Goal: Task Accomplishment & Management: Manage account settings

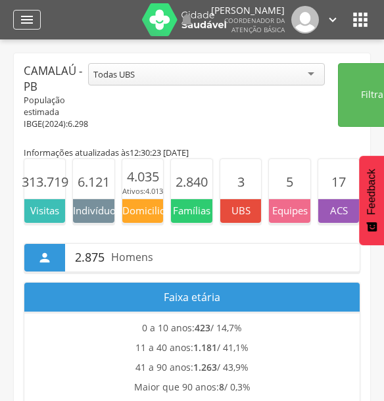
click at [20, 26] on icon "" at bounding box center [27, 20] width 16 height 16
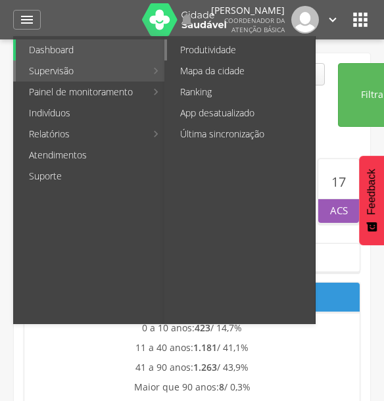
click at [209, 57] on link "Produtividade" at bounding box center [241, 49] width 148 height 21
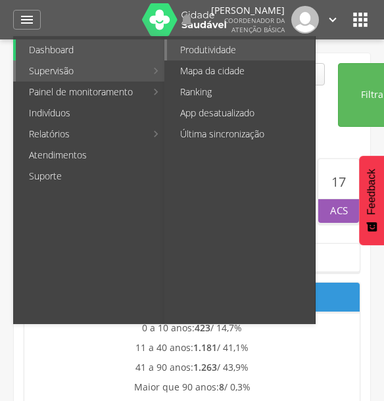
type input "**********"
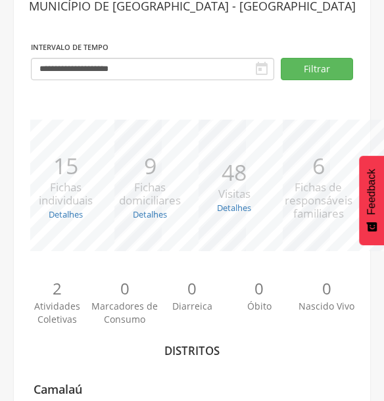
scroll to position [175, 0]
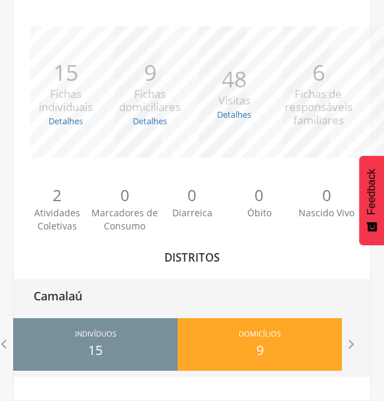
click at [102, 314] on div "Indivíduos 15 Domicílios 9 Visitas 48 Famílias 6 At. Coletivas 2 M. Consumo 0 D…" at bounding box center [177, 340] width 329 height 59
click at [106, 340] on span "Indivíduos" at bounding box center [95, 335] width 41 height 13
click at [104, 300] on div "Camalaú" at bounding box center [192, 295] width 356 height 33
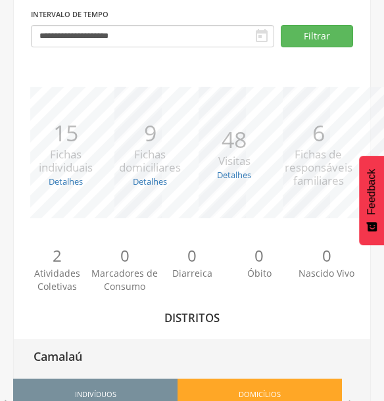
type input "**********"
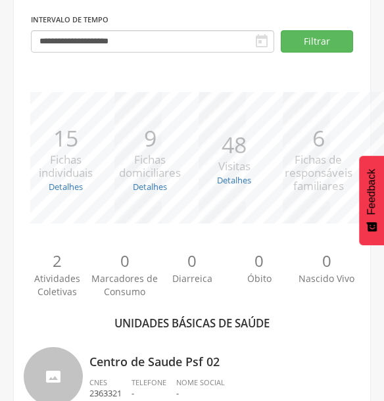
scroll to position [175, 0]
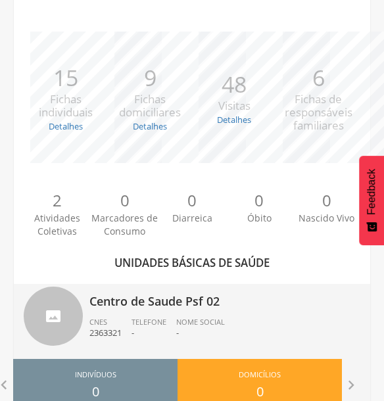
click at [237, 318] on ul "CNES 2363321 Telefone - Nome Social -" at bounding box center [224, 331] width 271 height 29
type input "**********"
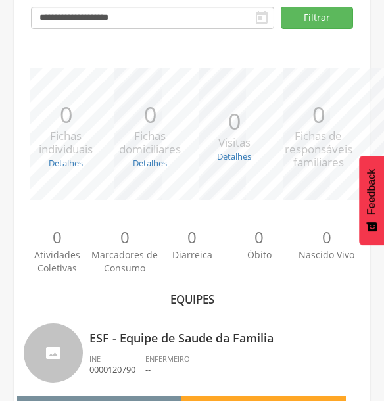
scroll to position [175, 0]
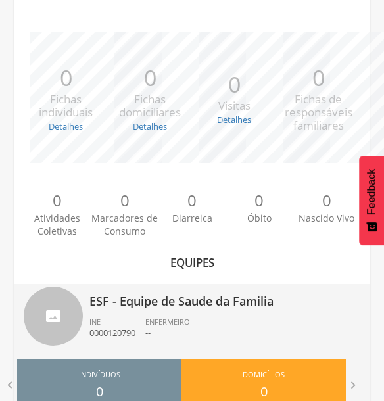
click at [244, 313] on div "ESF - Equipe de Saude da Familia INE 0000120790 ENFERMEIRO --" at bounding box center [224, 318] width 271 height 68
type input "**********"
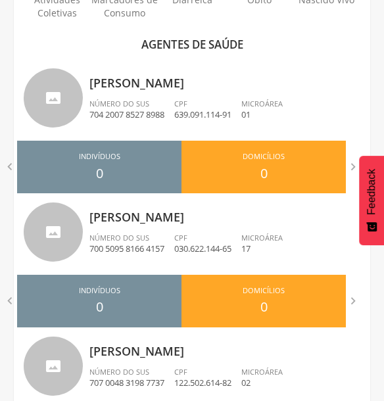
scroll to position [430, 0]
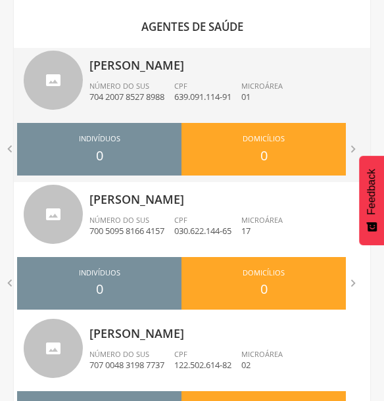
click at [207, 105] on li "CPF 639.091.114-91" at bounding box center [207, 95] width 67 height 29
type input "**********"
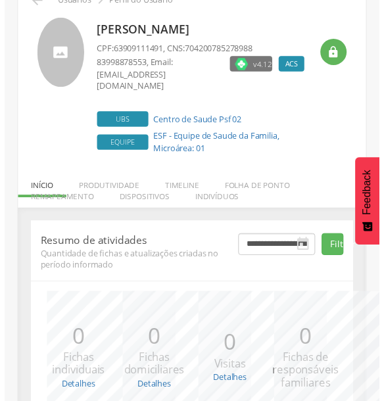
scroll to position [202, 0]
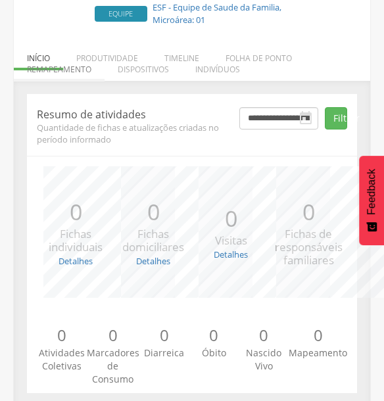
click at [75, 60] on li "Remapeamento" at bounding box center [59, 66] width 91 height 31
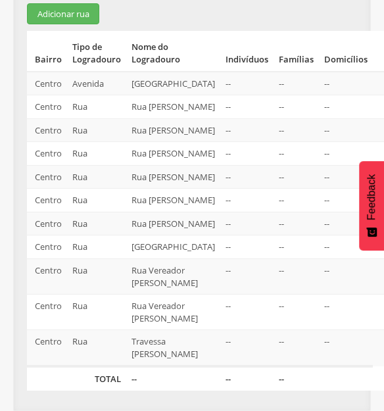
scroll to position [440, 0]
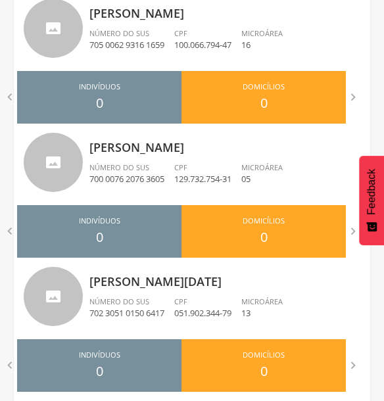
scroll to position [1578, 0]
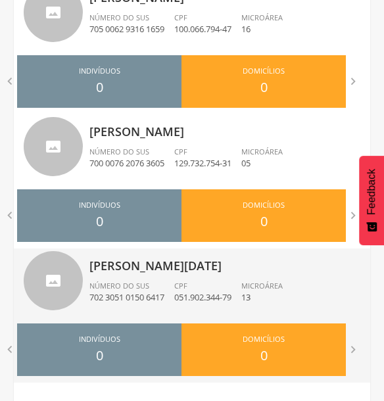
click at [154, 279] on div "Vera Lucia Fernandes da Silva Número do SUS 702 3051 0150 6417 CPF 051.902.344-…" at bounding box center [224, 282] width 271 height 68
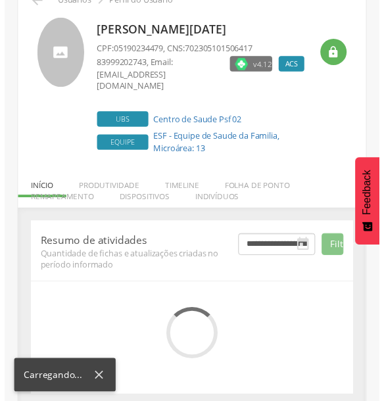
scroll to position [202, 0]
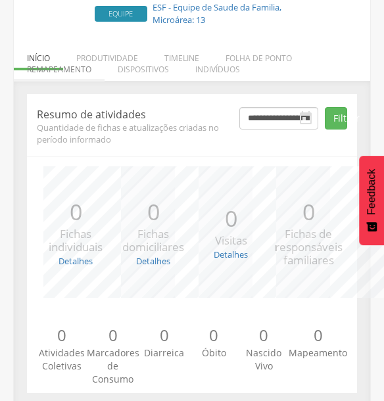
click at [81, 56] on li "Remapeamento" at bounding box center [59, 66] width 91 height 31
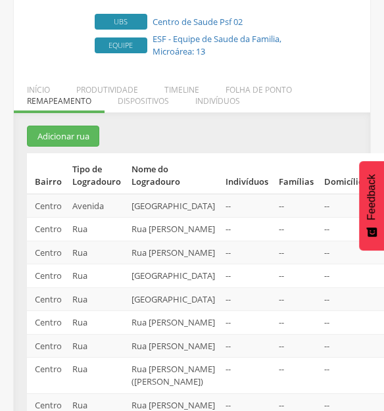
scroll to position [191, 0]
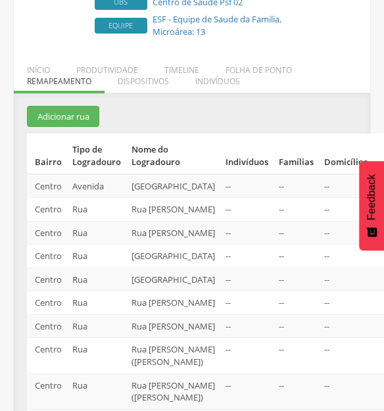
click at [378, 179] on icon "" at bounding box center [385, 186] width 14 height 14
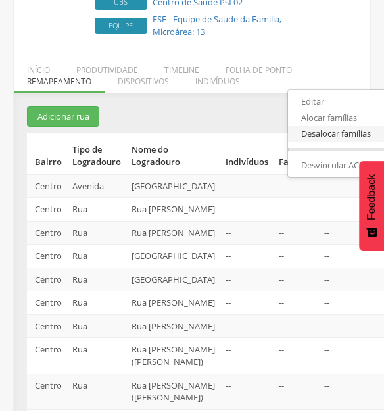
click at [306, 125] on link "Desalocar famílias" at bounding box center [340, 133] width 104 height 16
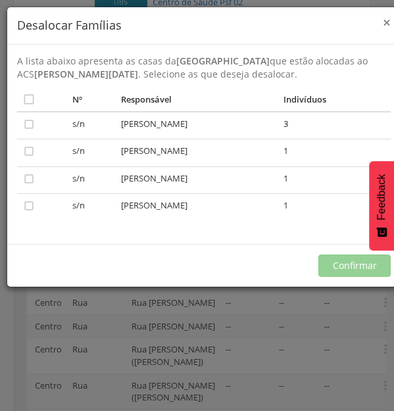
click at [383, 22] on span "×" at bounding box center [386, 22] width 8 height 18
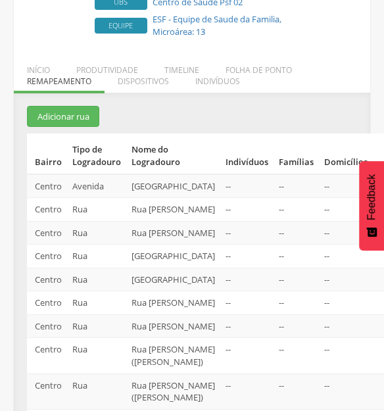
click at [378, 209] on icon "" at bounding box center [385, 209] width 14 height 14
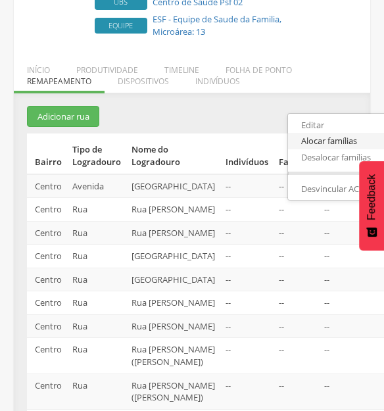
click at [325, 139] on link "Alocar famílias" at bounding box center [340, 141] width 104 height 16
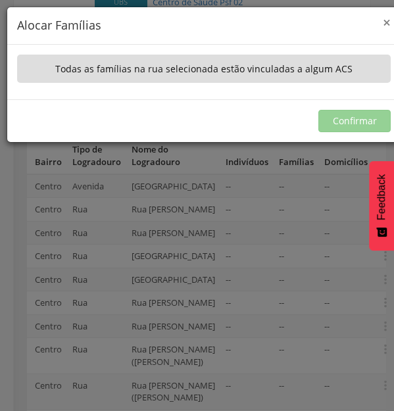
click at [383, 21] on span "×" at bounding box center [386, 22] width 8 height 18
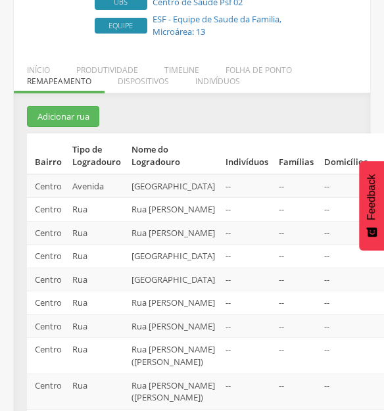
click at [378, 206] on icon "" at bounding box center [385, 209] width 14 height 14
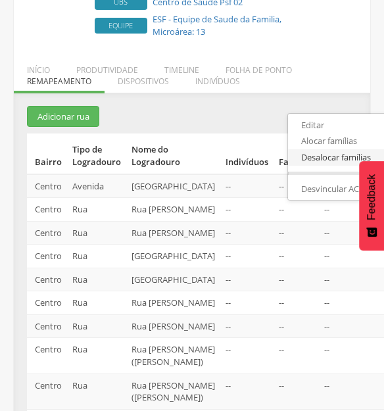
click at [317, 150] on link "Desalocar famílias" at bounding box center [340, 157] width 104 height 16
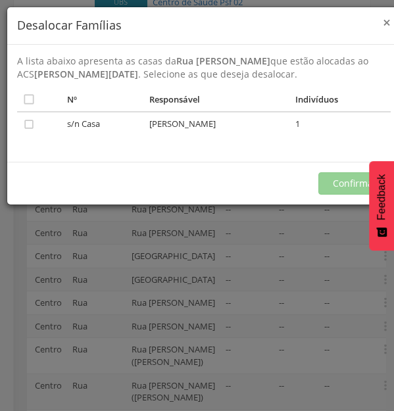
click at [383, 23] on span "×" at bounding box center [386, 22] width 8 height 18
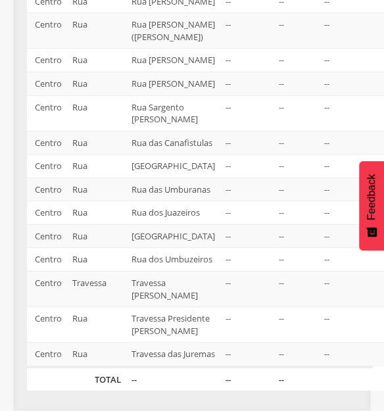
scroll to position [848, 0]
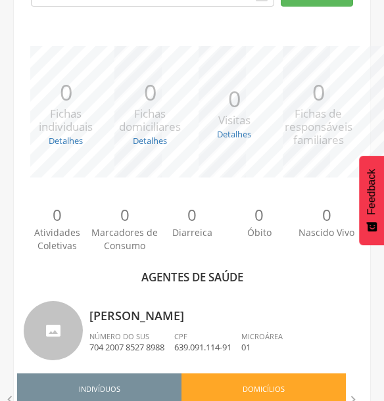
scroll to position [1110, 0]
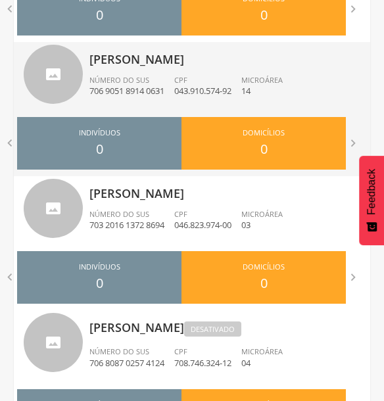
click at [161, 104] on div "[PERSON_NAME] Número do SUS 706 9051 8914 0631 CPF 043.910.574-92 Microárea 14" at bounding box center [224, 76] width 271 height 68
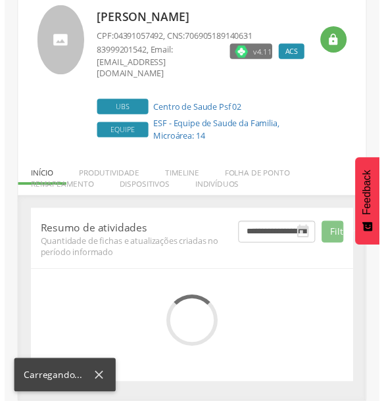
scroll to position [219, 0]
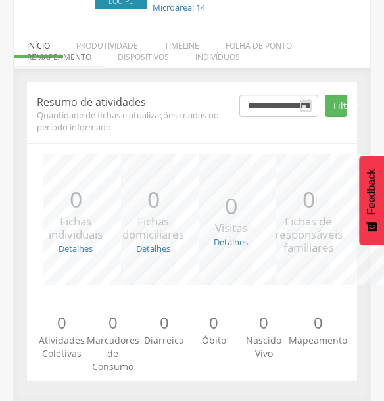
click at [64, 57] on li "Remapeamento" at bounding box center [59, 53] width 91 height 31
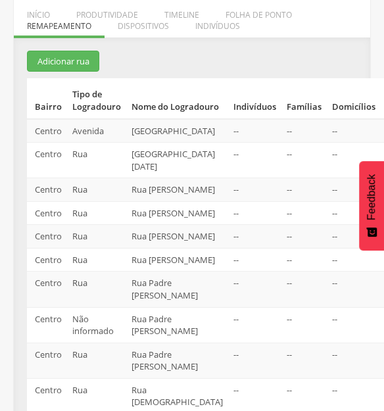
scroll to position [248, 0]
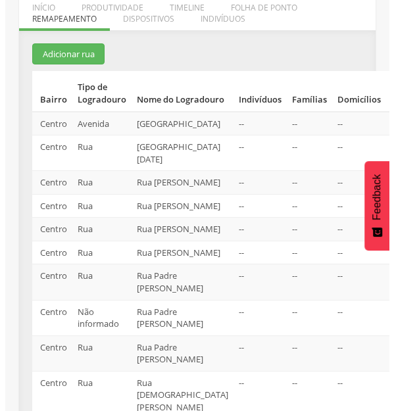
scroll to position [256, 0]
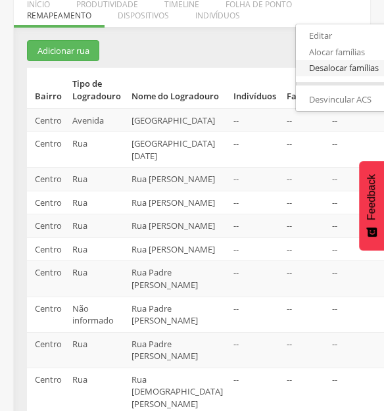
click at [298, 72] on link "Desalocar famílias" at bounding box center [348, 68] width 104 height 16
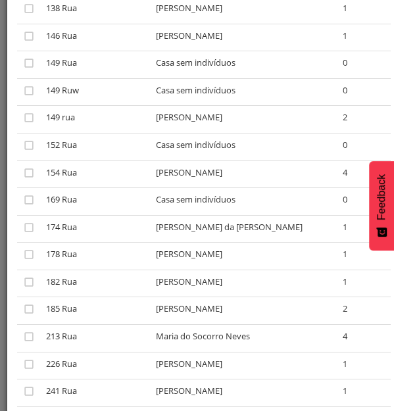
scroll to position [1808, 0]
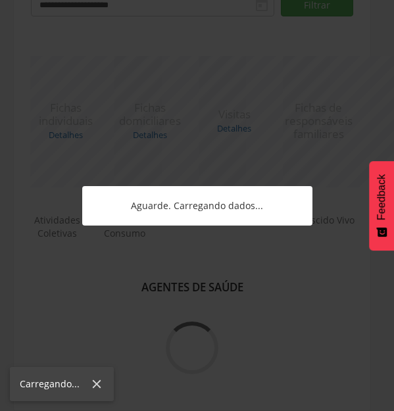
scroll to position [170, 0]
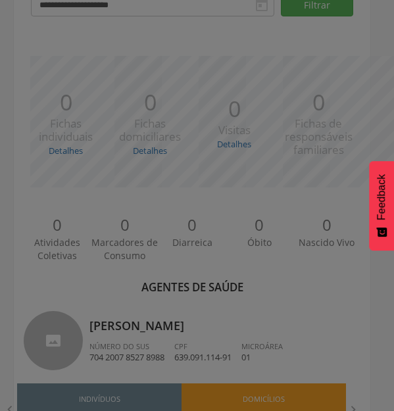
click at [191, 251] on div at bounding box center [197, 205] width 394 height 411
click at [217, 246] on div at bounding box center [197, 205] width 394 height 411
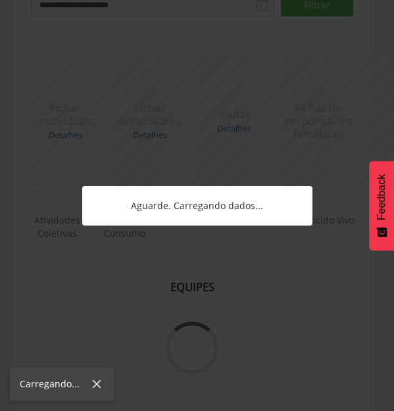
scroll to position [175, 0]
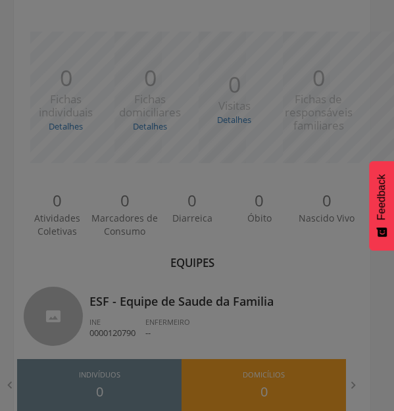
click at [142, 380] on div at bounding box center [197, 205] width 394 height 411
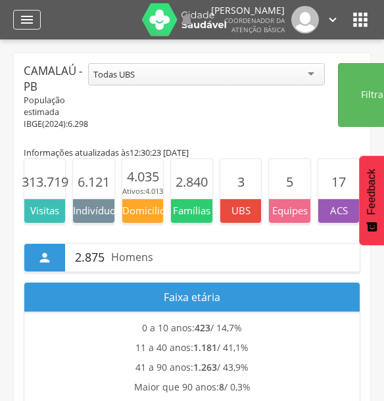
click at [37, 30] on div "" at bounding box center [27, 20] width 28 height 20
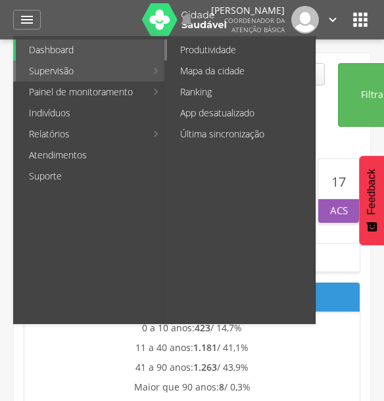
click at [216, 52] on link "Produtividade" at bounding box center [241, 49] width 148 height 21
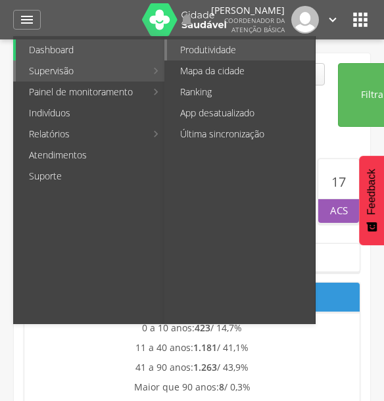
type input "**********"
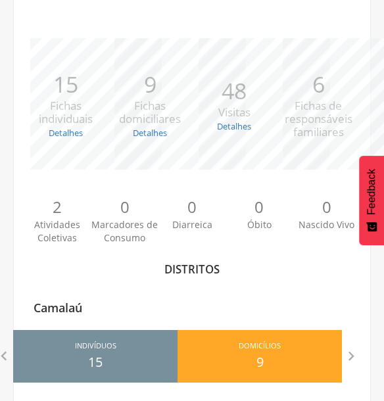
scroll to position [175, 0]
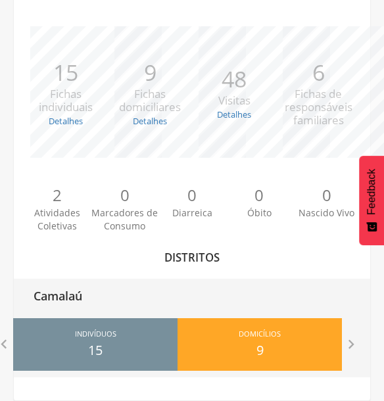
click at [120, 334] on div "Indivíduos 15" at bounding box center [95, 344] width 164 height 53
click at [125, 315] on div "Indivíduos 15 Domicílios 9 Visitas 48 Famílias 6 At. Coletivas 2 M. Consumo 0 D…" at bounding box center [177, 340] width 329 height 59
click at [77, 300] on p "Camalaú" at bounding box center [58, 292] width 49 height 26
type input "**********"
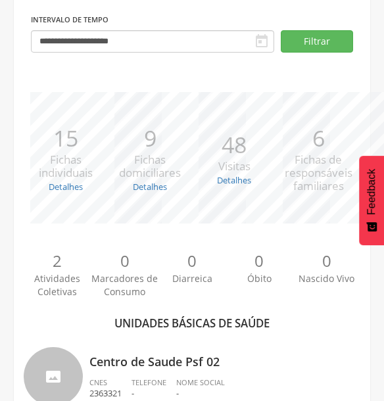
scroll to position [175, 0]
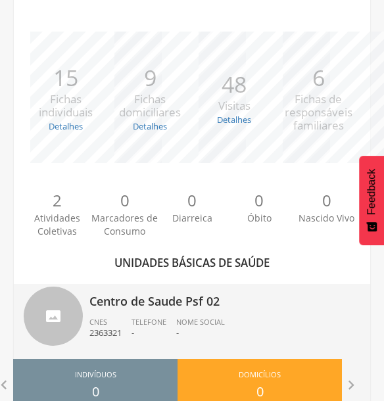
click at [236, 314] on div "Centro de Saude Psf 02 CNES 2363321 Telefone - Nome Social -" at bounding box center [224, 318] width 271 height 68
type input "**********"
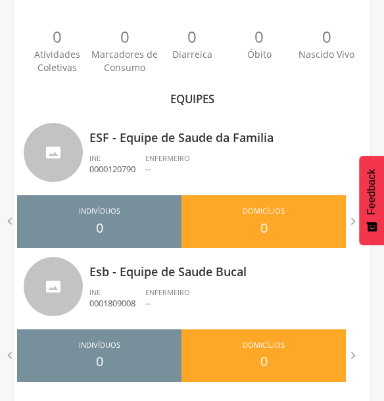
scroll to position [350, 0]
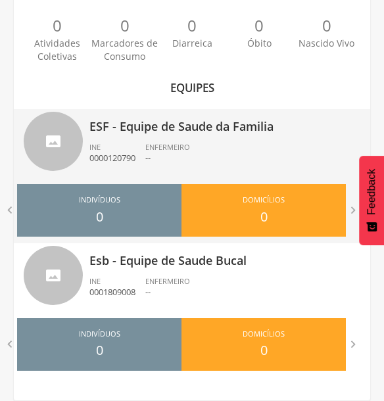
click at [144, 161] on div "INE 0000120790" at bounding box center [117, 153] width 56 height 22
type input "**********"
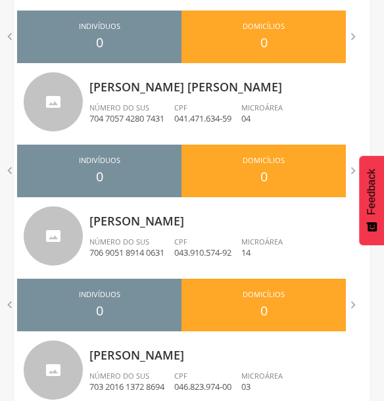
scroll to position [951, 0]
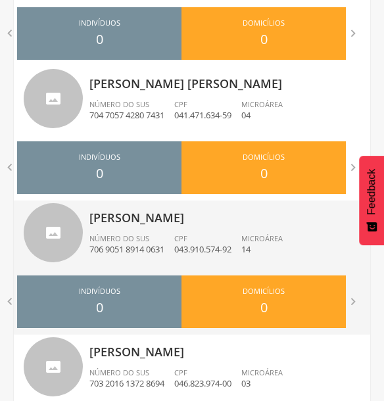
click at [164, 241] on div "Número do SUS 706 9051 8914 0631" at bounding box center [131, 244] width 85 height 22
type input "**********"
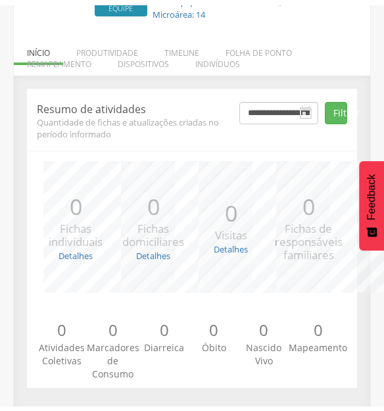
scroll to position [219, 0]
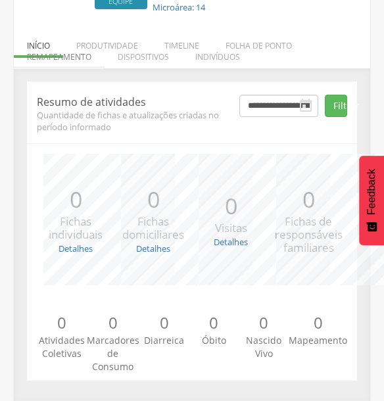
click at [70, 53] on li "Remapeamento" at bounding box center [59, 53] width 91 height 31
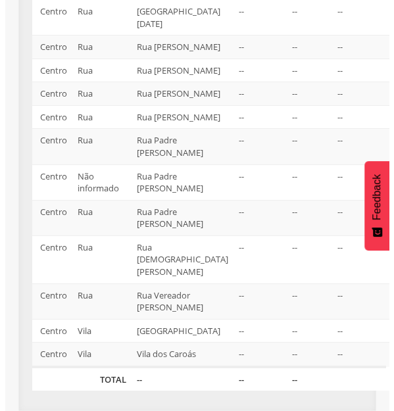
scroll to position [589, 0]
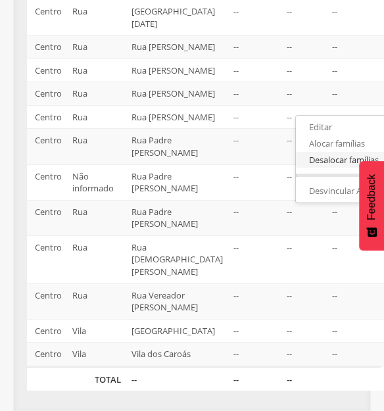
click at [316, 152] on link "Desalocar famílias" at bounding box center [348, 160] width 104 height 16
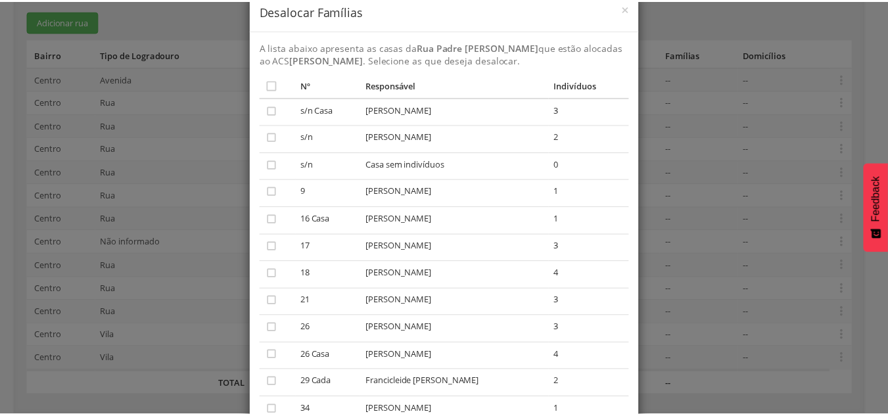
scroll to position [0, 0]
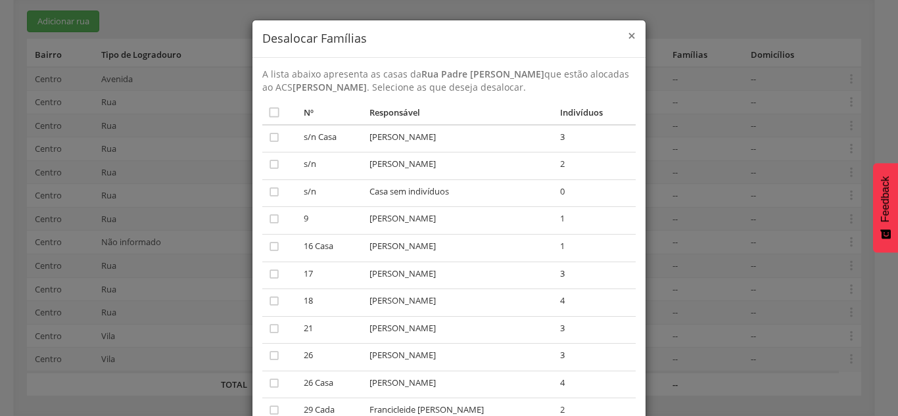
click at [383, 37] on span "×" at bounding box center [631, 35] width 8 height 18
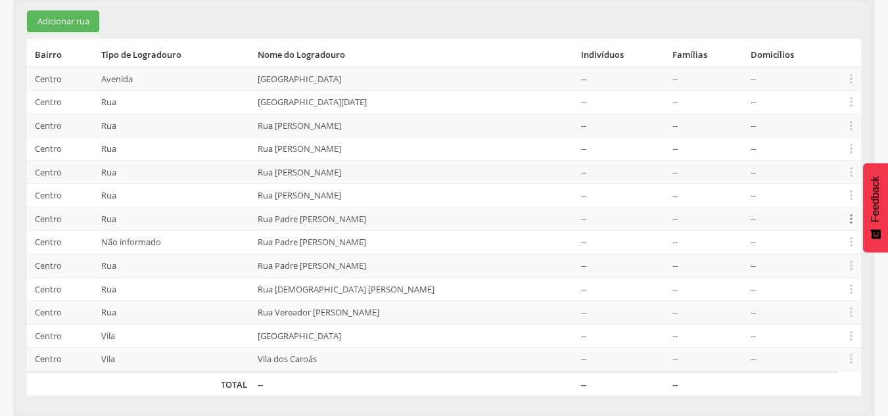
click at [383, 217] on icon "" at bounding box center [851, 219] width 14 height 14
click at [383, 165] on link "Desalocar famílias" at bounding box center [806, 167] width 104 height 16
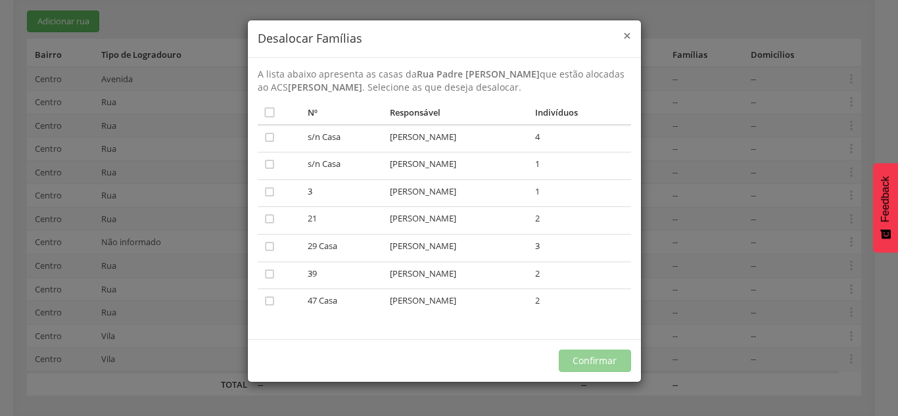
click at [383, 35] on span "×" at bounding box center [627, 35] width 8 height 18
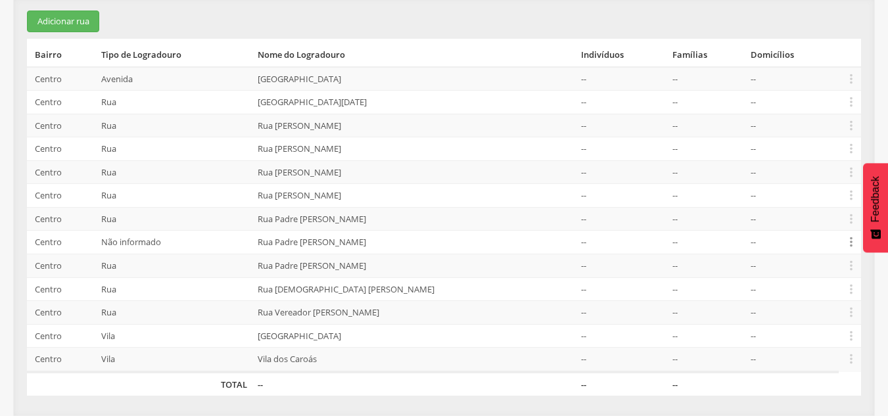
click at [383, 242] on icon "" at bounding box center [851, 242] width 14 height 14
click at [383, 193] on link "Desalocar famílias" at bounding box center [806, 190] width 104 height 16
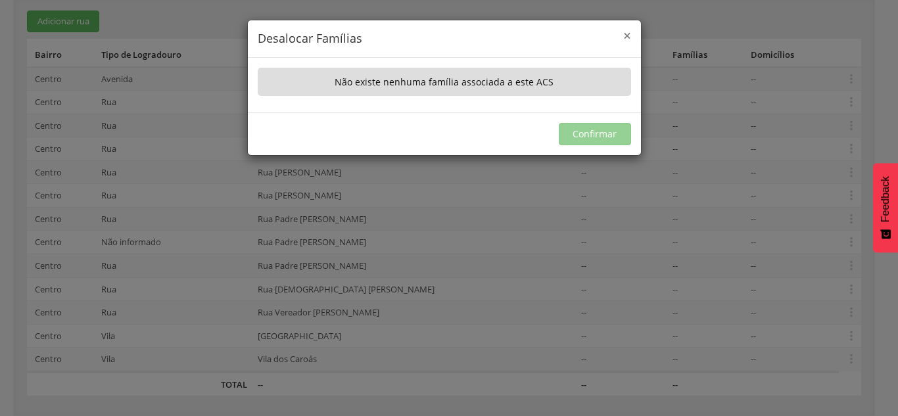
click at [383, 34] on span "×" at bounding box center [627, 35] width 8 height 18
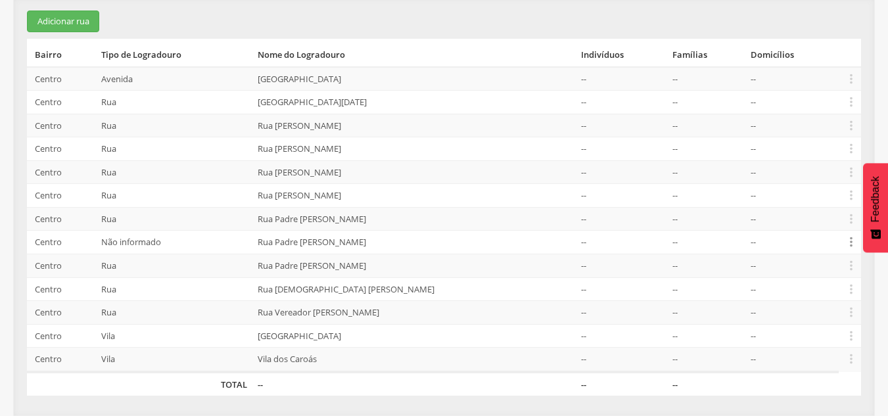
click at [383, 240] on icon "" at bounding box center [851, 242] width 14 height 14
click at [383, 190] on link "Desalocar famílias" at bounding box center [806, 190] width 104 height 16
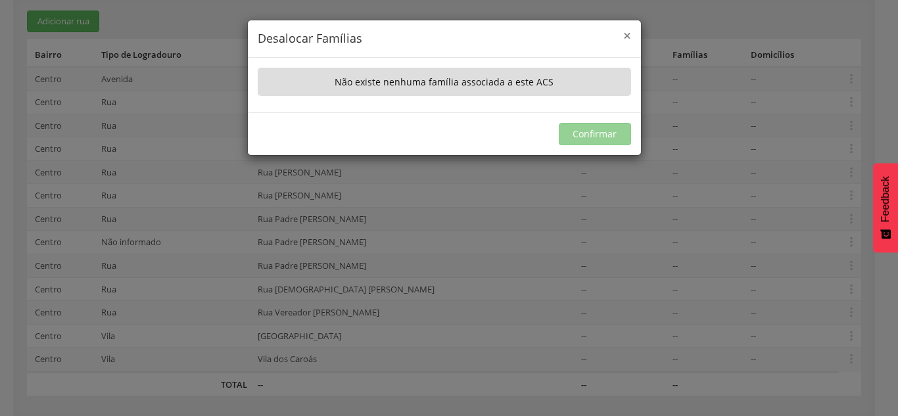
click at [383, 34] on span "×" at bounding box center [627, 35] width 8 height 18
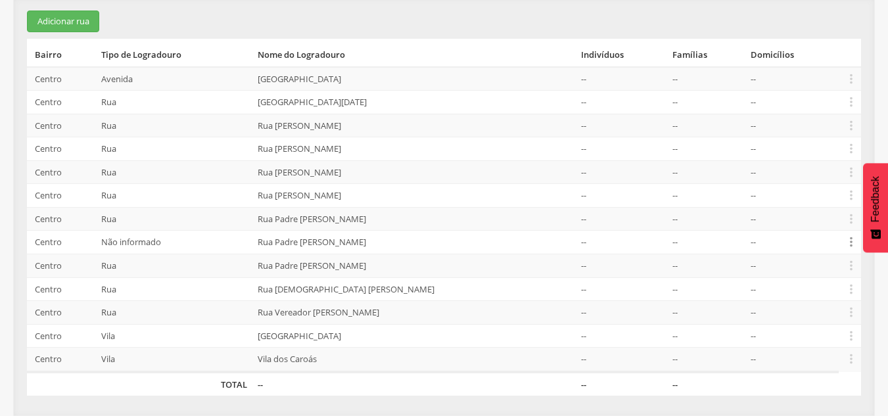
click at [383, 241] on icon "" at bounding box center [851, 242] width 14 height 14
click at [383, 173] on link "Alocar famílias" at bounding box center [806, 174] width 104 height 16
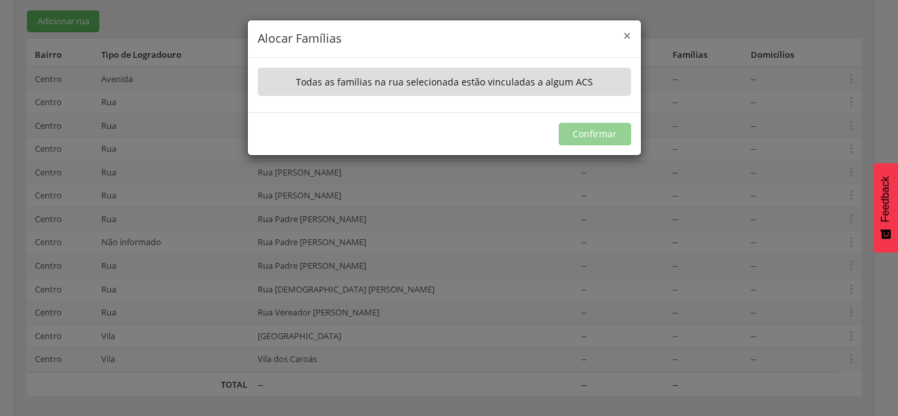
click at [383, 37] on span "×" at bounding box center [627, 35] width 8 height 18
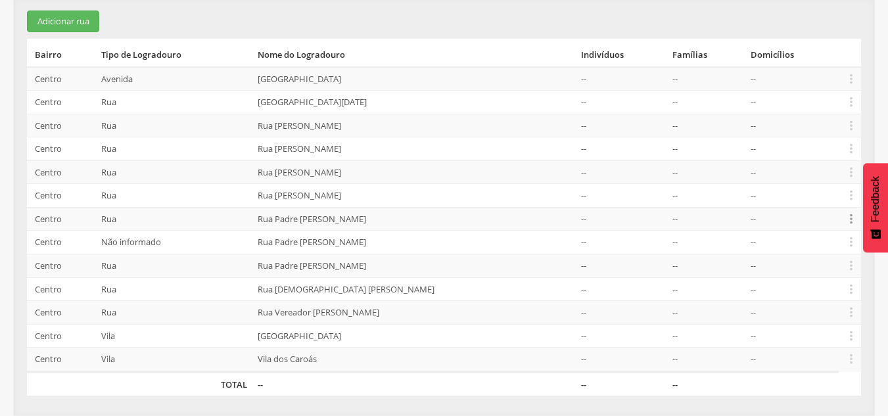
click at [383, 217] on icon "" at bounding box center [851, 219] width 14 height 14
click at [383, 168] on link "Desalocar famílias" at bounding box center [806, 167] width 104 height 16
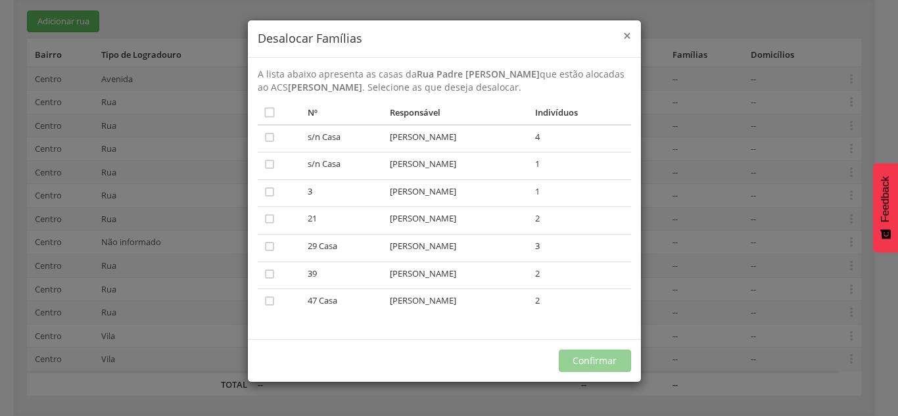
click at [383, 32] on span "×" at bounding box center [627, 35] width 8 height 18
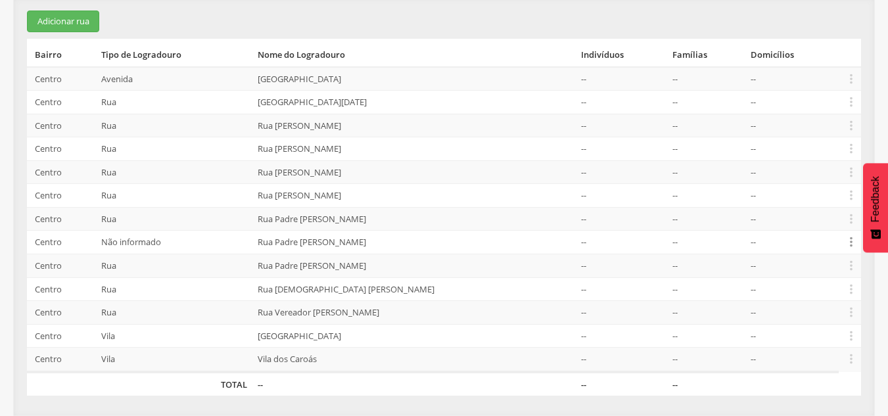
click at [383, 242] on icon "" at bounding box center [851, 242] width 14 height 14
click at [383, 189] on link "Desalocar famílias" at bounding box center [806, 190] width 104 height 16
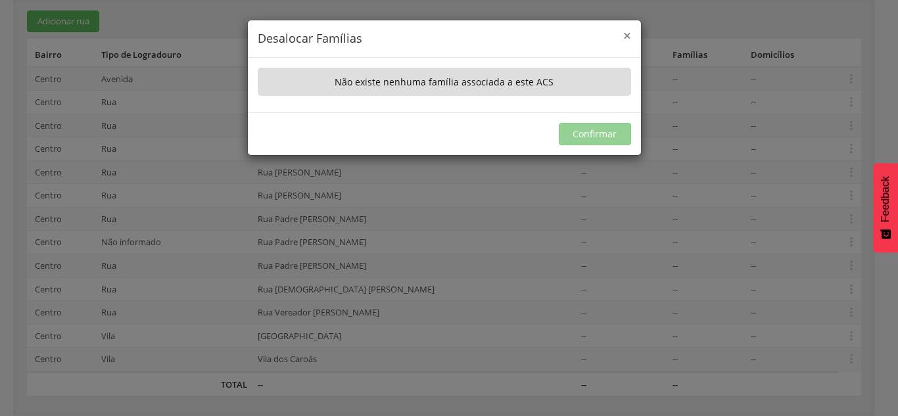
click at [383, 35] on span "×" at bounding box center [627, 35] width 8 height 18
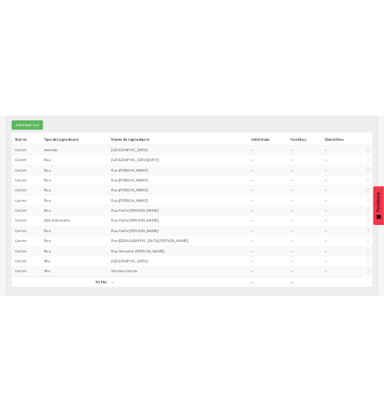
scroll to position [290, 0]
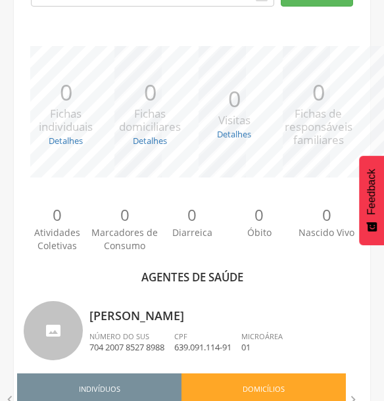
scroll to position [290, 0]
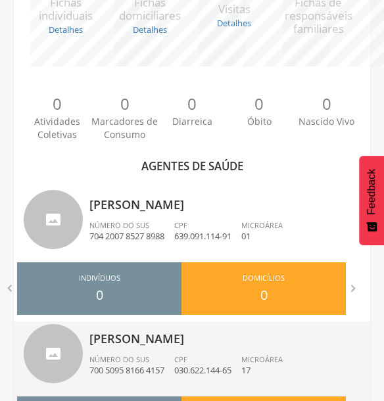
click at [200, 335] on p "[PERSON_NAME]" at bounding box center [224, 334] width 271 height 26
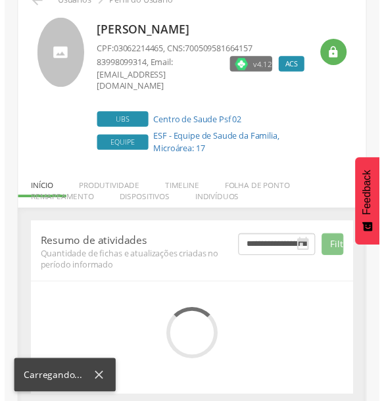
scroll to position [202, 0]
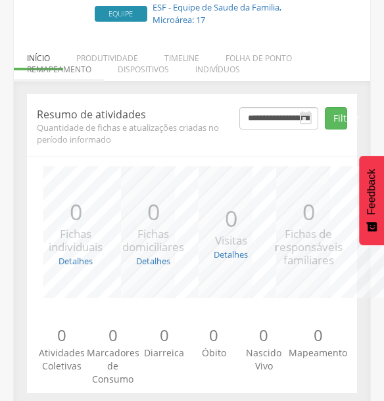
click at [76, 52] on li "Remapeamento" at bounding box center [59, 66] width 91 height 31
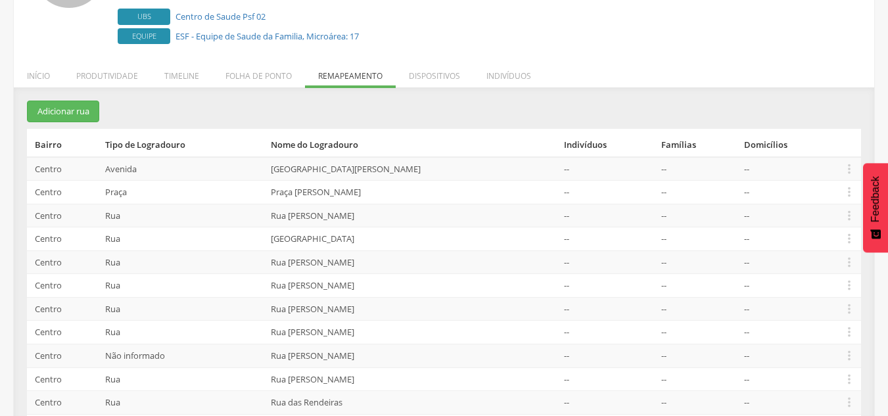
scroll to position [156, 0]
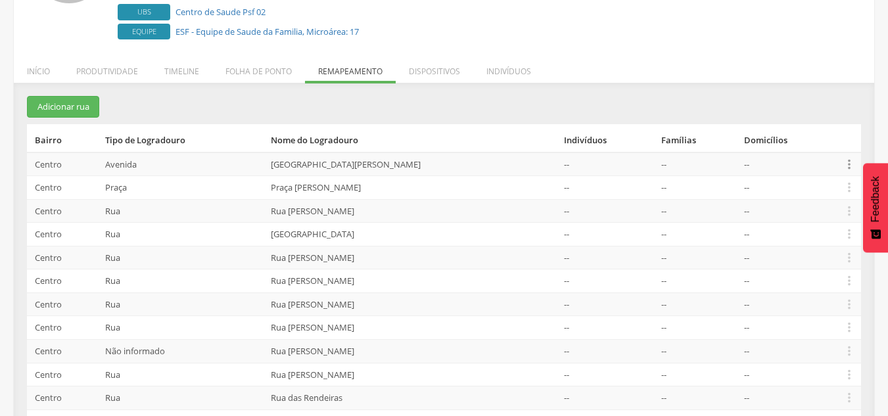
click at [383, 164] on icon "" at bounding box center [849, 164] width 14 height 14
click at [383, 95] on link "Alocar famílias" at bounding box center [804, 96] width 104 height 16
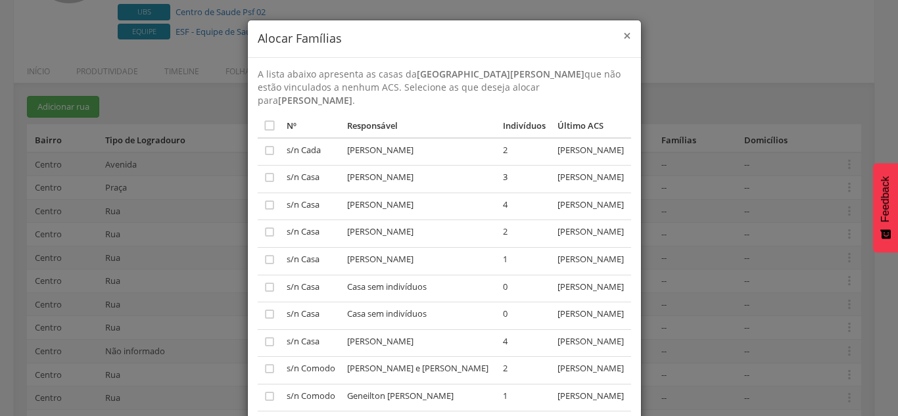
click at [383, 36] on span "×" at bounding box center [627, 35] width 8 height 18
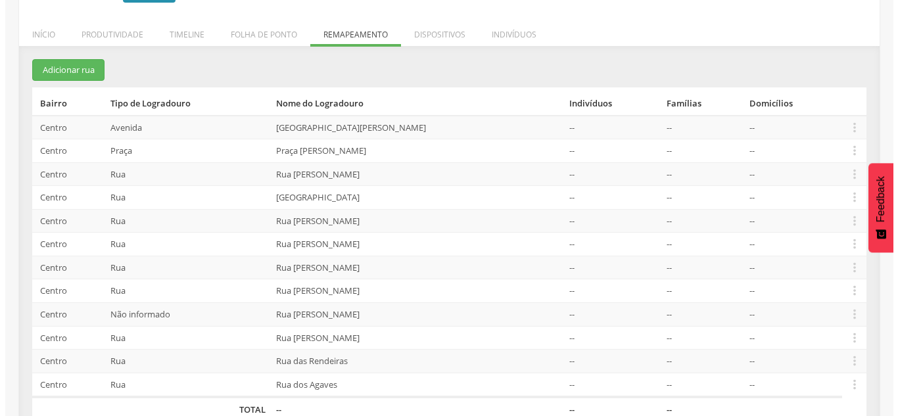
scroll to position [198, 0]
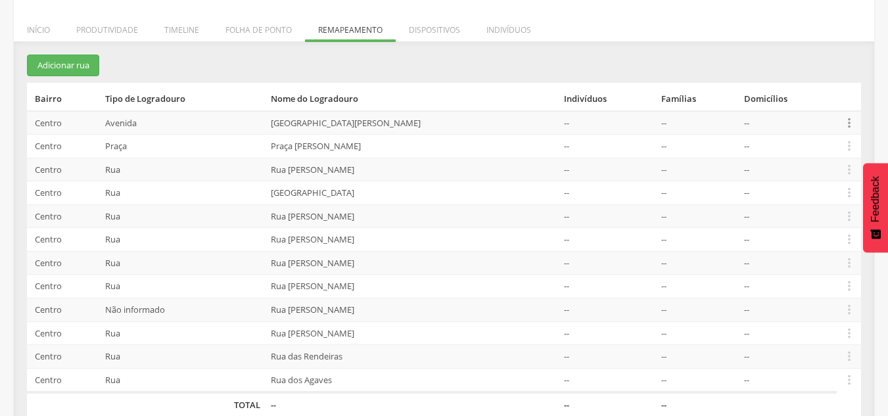
click at [383, 121] on icon "" at bounding box center [849, 123] width 14 height 14
click at [383, 69] on link "Desalocar famílias" at bounding box center [804, 70] width 104 height 16
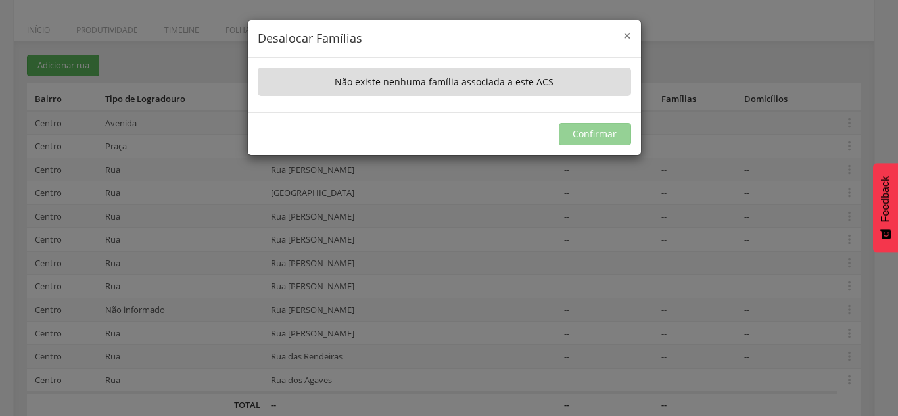
click at [383, 35] on span "×" at bounding box center [627, 35] width 8 height 18
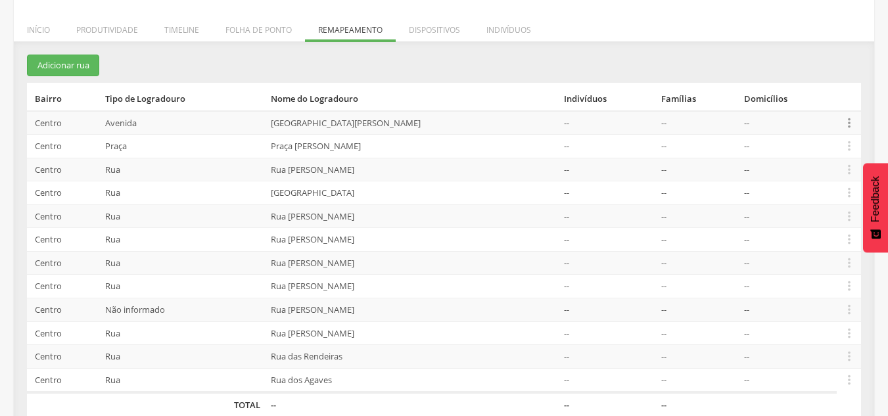
click at [383, 125] on icon "" at bounding box center [849, 123] width 14 height 14
click at [383, 52] on link "Alocar famílias" at bounding box center [804, 55] width 104 height 16
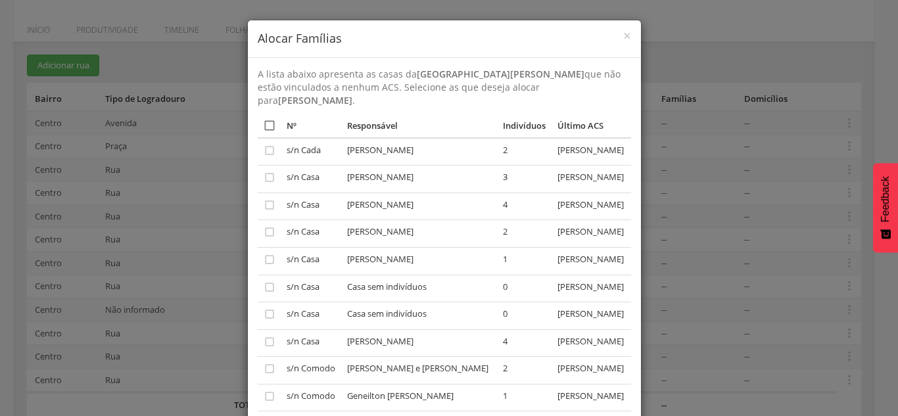
click at [263, 124] on icon "" at bounding box center [269, 125] width 13 height 13
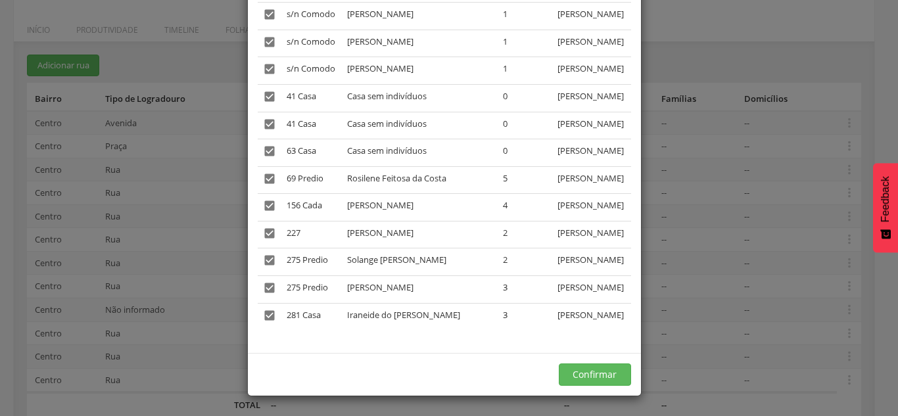
scroll to position [590, 0]
click at [383, 369] on button "Confirmar" at bounding box center [595, 374] width 72 height 22
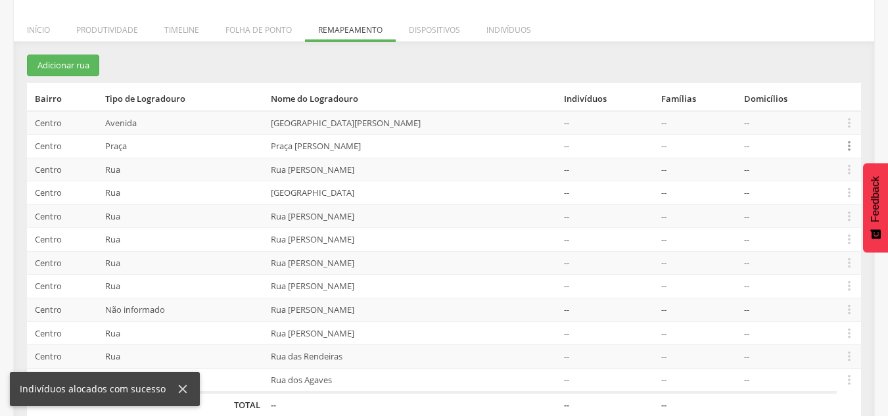
click at [383, 147] on icon "" at bounding box center [849, 146] width 14 height 14
click at [383, 76] on link "Alocar famílias" at bounding box center [804, 78] width 104 height 16
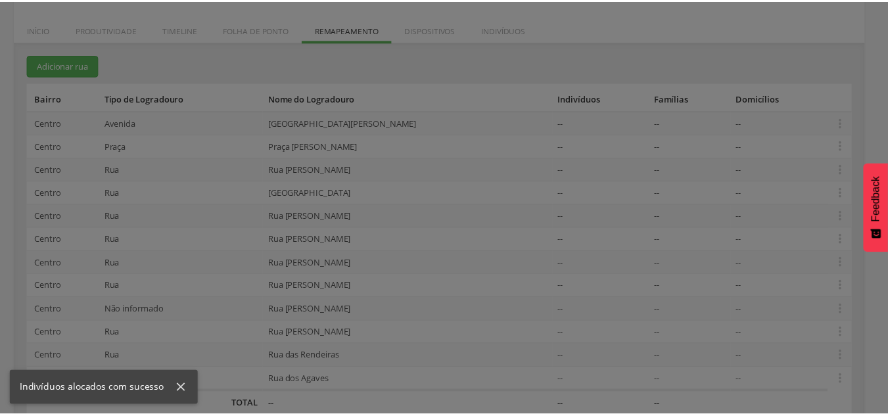
scroll to position [0, 0]
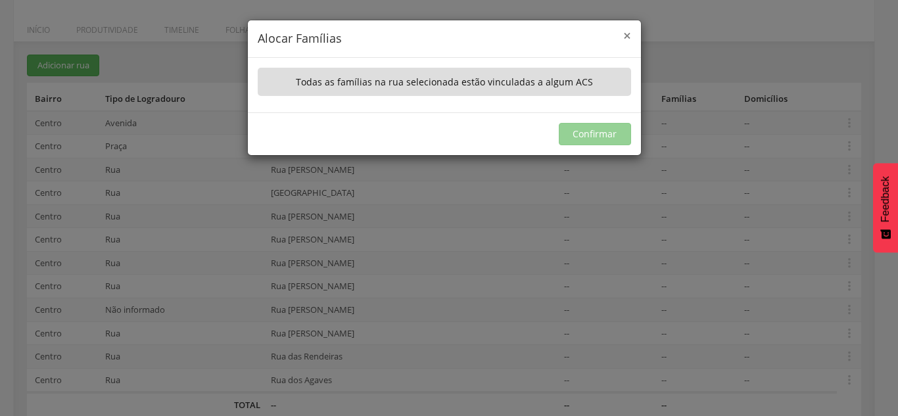
click at [383, 34] on span "×" at bounding box center [627, 35] width 8 height 18
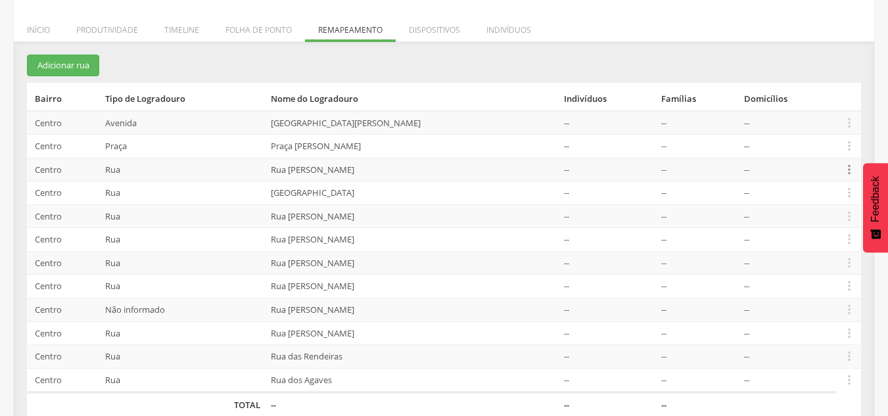
click at [383, 171] on icon "" at bounding box center [849, 169] width 14 height 14
click at [383, 103] on link "Alocar famílias" at bounding box center [804, 101] width 104 height 16
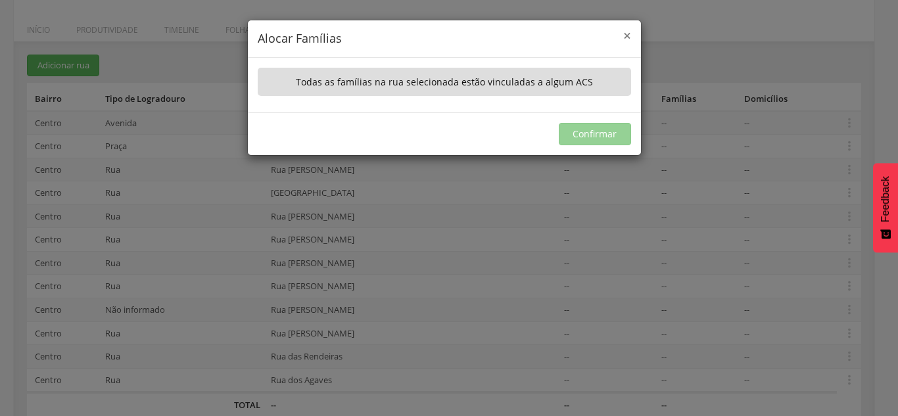
click at [383, 34] on span "×" at bounding box center [627, 35] width 8 height 18
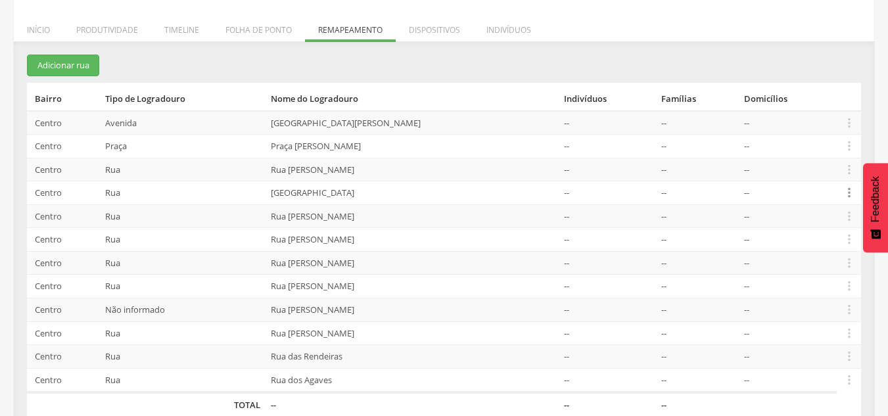
click at [383, 194] on icon "" at bounding box center [849, 192] width 14 height 14
click at [383, 126] on link "Alocar famílias" at bounding box center [804, 125] width 104 height 16
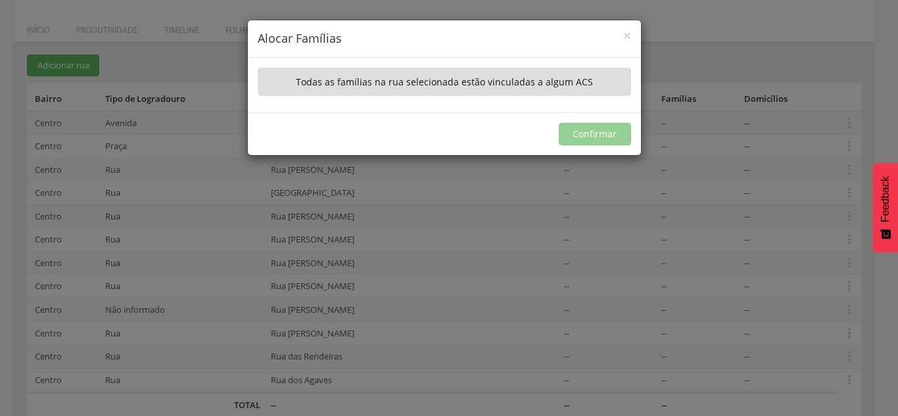
click at [383, 35] on h4 "Alocar Famílias" at bounding box center [444, 38] width 373 height 17
click at [383, 39] on span "×" at bounding box center [627, 35] width 8 height 18
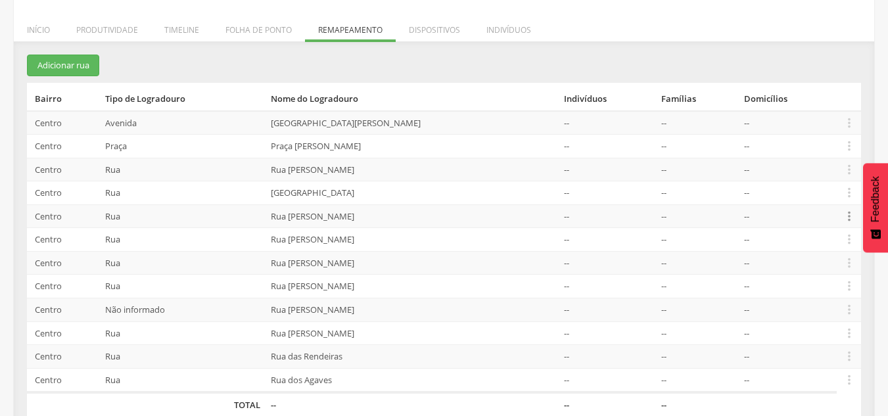
click at [383, 217] on icon "" at bounding box center [849, 216] width 14 height 14
click at [383, 147] on link "Alocar famílias" at bounding box center [804, 148] width 104 height 16
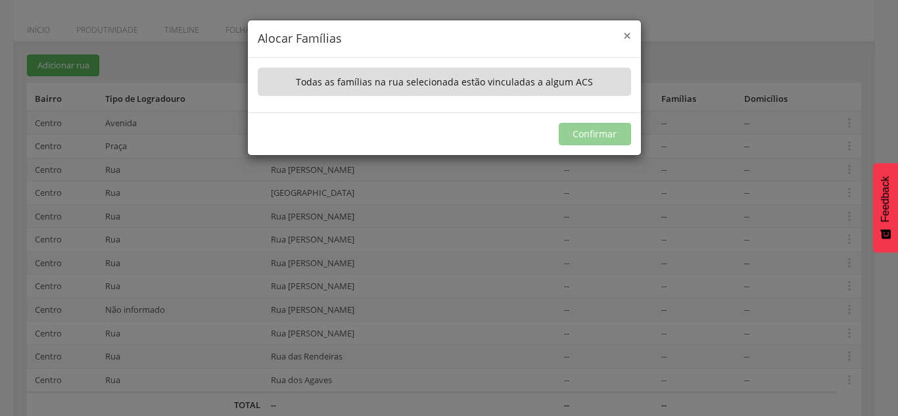
click at [383, 36] on span "×" at bounding box center [627, 35] width 8 height 18
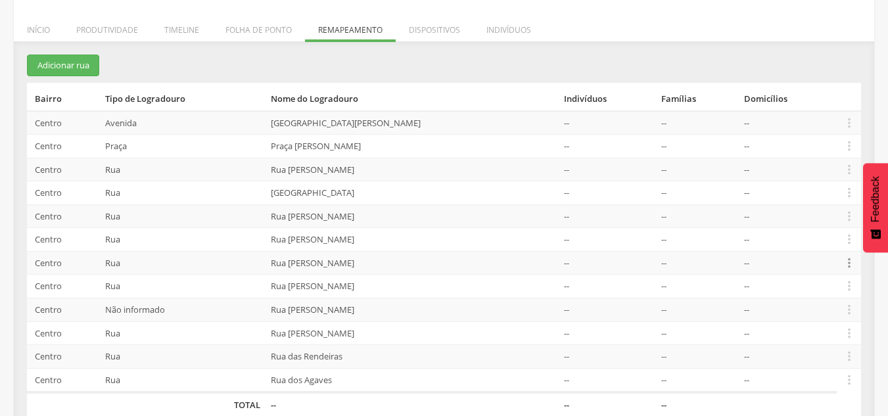
click at [383, 260] on icon "" at bounding box center [849, 263] width 14 height 14
click at [383, 193] on link "Alocar famílias" at bounding box center [804, 195] width 104 height 16
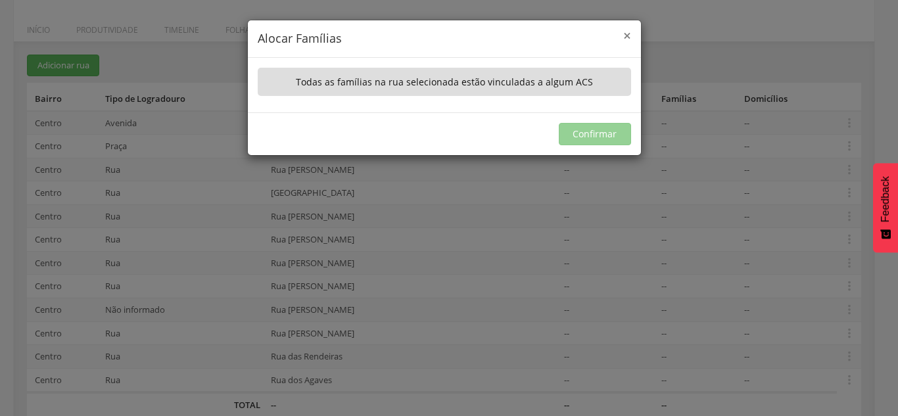
click at [383, 33] on span "×" at bounding box center [627, 35] width 8 height 18
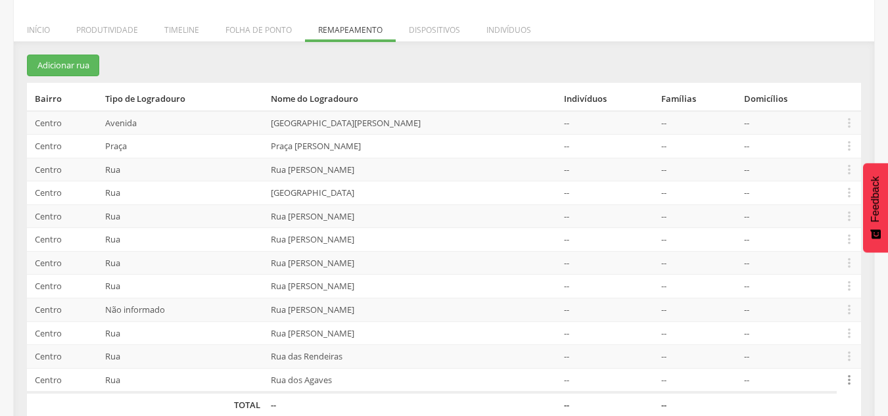
click at [383, 374] on icon "" at bounding box center [849, 380] width 14 height 14
click at [383, 307] on link "Alocar famílias" at bounding box center [804, 312] width 104 height 16
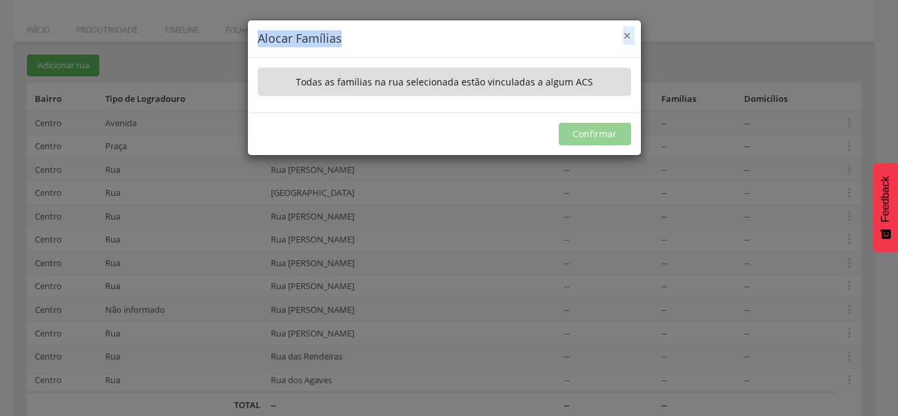
drag, startPoint x: 631, startPoint y: 35, endPoint x: 625, endPoint y: 36, distance: 6.7
click at [383, 36] on div "× Alocar Famílias" at bounding box center [444, 38] width 393 height 37
click at [383, 36] on span "×" at bounding box center [627, 35] width 8 height 18
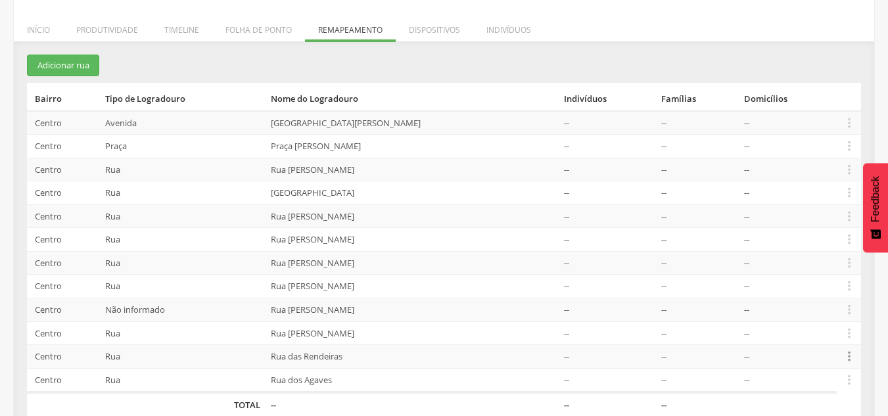
click at [383, 353] on icon "" at bounding box center [849, 356] width 14 height 14
click at [383, 286] on link "Alocar famílias" at bounding box center [804, 288] width 104 height 16
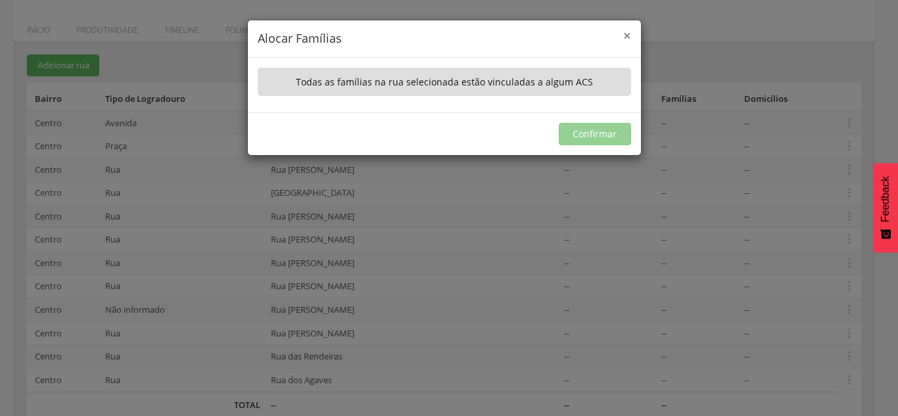
click at [383, 37] on span "×" at bounding box center [627, 35] width 8 height 18
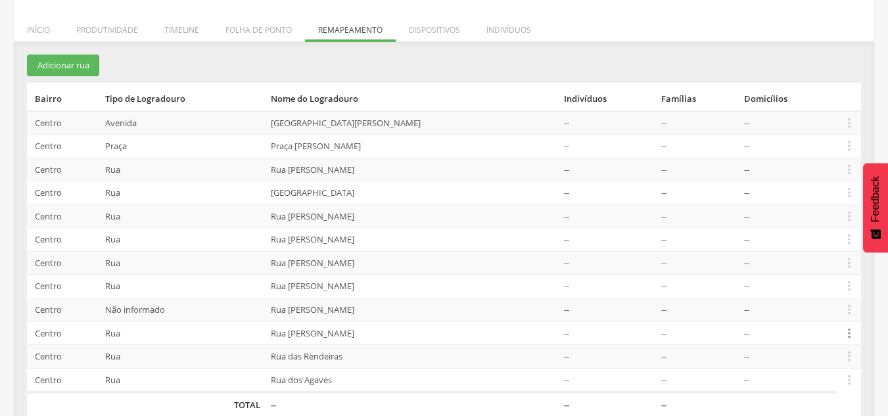
click at [383, 333] on icon "" at bounding box center [849, 333] width 14 height 14
click at [383, 262] on link "Alocar famílias" at bounding box center [804, 265] width 104 height 16
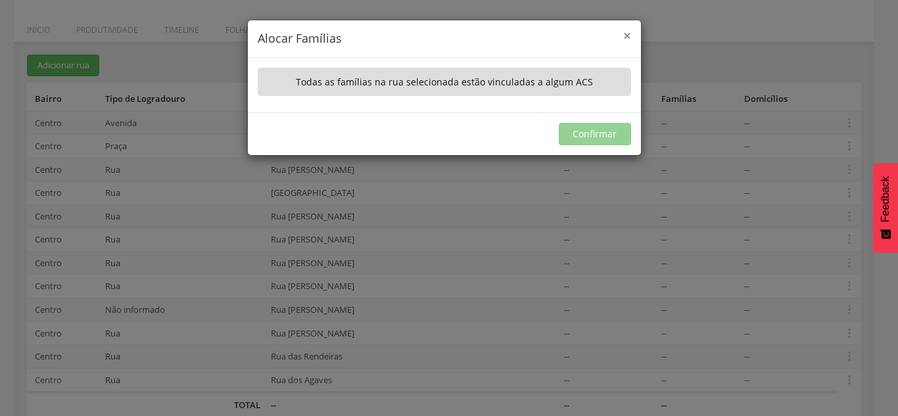
click at [383, 34] on span "×" at bounding box center [627, 35] width 8 height 18
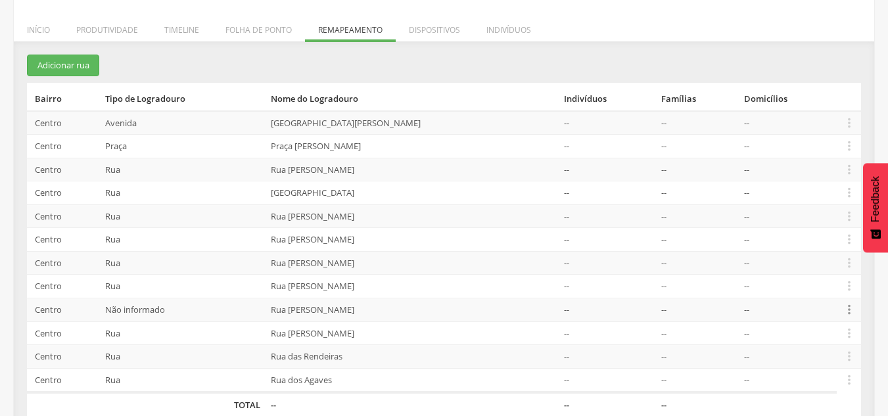
click at [383, 309] on icon "" at bounding box center [849, 309] width 14 height 14
click at [383, 237] on link "Alocar famílias" at bounding box center [804, 241] width 104 height 16
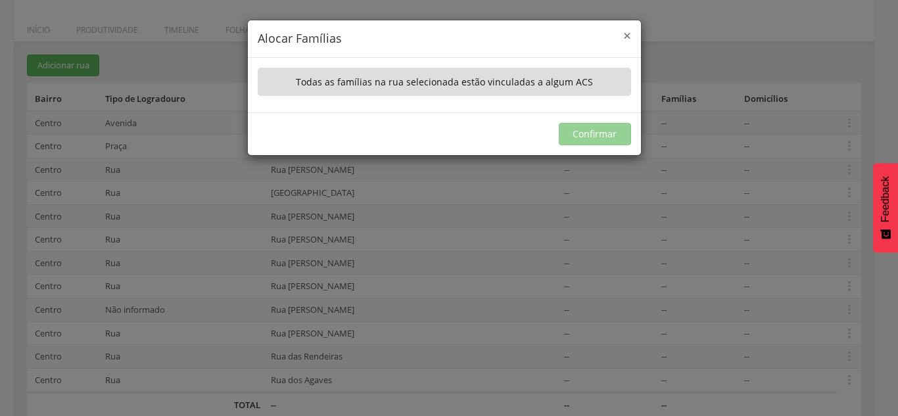
click at [383, 34] on span "×" at bounding box center [627, 35] width 8 height 18
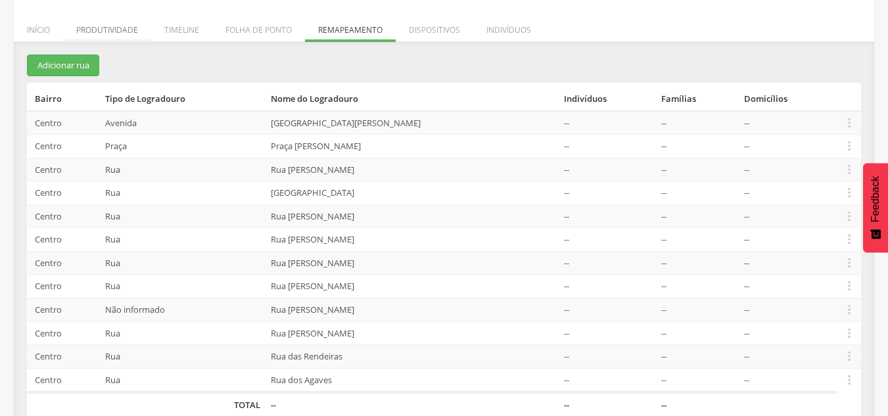
click at [109, 28] on li "Produtividade" at bounding box center [107, 26] width 88 height 31
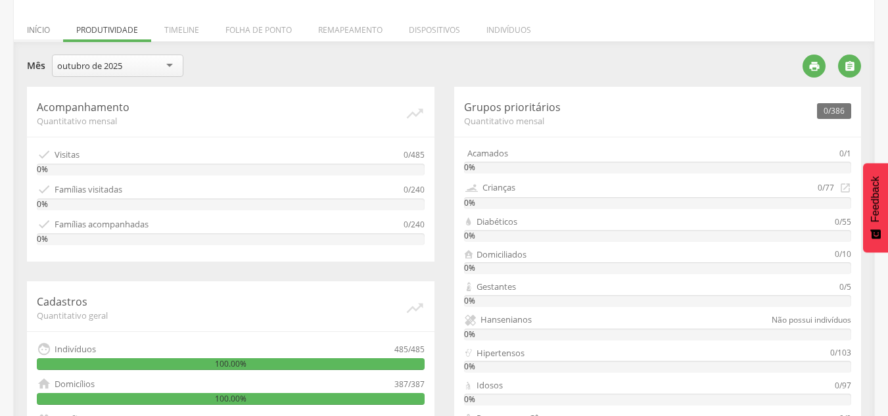
click at [38, 32] on li "Início" at bounding box center [38, 26] width 49 height 31
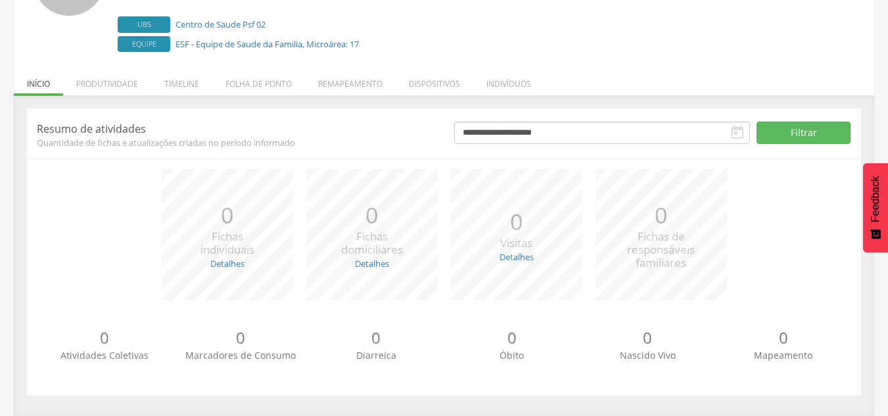
click at [383, 29] on div "[PERSON_NAME] CPF: 03062214465 , CNS: 700509581664157 83998099314 , Email: [EMA…" at bounding box center [468, 0] width 700 height 110
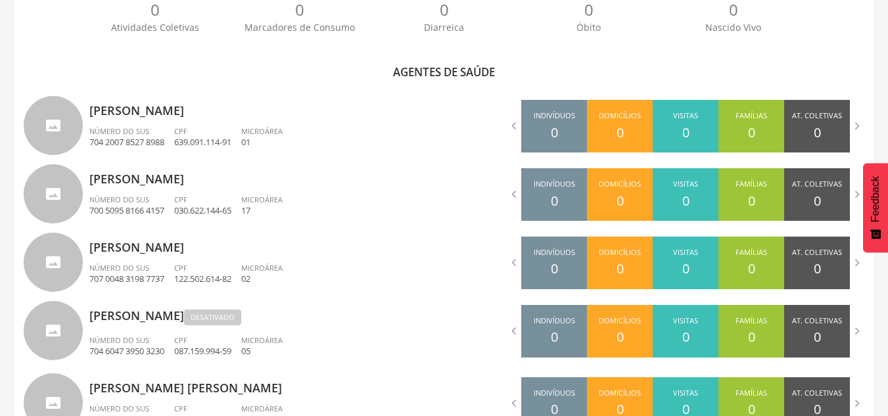
scroll to position [421, 0]
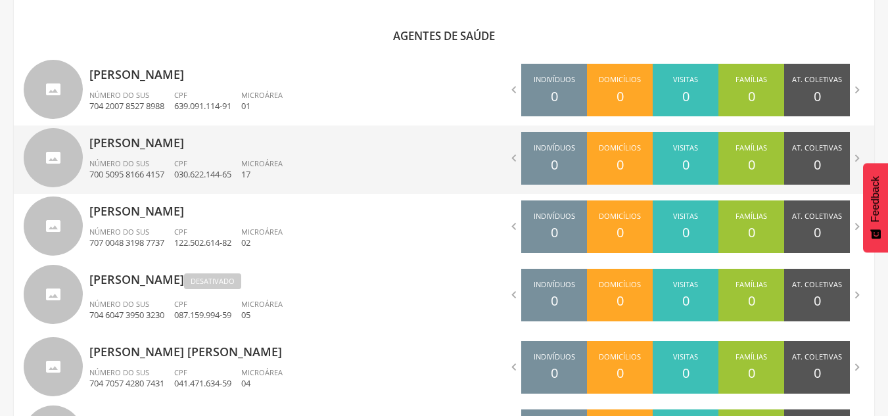
click at [325, 177] on ul "Número do SUS 700 5095 8166 4157 CPF 030.622.144-65 Microárea 17" at bounding box center [261, 172] width 345 height 29
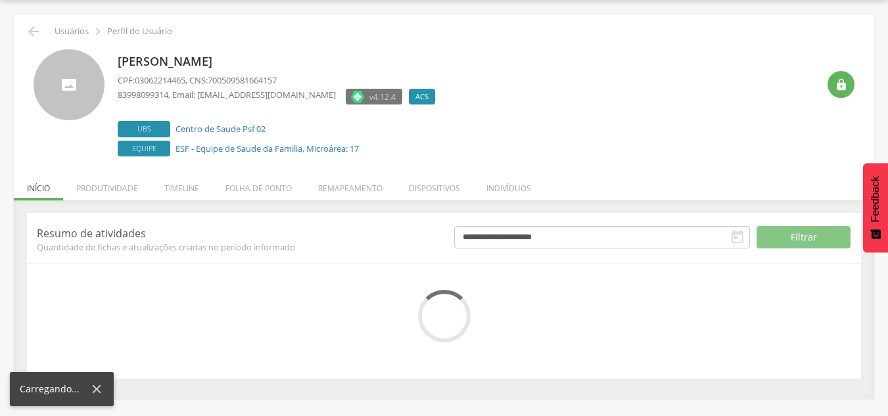
scroll to position [144, 0]
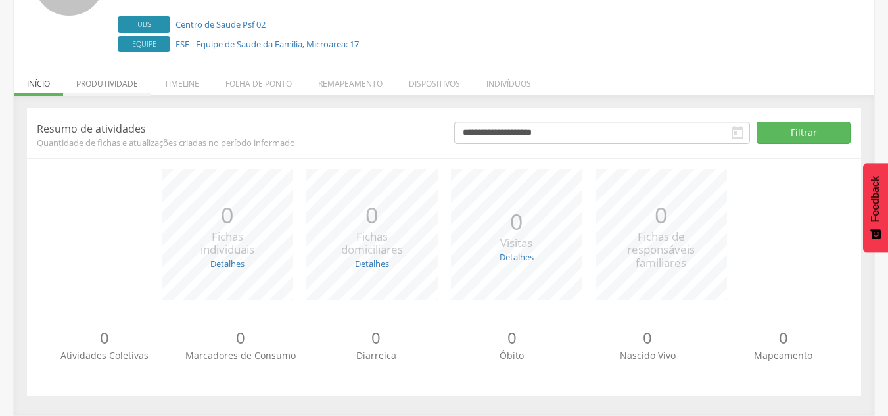
click at [103, 80] on li "Produtividade" at bounding box center [107, 80] width 88 height 31
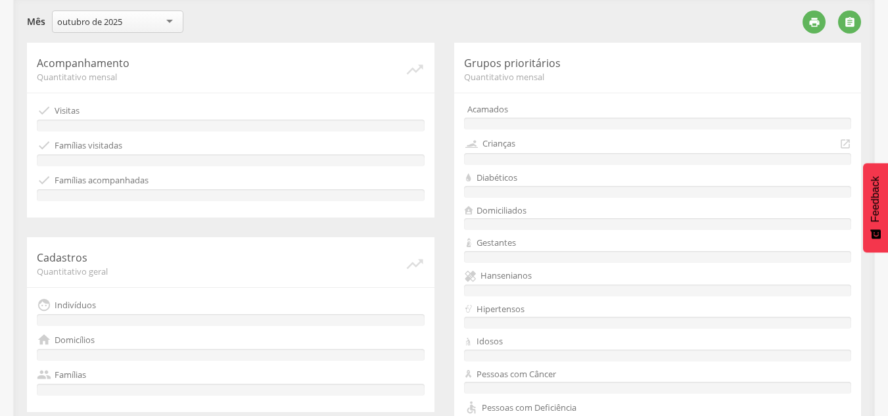
scroll to position [238, 0]
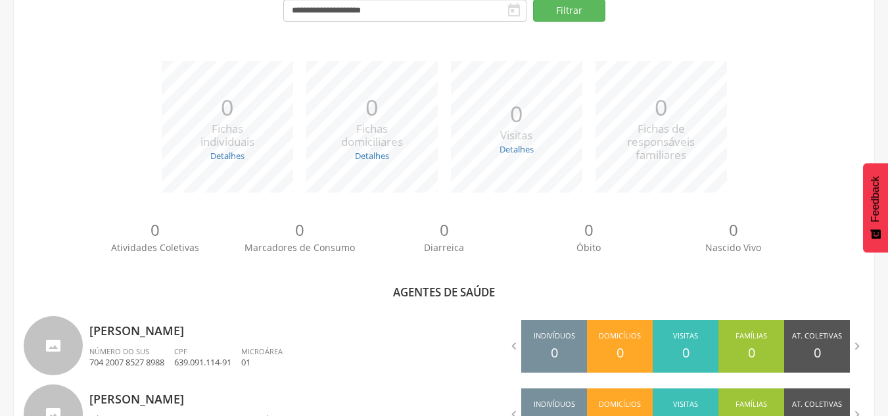
scroll to position [238, 0]
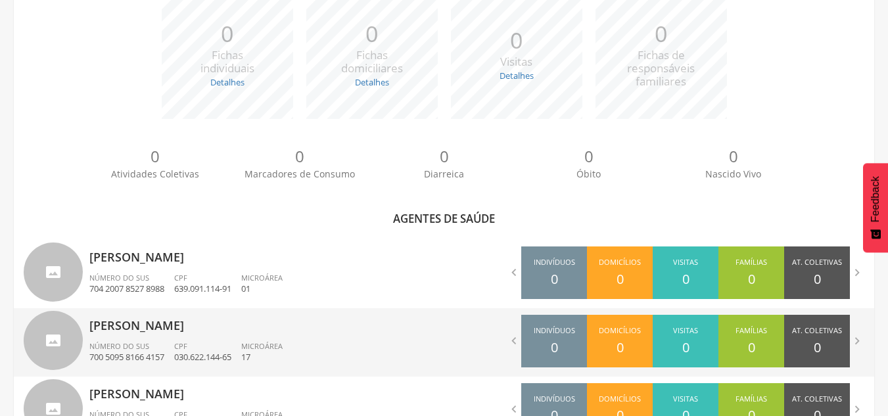
click at [293, 340] on div "[PERSON_NAME] Ino Número do SUS 700 5095 8166 4157 CPF 030.622.144-65 Microárea…" at bounding box center [261, 342] width 345 height 68
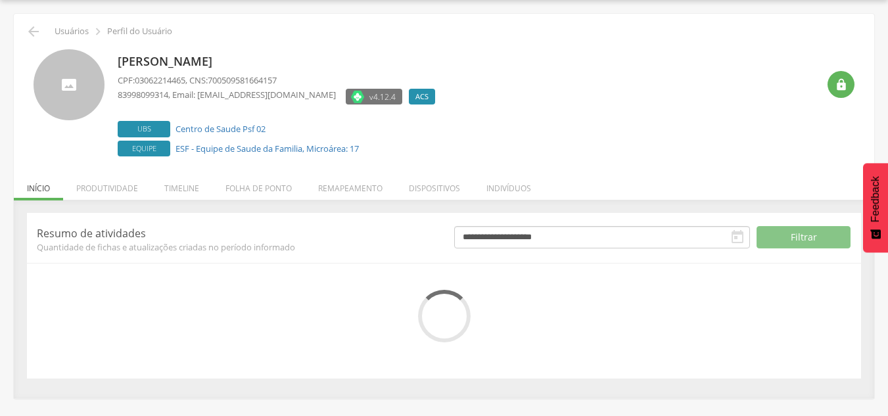
scroll to position [144, 0]
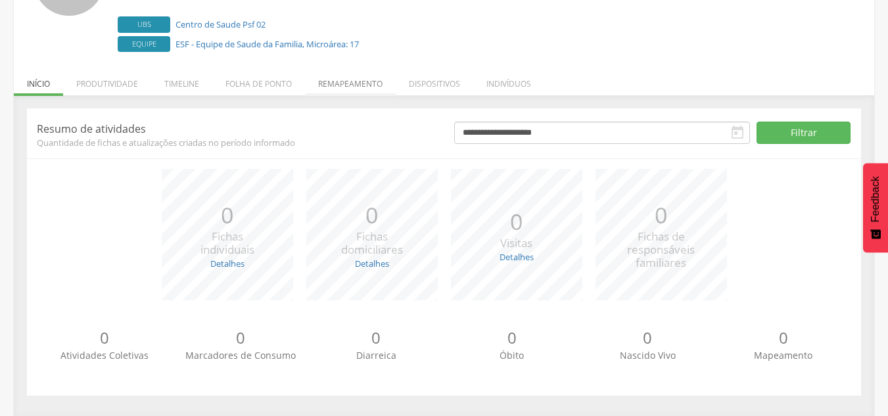
click at [357, 89] on li "Remapeamento" at bounding box center [350, 80] width 91 height 31
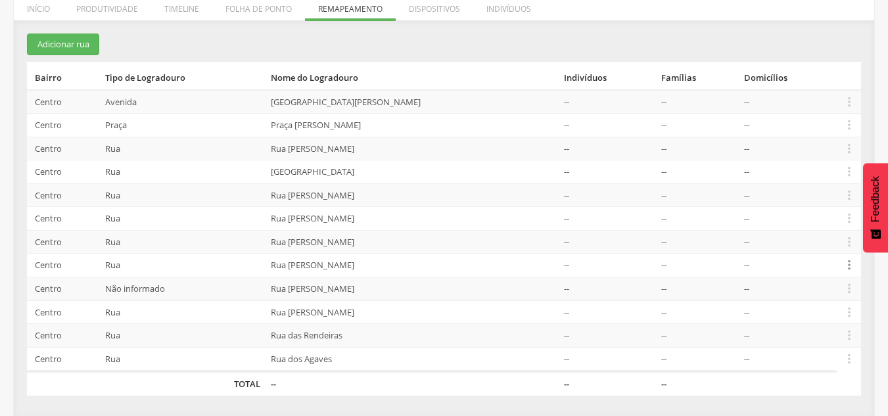
click at [383, 264] on icon "" at bounding box center [849, 265] width 14 height 14
click at [383, 195] on link "Alocar famílias" at bounding box center [804, 197] width 104 height 16
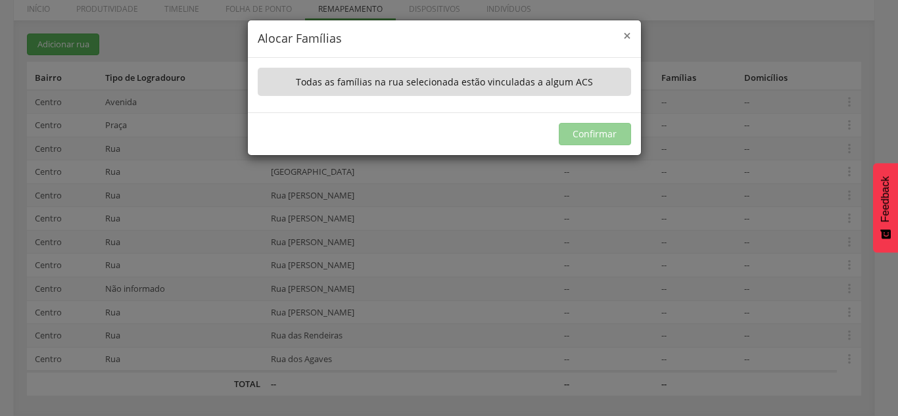
click at [383, 40] on span "×" at bounding box center [627, 35] width 8 height 18
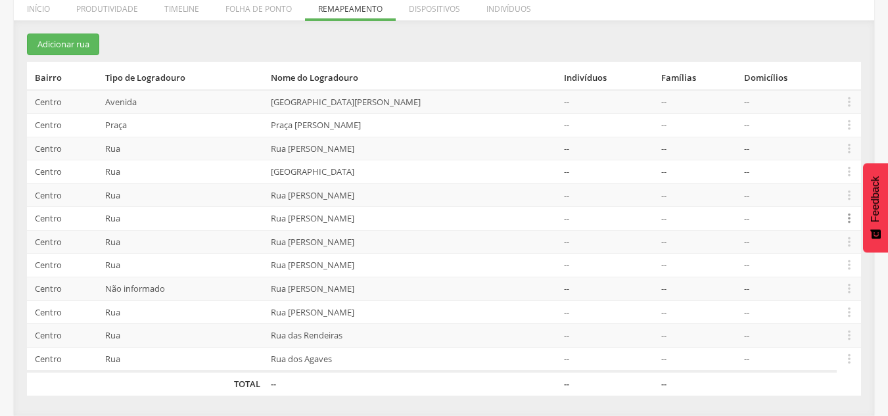
click at [383, 219] on icon "" at bounding box center [849, 218] width 14 height 14
click at [383, 149] on link "Alocar famílias" at bounding box center [804, 151] width 104 height 16
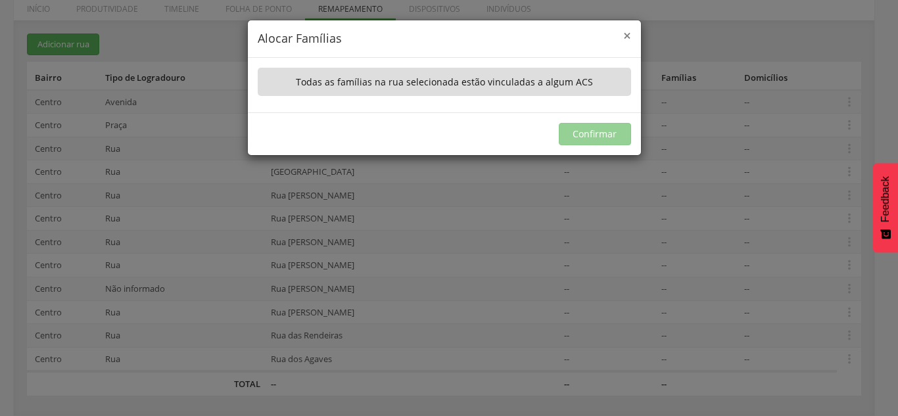
click at [383, 35] on span "×" at bounding box center [627, 35] width 8 height 18
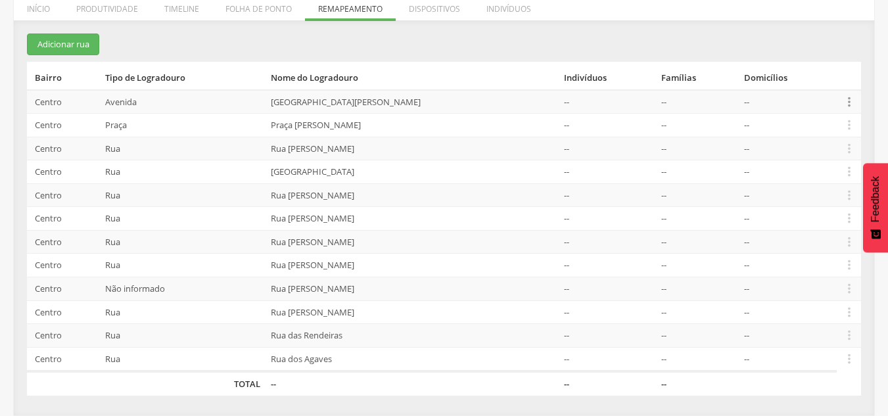
click at [383, 102] on icon "" at bounding box center [849, 102] width 14 height 14
click at [383, 36] on link "Alocar famílias" at bounding box center [804, 34] width 104 height 16
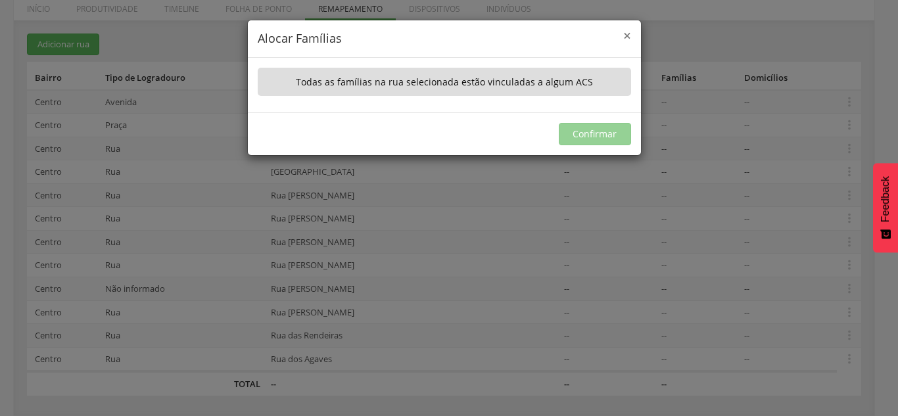
click at [383, 35] on span "×" at bounding box center [627, 35] width 8 height 18
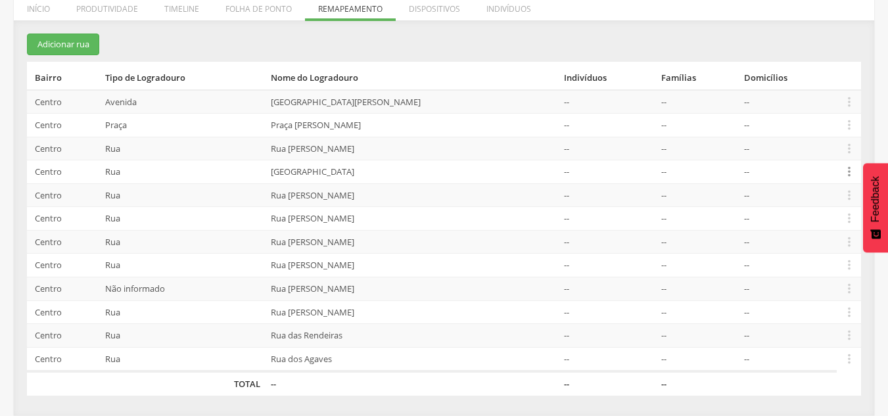
click at [383, 173] on icon "" at bounding box center [849, 171] width 14 height 14
click at [383, 103] on link "Alocar famílias" at bounding box center [804, 104] width 104 height 16
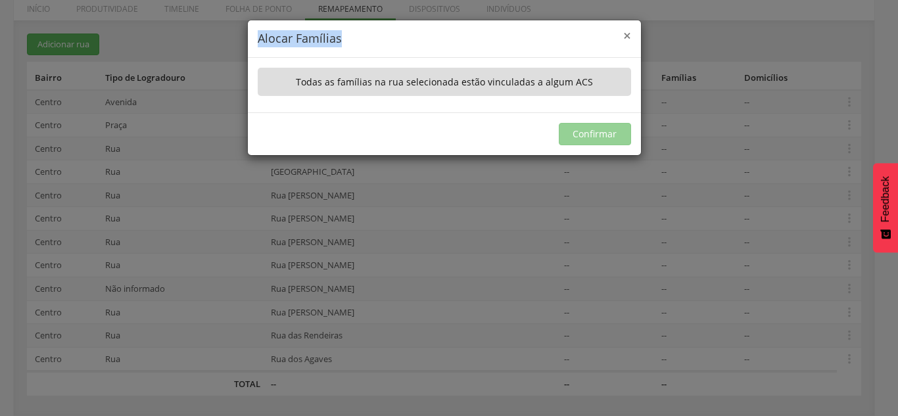
drag, startPoint x: 620, startPoint y: 31, endPoint x: 628, endPoint y: 43, distance: 15.1
click at [383, 43] on div "× Alocar Famílias" at bounding box center [444, 38] width 393 height 37
click at [383, 39] on span "×" at bounding box center [627, 35] width 8 height 18
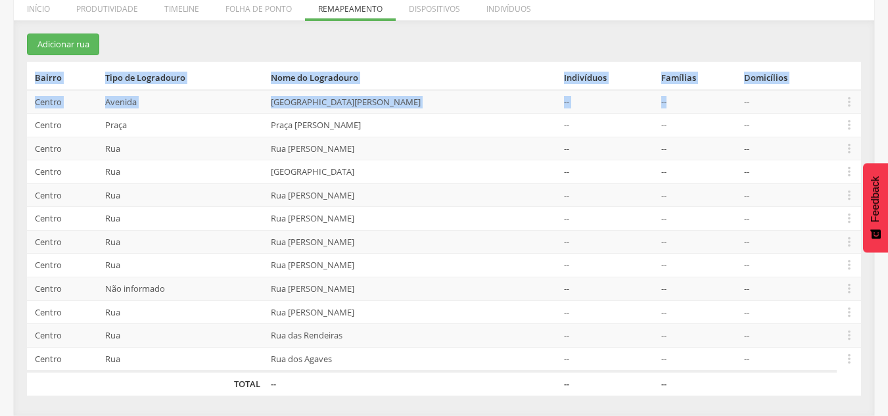
drag, startPoint x: 627, startPoint y: 39, endPoint x: 724, endPoint y: 106, distance: 117.7
click at [383, 106] on section "Adicionar rua Bairro Tipo de Logradouro Nome do Logradouro Indivíduos Famílias …" at bounding box center [444, 214] width 834 height 361
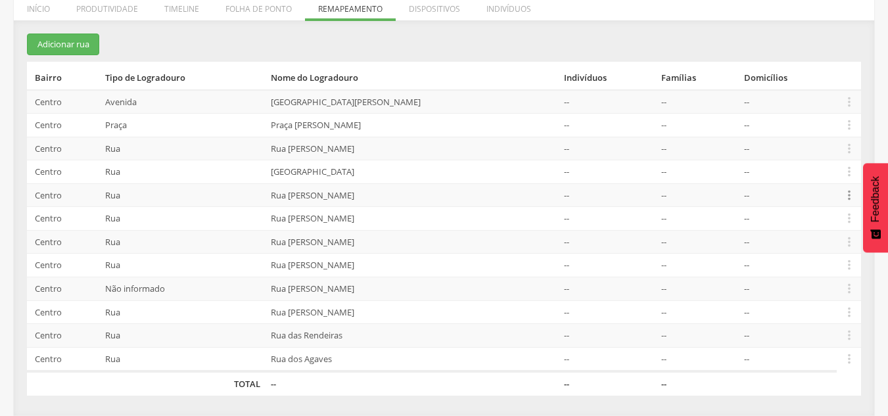
click at [383, 194] on icon "" at bounding box center [849, 195] width 14 height 14
click at [383, 131] on link "Alocar famílias" at bounding box center [804, 127] width 104 height 16
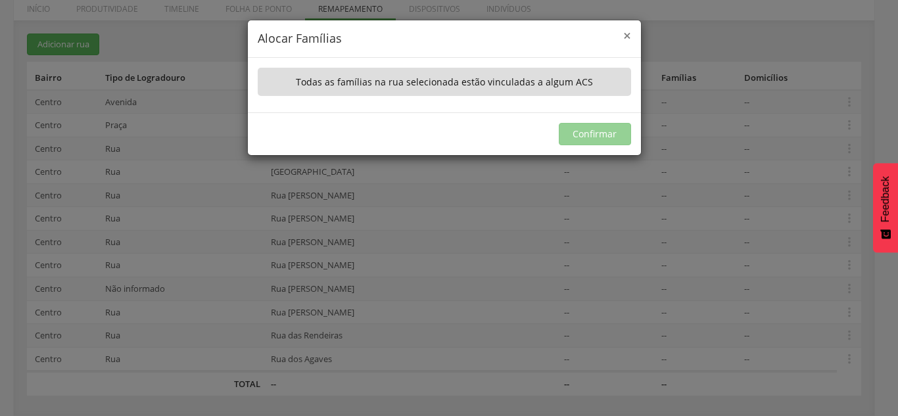
click at [383, 34] on span "×" at bounding box center [627, 35] width 8 height 18
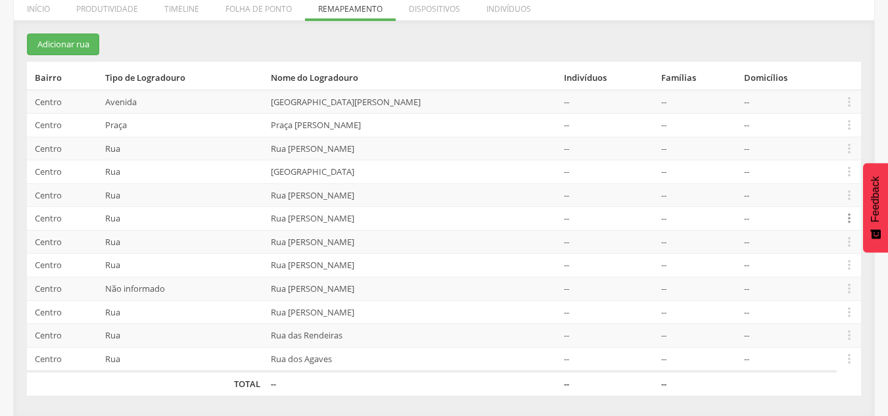
click at [383, 220] on icon "" at bounding box center [849, 218] width 14 height 14
click at [383, 156] on link "Alocar famílias" at bounding box center [804, 151] width 104 height 16
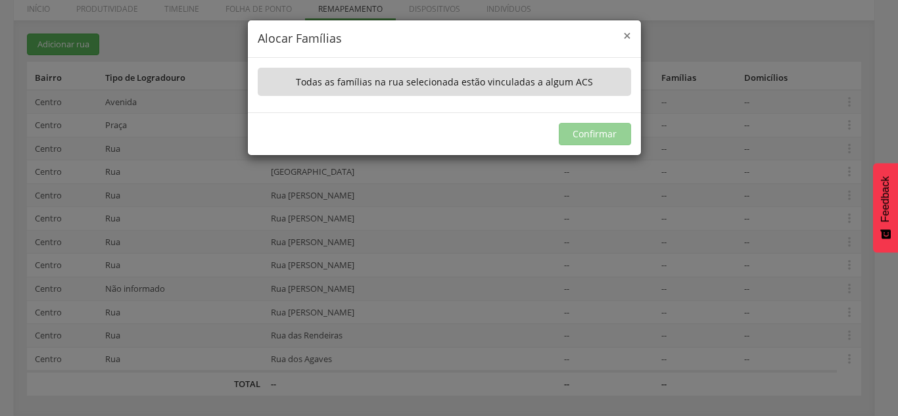
click at [383, 36] on span "×" at bounding box center [627, 35] width 8 height 18
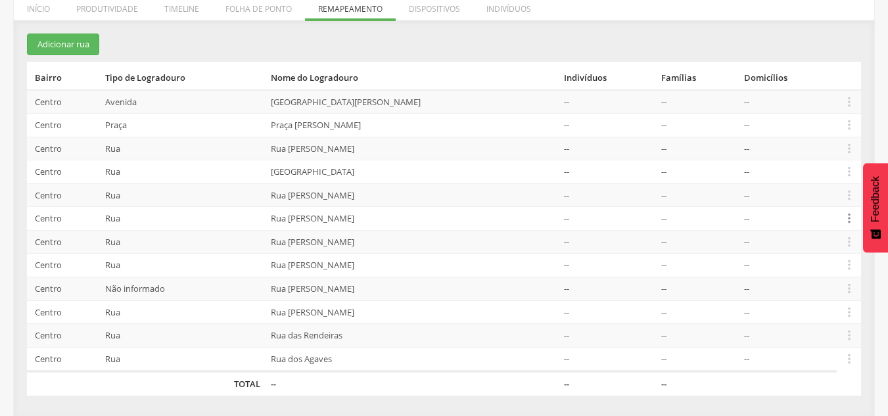
click at [383, 221] on icon "" at bounding box center [849, 218] width 14 height 14
click at [383, 144] on link "Alocar famílias" at bounding box center [804, 151] width 104 height 16
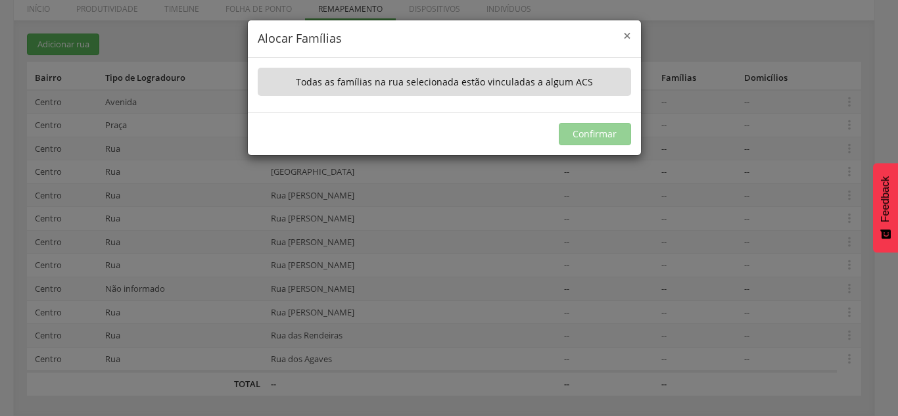
click at [383, 37] on span "×" at bounding box center [627, 35] width 8 height 18
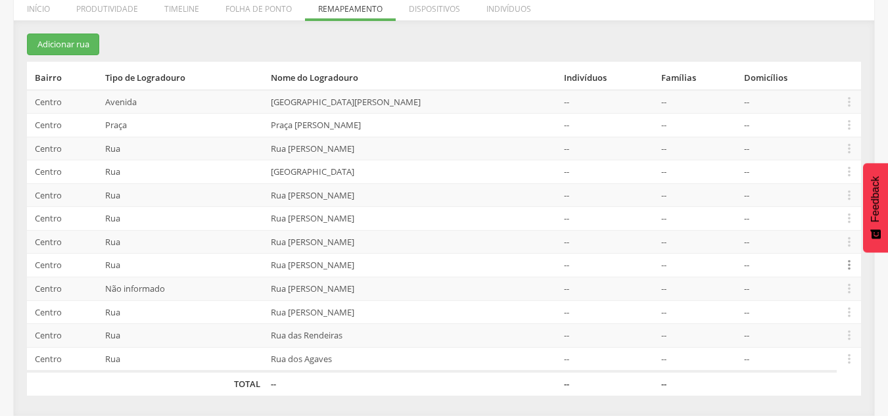
click at [383, 265] on icon "" at bounding box center [849, 265] width 14 height 14
click at [383, 198] on link "Alocar famílias" at bounding box center [804, 197] width 104 height 16
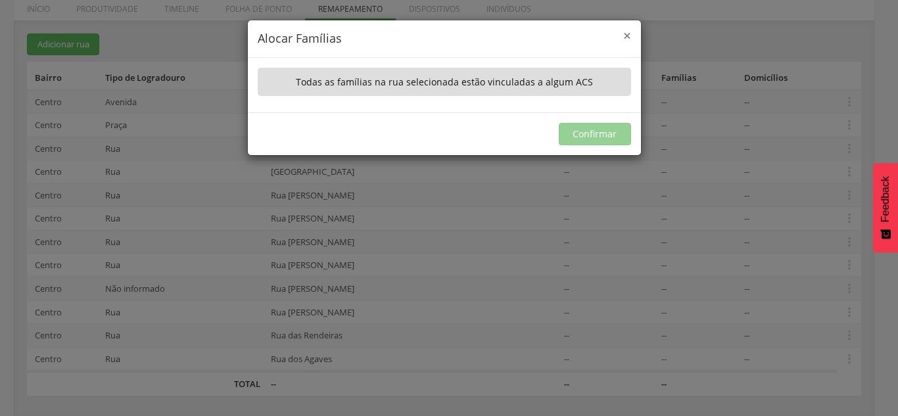
click at [383, 32] on span "×" at bounding box center [627, 35] width 8 height 18
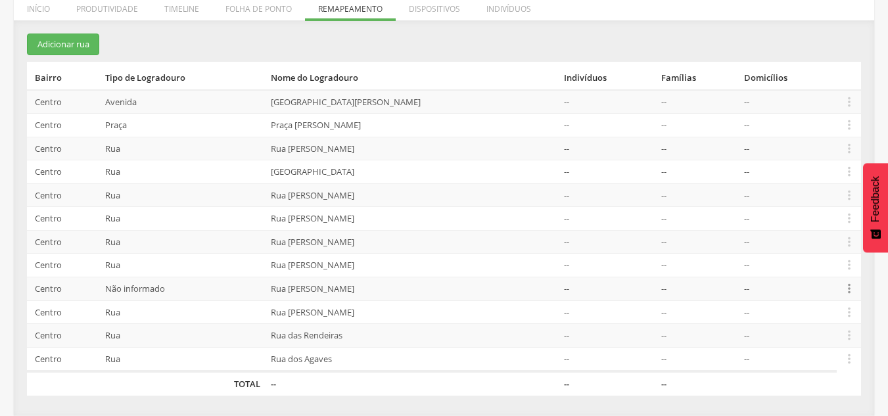
click at [383, 285] on icon "" at bounding box center [849, 288] width 14 height 14
click at [383, 223] on link "Alocar famílias" at bounding box center [804, 220] width 104 height 16
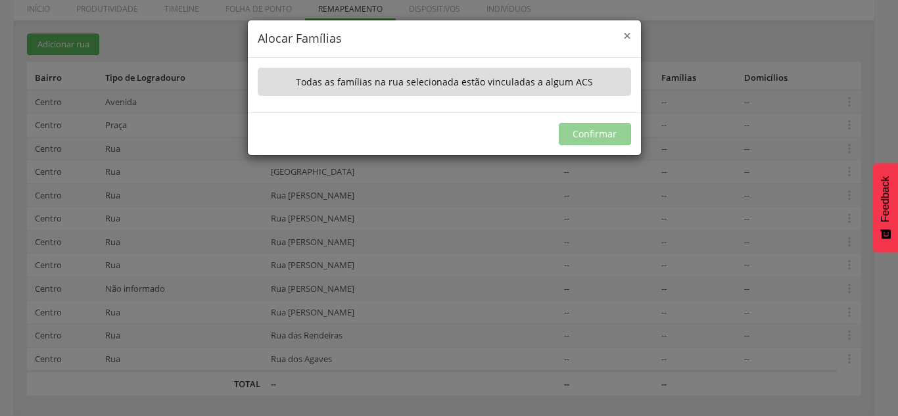
click at [383, 35] on span "×" at bounding box center [627, 35] width 8 height 18
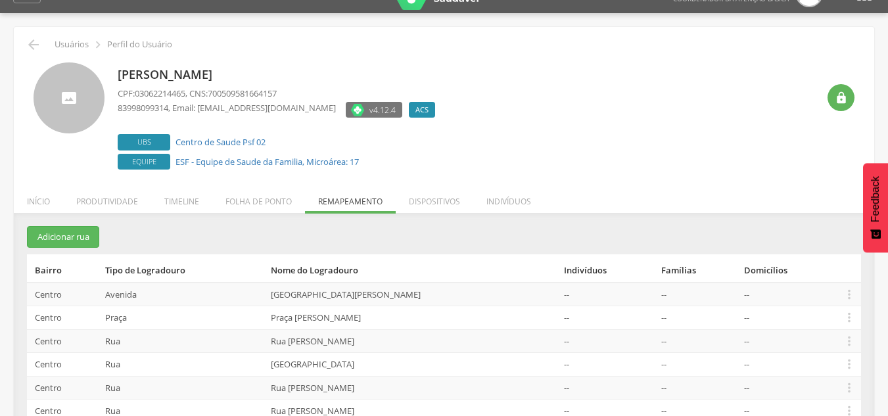
scroll to position [18, 0]
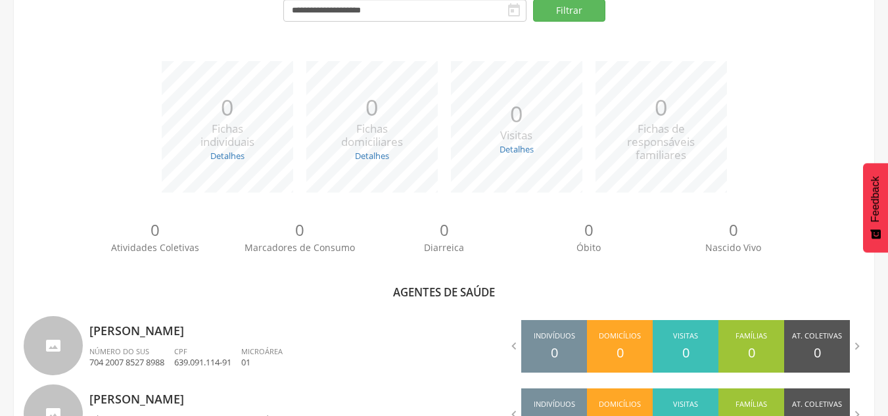
scroll to position [219, 0]
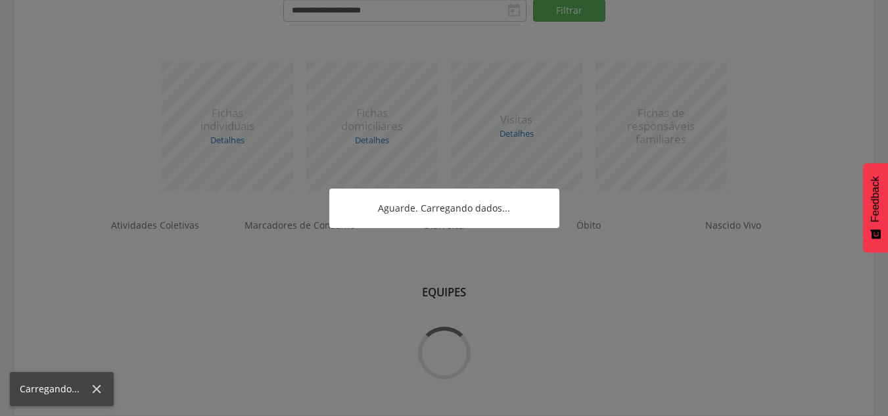
scroll to position [204, 0]
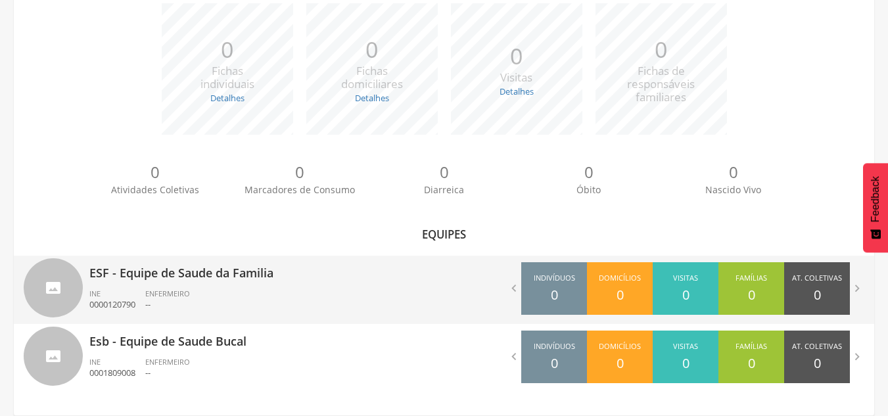
click at [188, 285] on div "ESF - Equipe de Saude da Familia INE 0000120790 ENFERMEIRO --" at bounding box center [261, 290] width 345 height 68
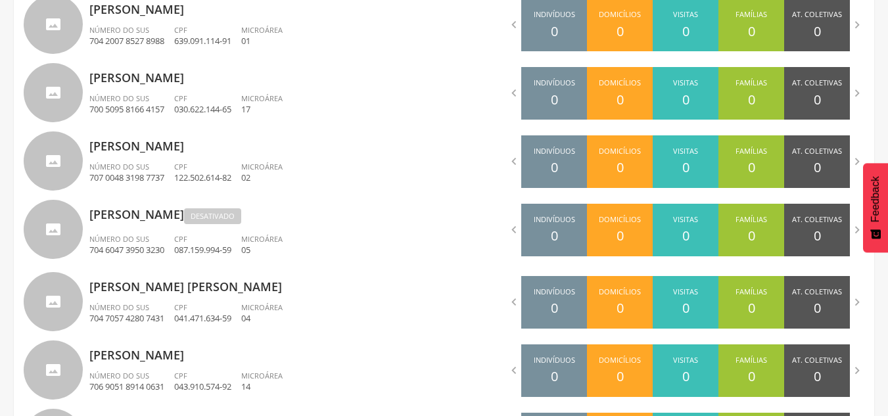
scroll to position [481, 0]
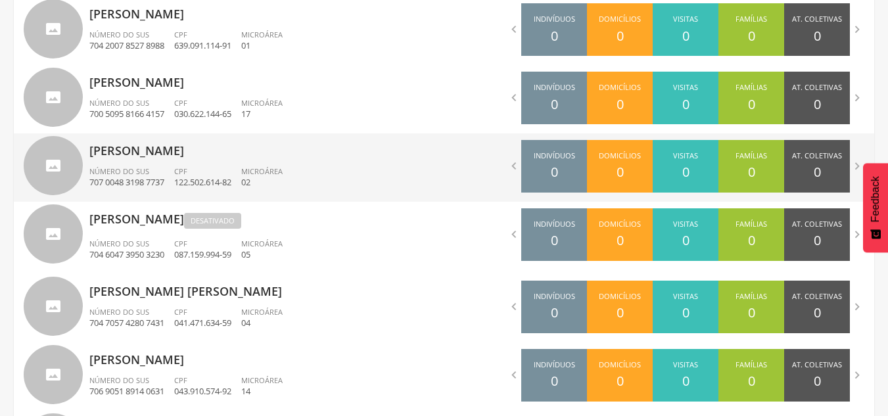
click at [262, 154] on p "[PERSON_NAME]" at bounding box center [261, 146] width 345 height 26
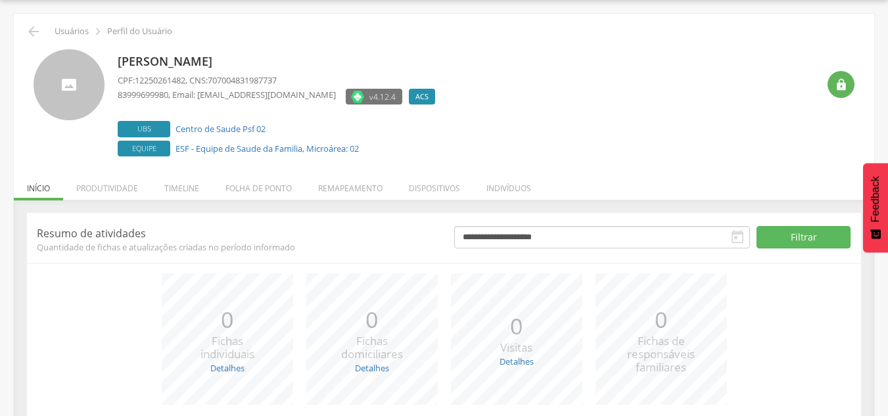
scroll to position [144, 0]
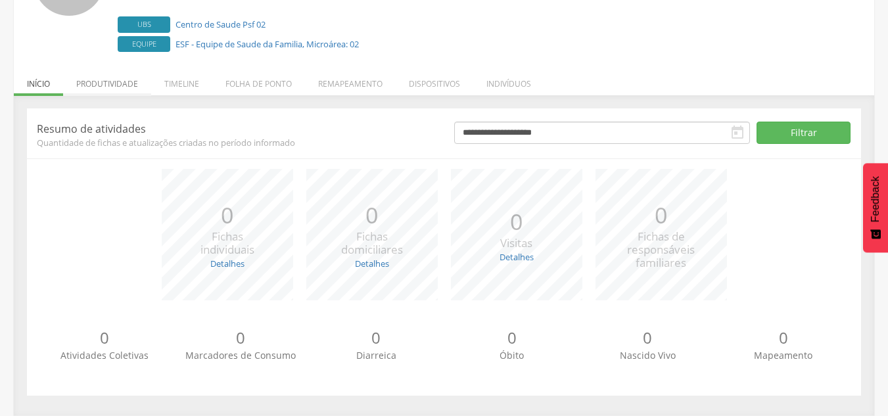
click at [123, 81] on li "Produtividade" at bounding box center [107, 80] width 88 height 31
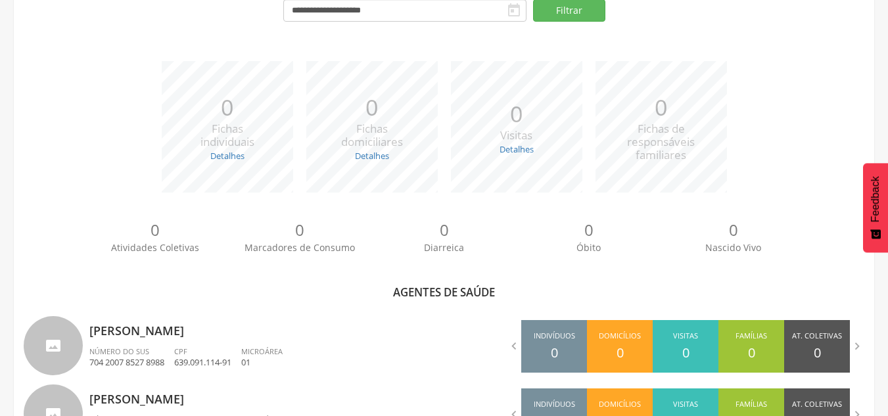
scroll to position [481, 0]
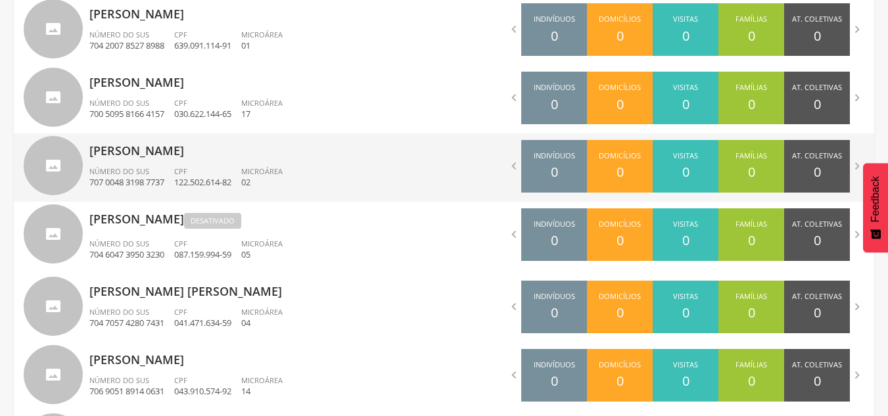
click at [283, 184] on p "02" at bounding box center [261, 182] width 41 height 12
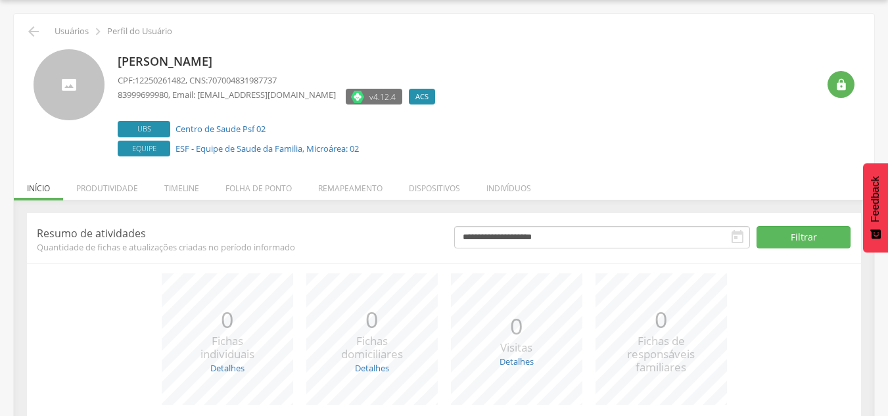
scroll to position [144, 0]
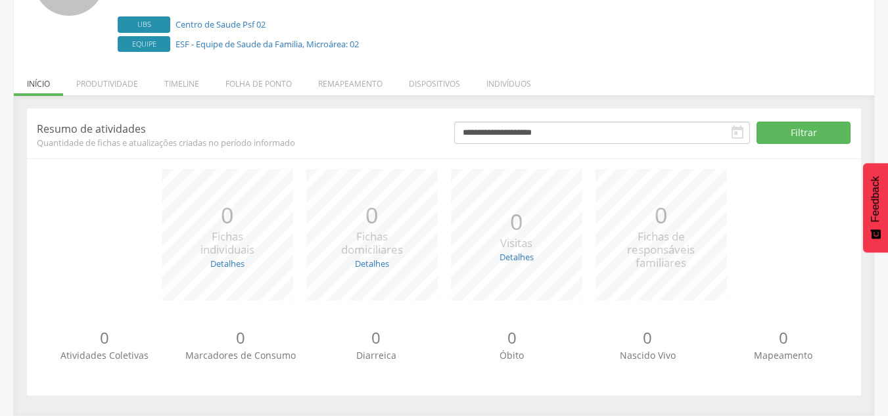
click at [350, 185] on div "*** 0 Fichas domiciliares Detalhes Novas: 0 Atualizadas: 0" at bounding box center [372, 234] width 145 height 131
click at [359, 88] on li "Remapeamento" at bounding box center [350, 80] width 91 height 31
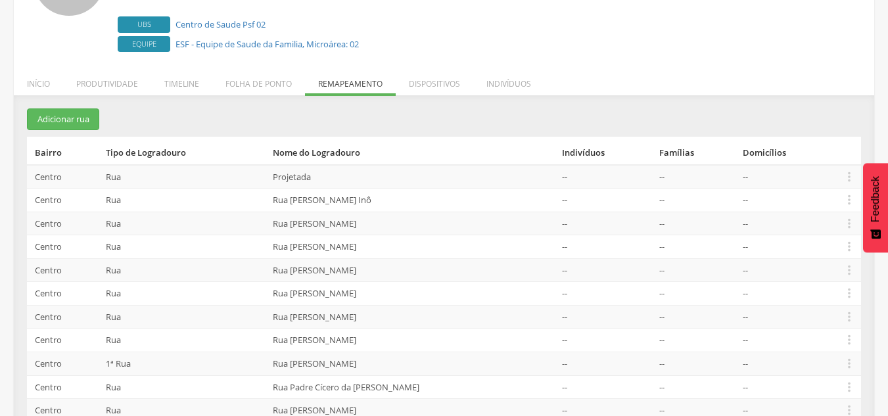
scroll to position [265, 0]
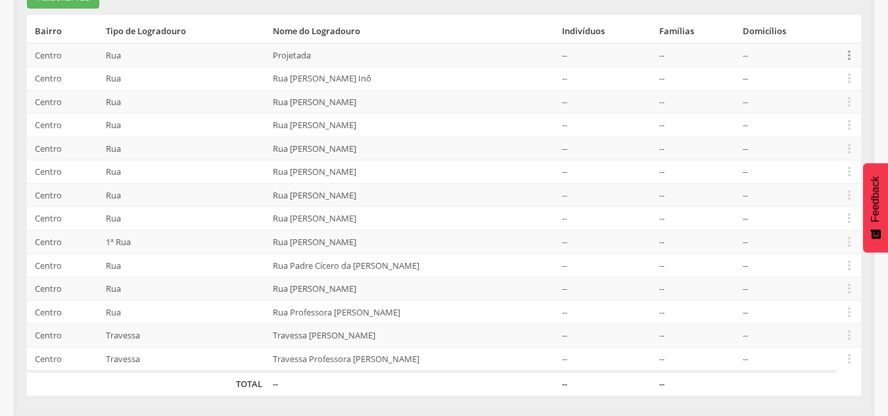
click at [383, 53] on icon "" at bounding box center [849, 55] width 14 height 14
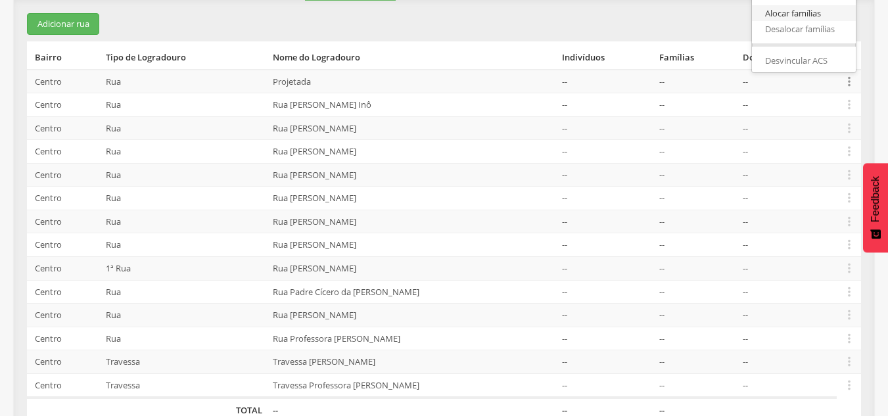
click at [383, 9] on link "Alocar famílias" at bounding box center [804, 13] width 104 height 16
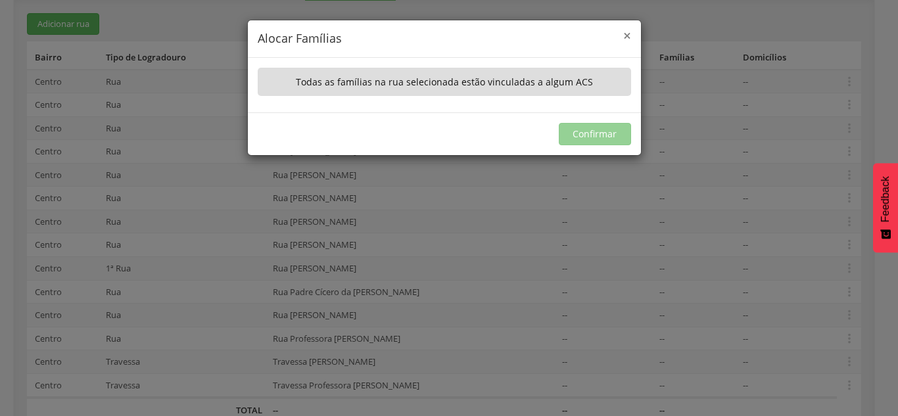
click at [383, 35] on span "×" at bounding box center [627, 35] width 8 height 18
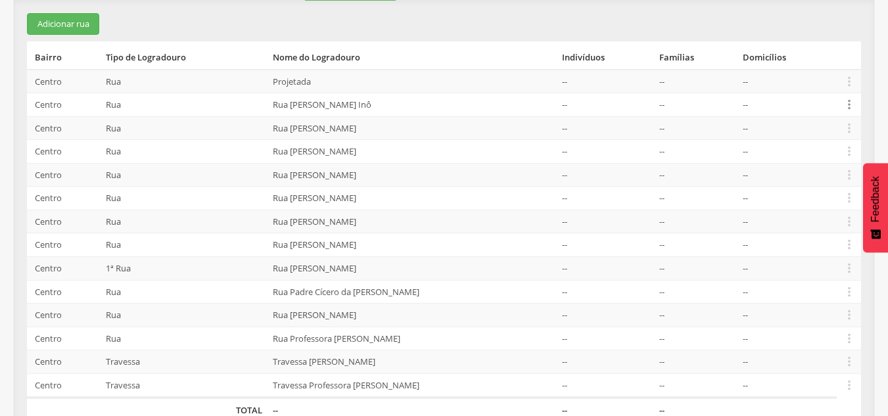
click at [383, 103] on icon "" at bounding box center [849, 104] width 14 height 14
click at [383, 34] on link "Alocar famílias" at bounding box center [804, 36] width 104 height 16
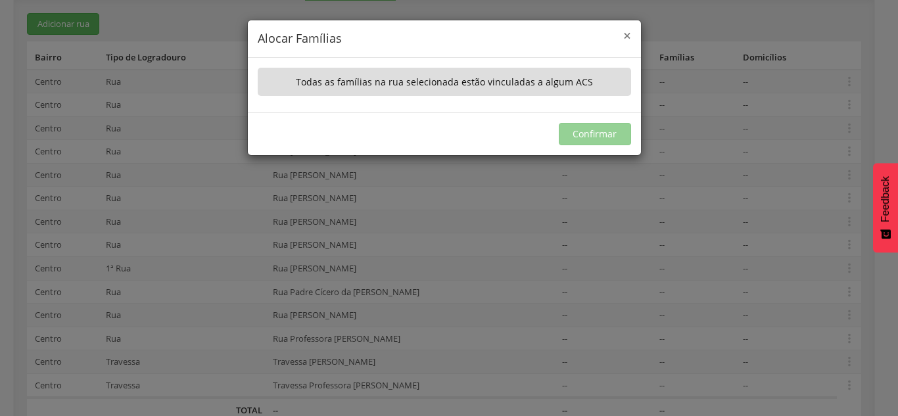
click at [383, 37] on span "×" at bounding box center [627, 35] width 8 height 18
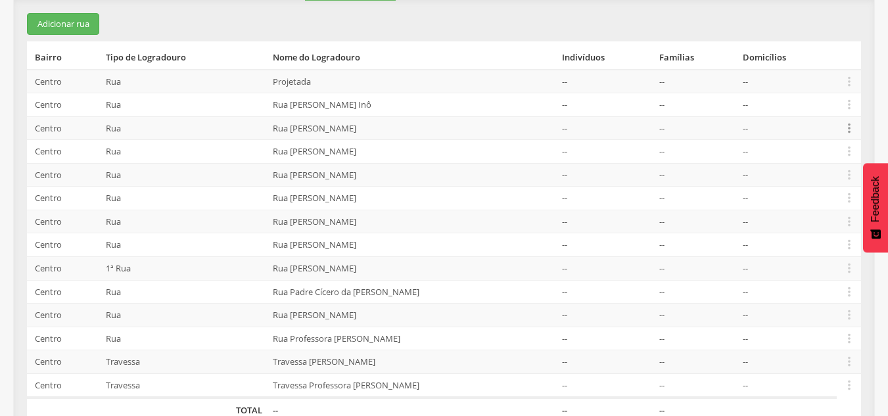
click at [383, 131] on icon "" at bounding box center [849, 128] width 14 height 14
click at [383, 58] on link "Alocar famílias" at bounding box center [804, 60] width 104 height 16
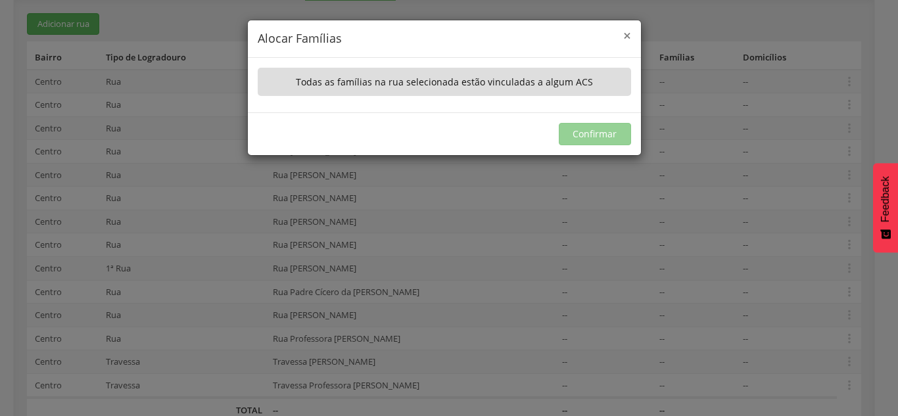
click at [383, 35] on span "×" at bounding box center [627, 35] width 8 height 18
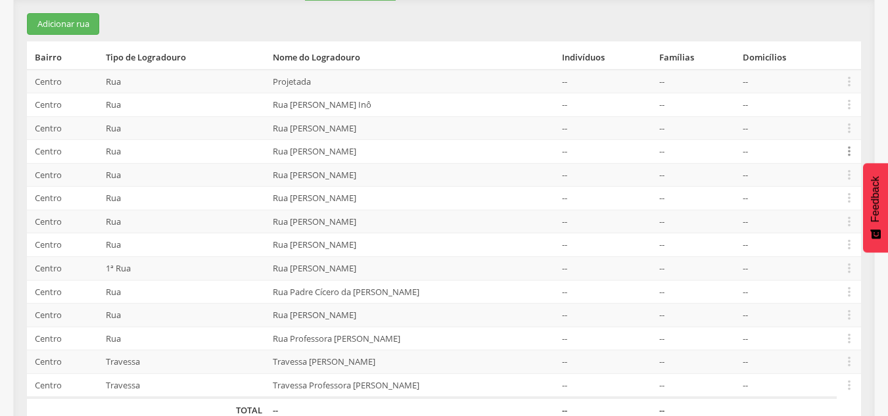
click at [383, 150] on icon "" at bounding box center [849, 151] width 14 height 14
click at [383, 84] on link "Alocar famílias" at bounding box center [804, 84] width 104 height 16
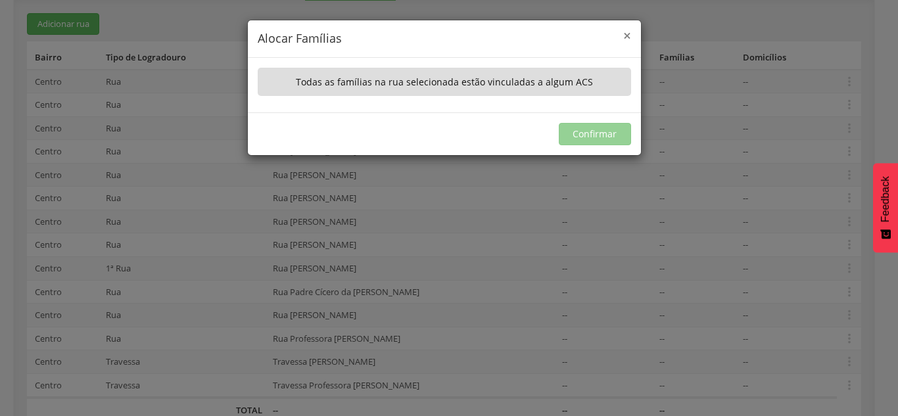
click at [383, 36] on span "×" at bounding box center [627, 35] width 8 height 18
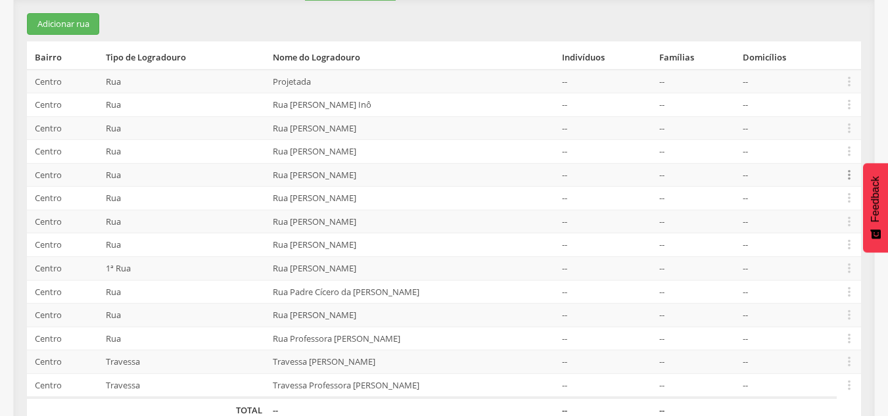
click at [383, 173] on icon "" at bounding box center [849, 175] width 14 height 14
click at [383, 107] on link "Alocar famílias" at bounding box center [804, 107] width 104 height 16
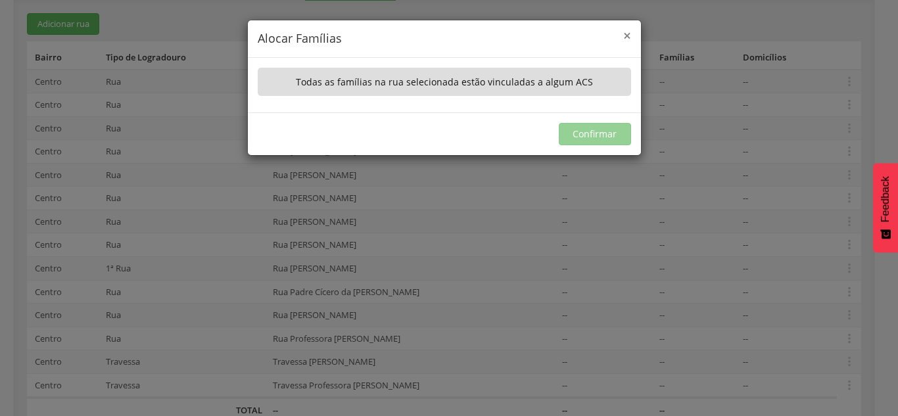
click at [383, 34] on span "×" at bounding box center [627, 35] width 8 height 18
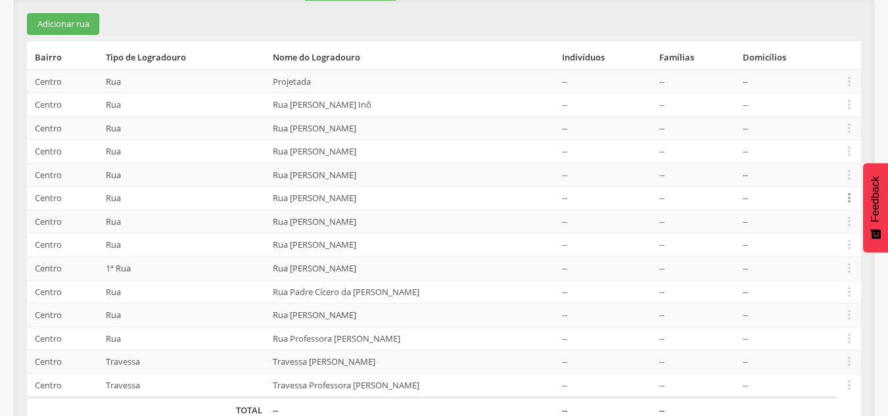
click at [383, 194] on icon "" at bounding box center [849, 198] width 14 height 14
click at [383, 131] on link "Alocar famílias" at bounding box center [804, 130] width 104 height 16
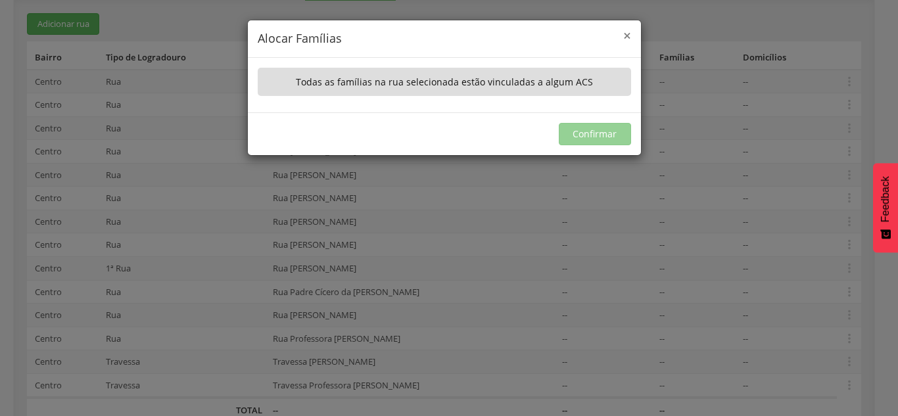
click at [383, 34] on span "×" at bounding box center [627, 35] width 8 height 18
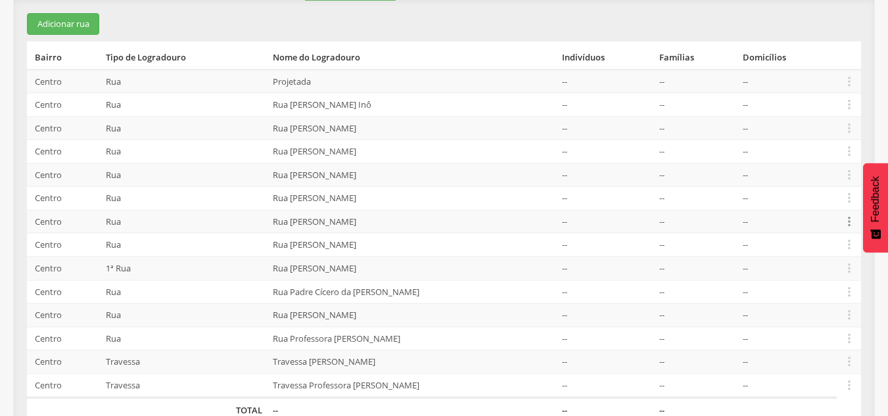
click at [383, 217] on icon "" at bounding box center [849, 221] width 14 height 14
click at [383, 150] on link "Alocar famílias" at bounding box center [804, 153] width 104 height 16
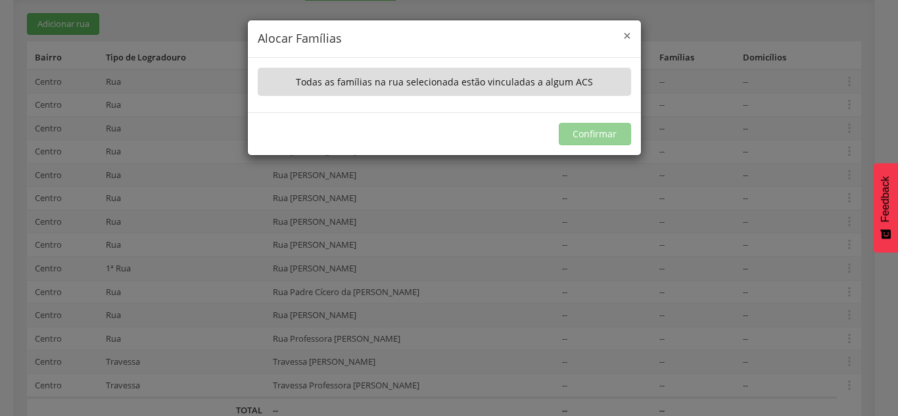
click at [383, 34] on span "×" at bounding box center [627, 35] width 8 height 18
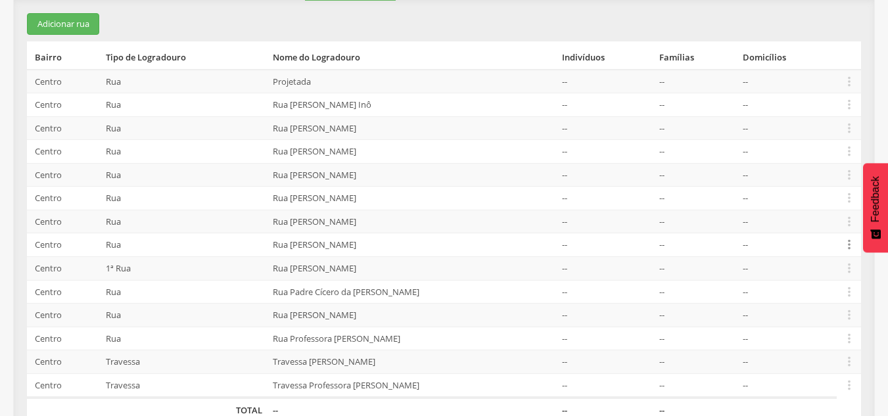
click at [383, 244] on icon "" at bounding box center [849, 244] width 14 height 14
click at [383, 176] on link "Alocar famílias" at bounding box center [804, 177] width 104 height 16
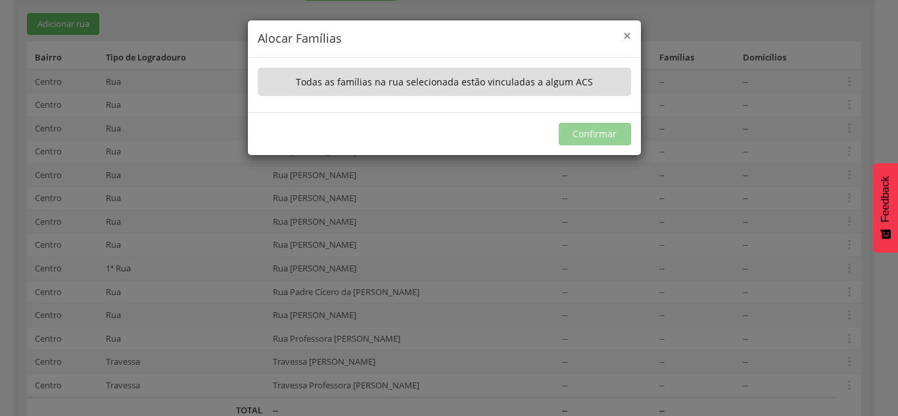
click at [383, 37] on span "×" at bounding box center [627, 35] width 8 height 18
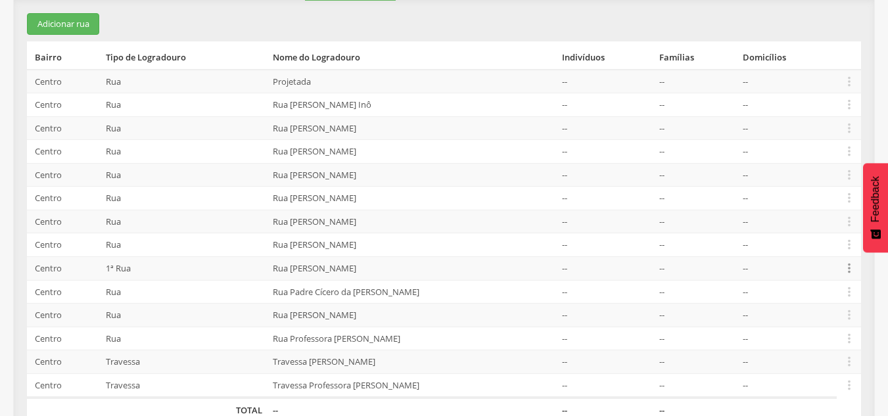
click at [383, 267] on icon "" at bounding box center [849, 268] width 14 height 14
click at [383, 198] on link "Alocar famílias" at bounding box center [804, 200] width 104 height 16
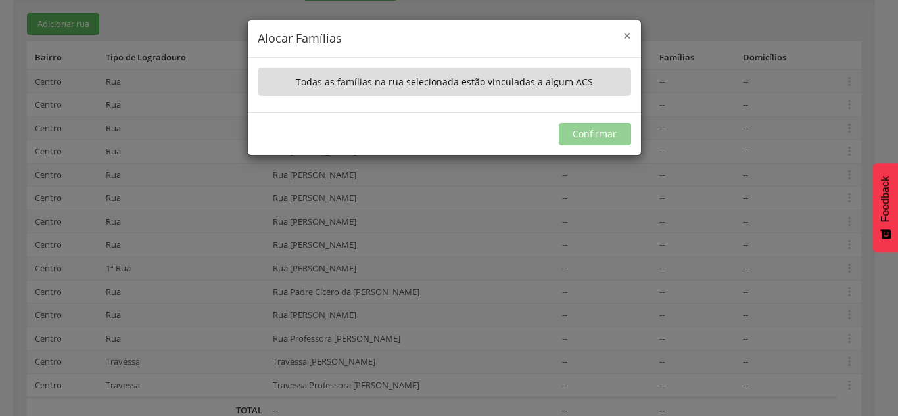
click at [383, 34] on span "×" at bounding box center [627, 35] width 8 height 18
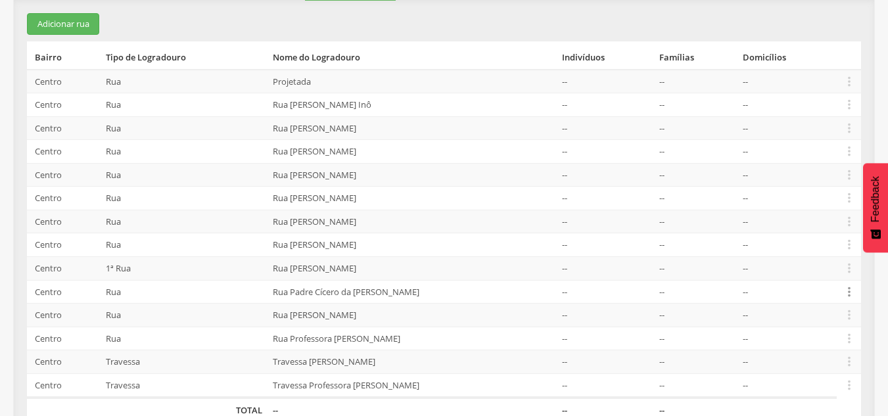
click at [383, 290] on icon "" at bounding box center [849, 292] width 14 height 14
click at [383, 223] on link "Alocar famílias" at bounding box center [804, 224] width 104 height 16
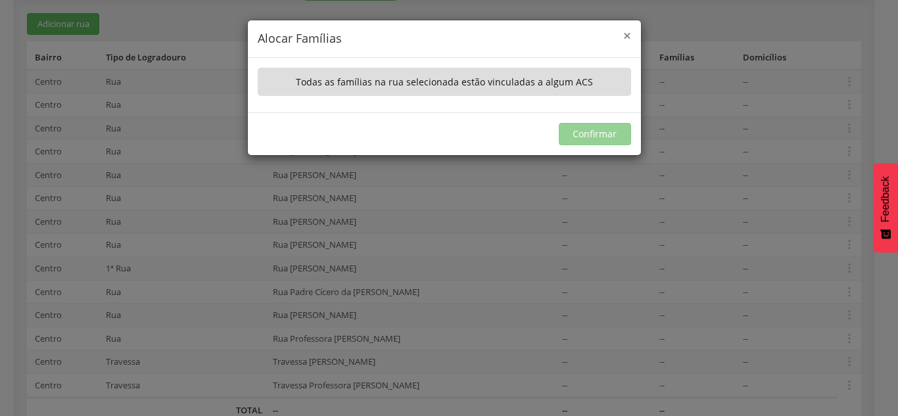
click at [383, 34] on span "×" at bounding box center [627, 35] width 8 height 18
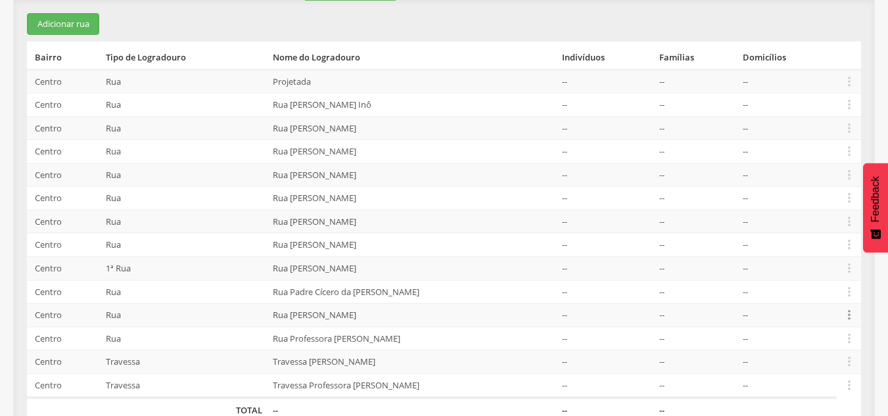
click at [383, 317] on icon "" at bounding box center [849, 315] width 14 height 14
click at [383, 249] on link "Alocar famílias" at bounding box center [804, 247] width 104 height 16
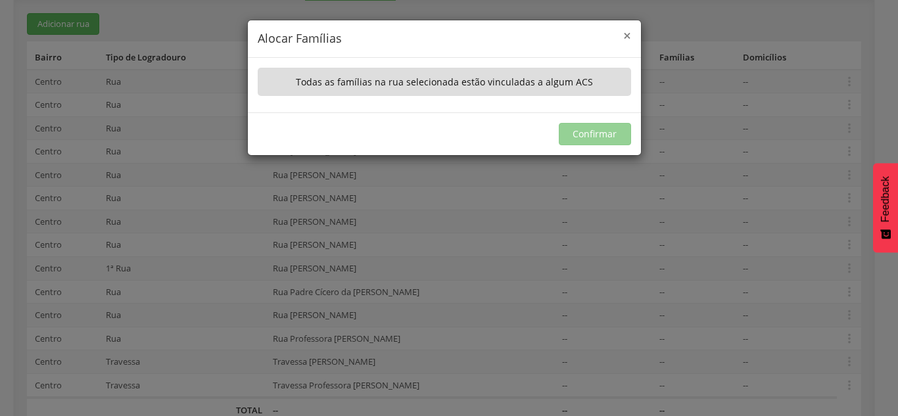
click at [383, 28] on span "×" at bounding box center [627, 35] width 8 height 18
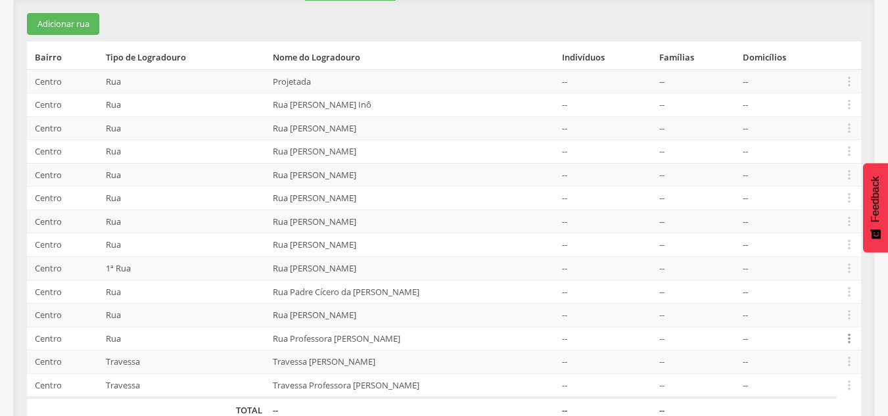
click at [383, 334] on icon "" at bounding box center [849, 338] width 14 height 14
click at [383, 269] on link "Alocar famílias" at bounding box center [804, 270] width 104 height 16
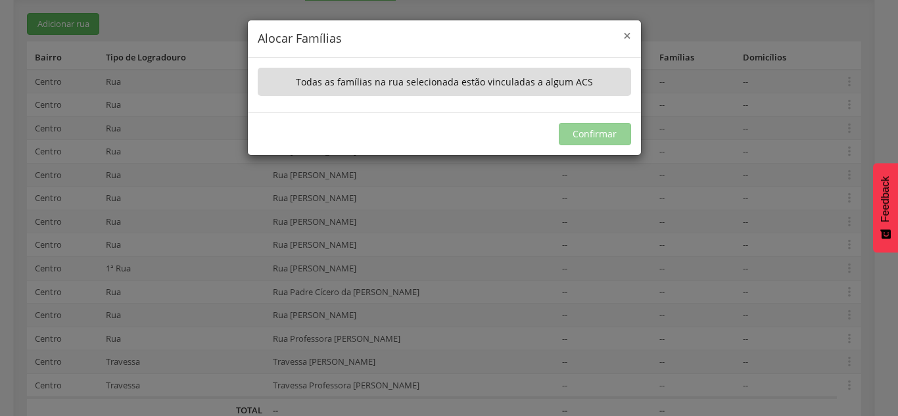
click at [383, 37] on span "×" at bounding box center [627, 35] width 8 height 18
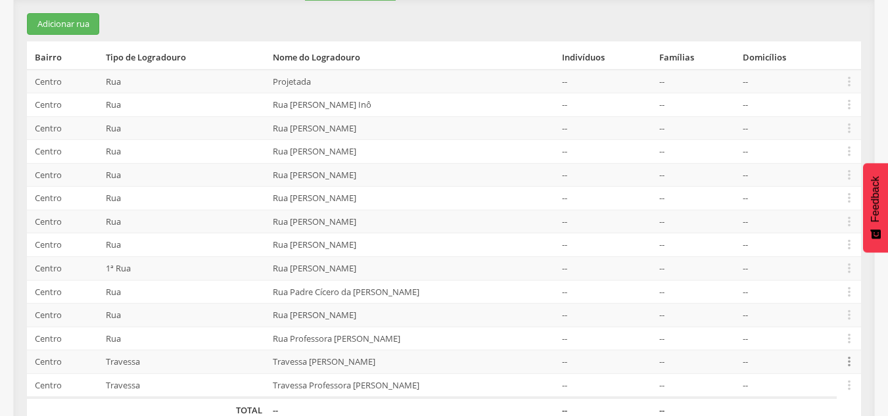
click at [383, 359] on icon "" at bounding box center [849, 361] width 14 height 14
click at [383, 293] on link "Alocar famílias" at bounding box center [804, 294] width 104 height 16
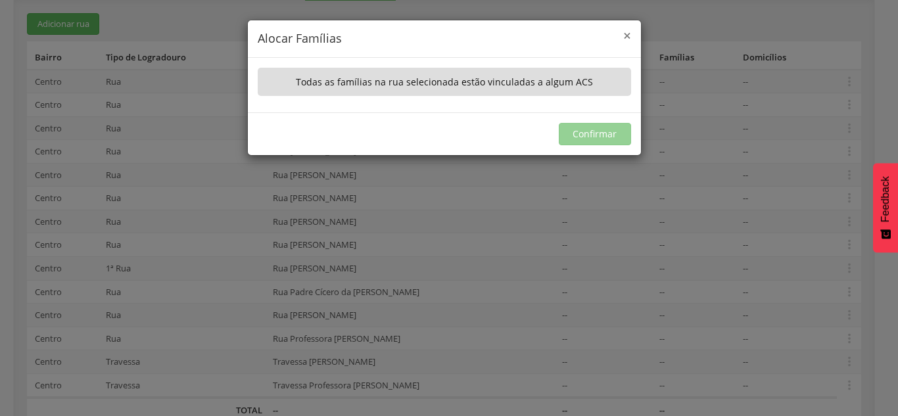
click at [383, 34] on span "×" at bounding box center [627, 35] width 8 height 18
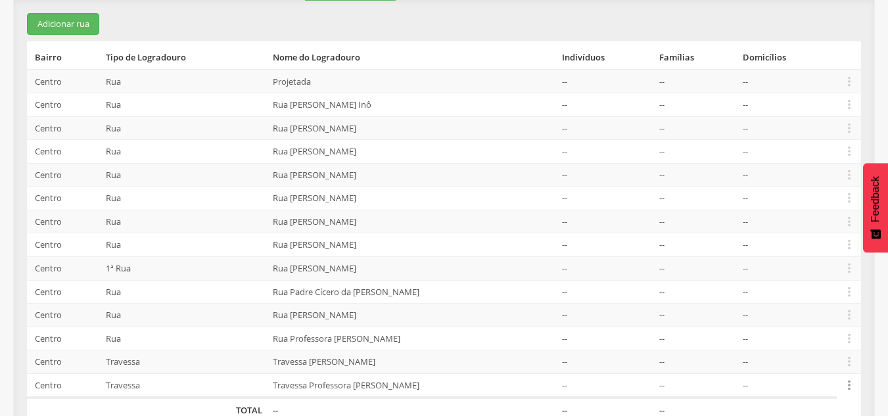
click at [383, 382] on icon "" at bounding box center [849, 385] width 14 height 14
click at [383, 319] on link "Alocar famílias" at bounding box center [804, 317] width 104 height 16
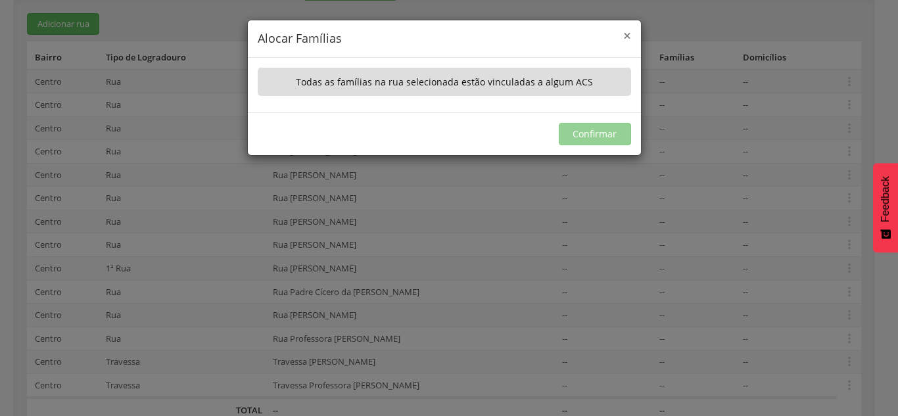
click at [383, 40] on span "×" at bounding box center [627, 35] width 8 height 18
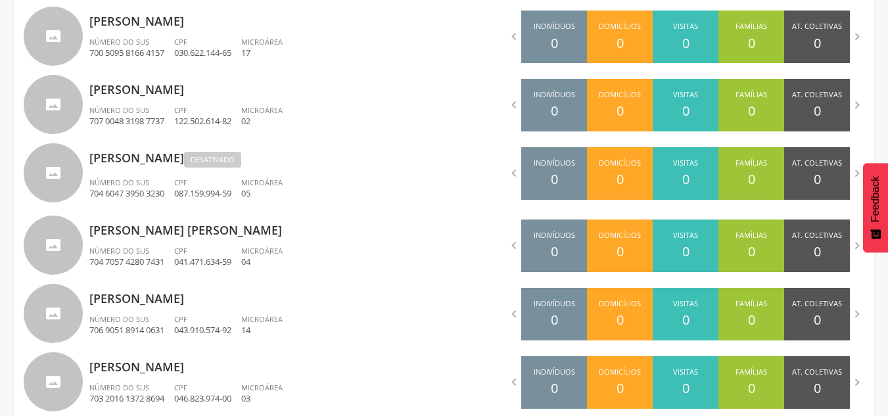
scroll to position [547, 0]
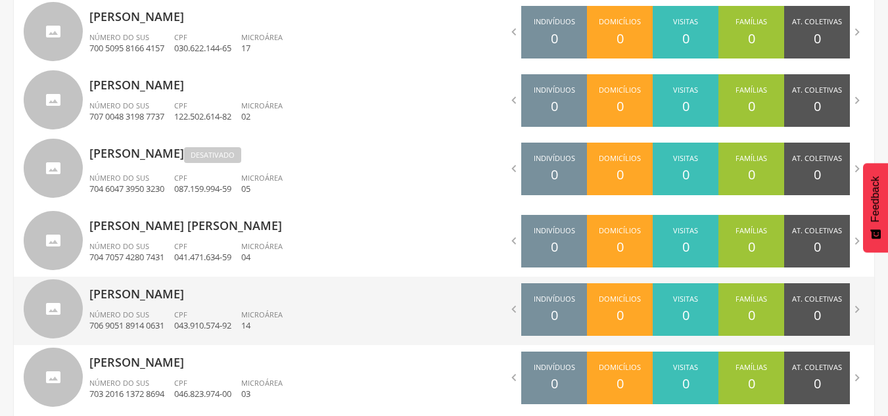
click at [225, 295] on p "[PERSON_NAME]" at bounding box center [261, 290] width 345 height 26
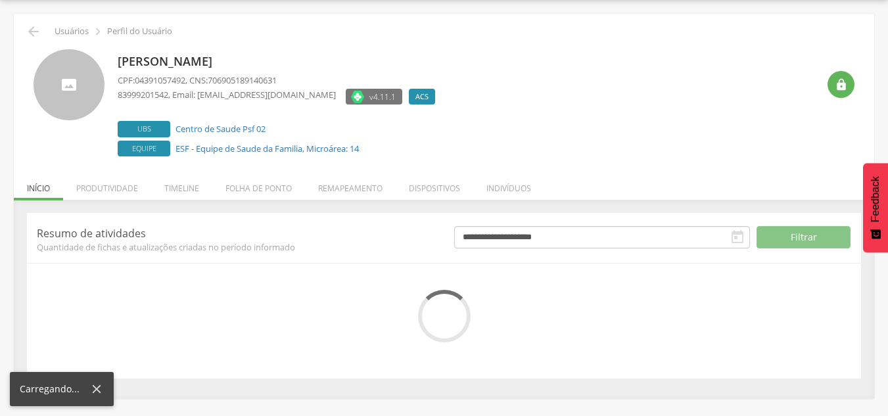
scroll to position [144, 0]
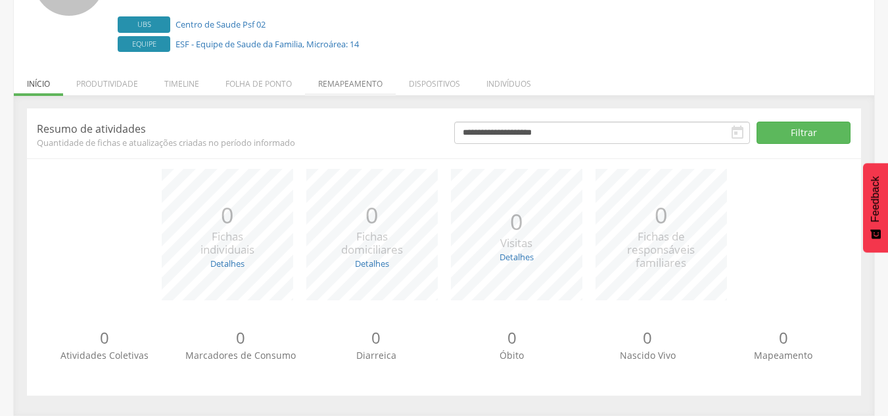
click at [330, 83] on li "Remapeamento" at bounding box center [350, 80] width 91 height 31
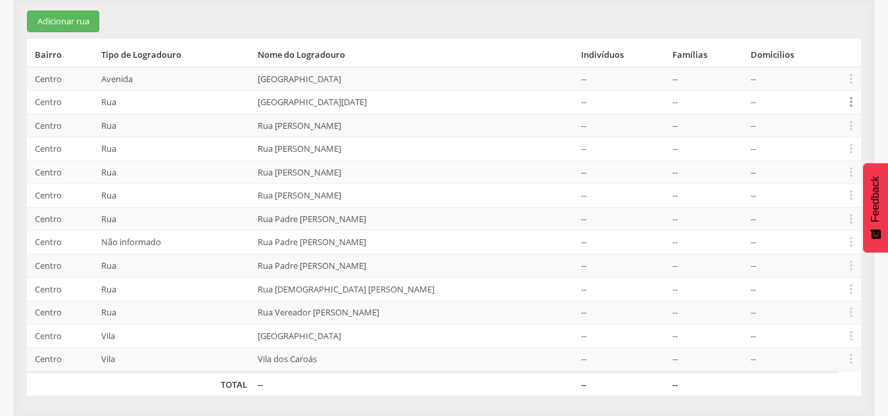
click at [383, 98] on icon "" at bounding box center [851, 102] width 14 height 14
click at [383, 34] on link "Alocar famílias" at bounding box center [806, 34] width 104 height 16
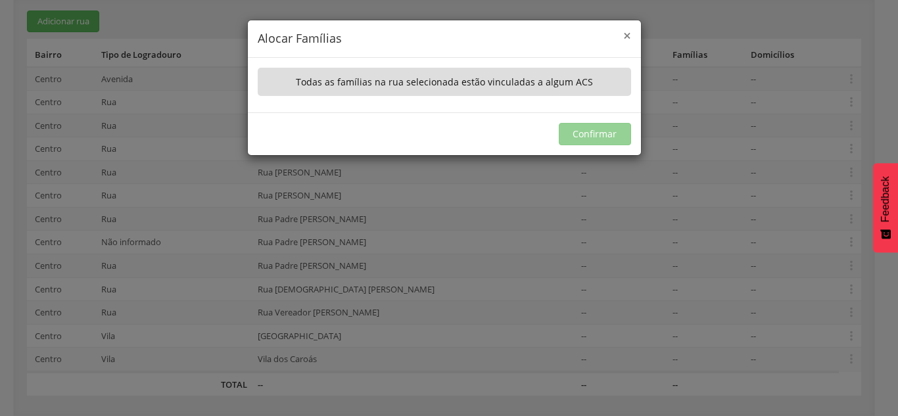
click at [383, 35] on span "×" at bounding box center [627, 35] width 8 height 18
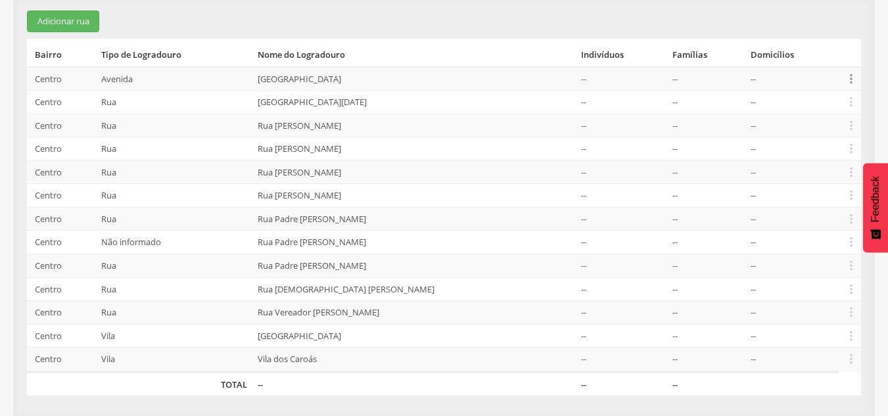
click at [383, 78] on icon "" at bounding box center [851, 79] width 14 height 14
click at [383, 3] on link "Alocar famílias" at bounding box center [806, 11] width 104 height 16
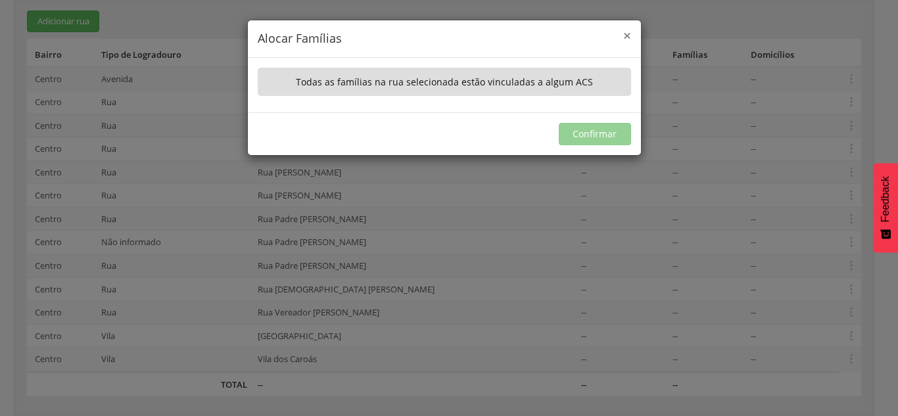
click at [383, 32] on span "×" at bounding box center [627, 35] width 8 height 18
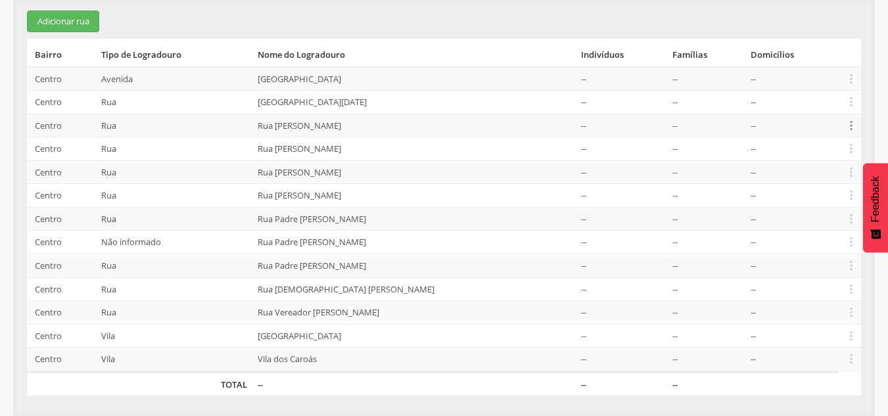
click at [383, 125] on icon "" at bounding box center [851, 125] width 14 height 14
click at [383, 53] on link "Alocar famílias" at bounding box center [806, 57] width 104 height 16
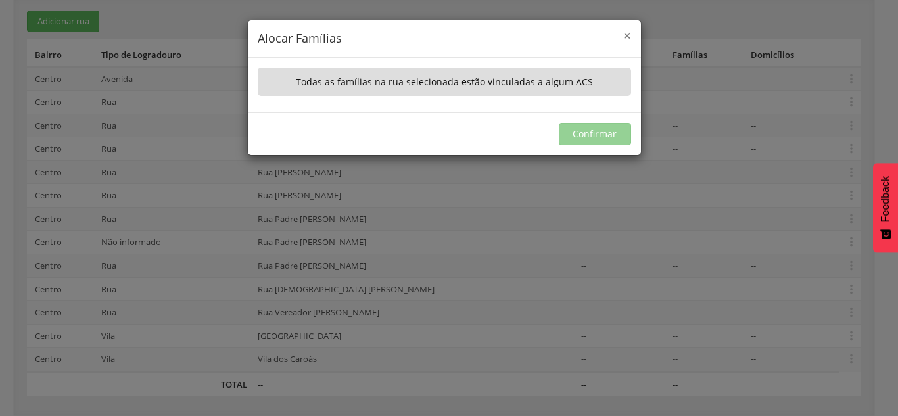
click at [383, 35] on span "×" at bounding box center [627, 35] width 8 height 18
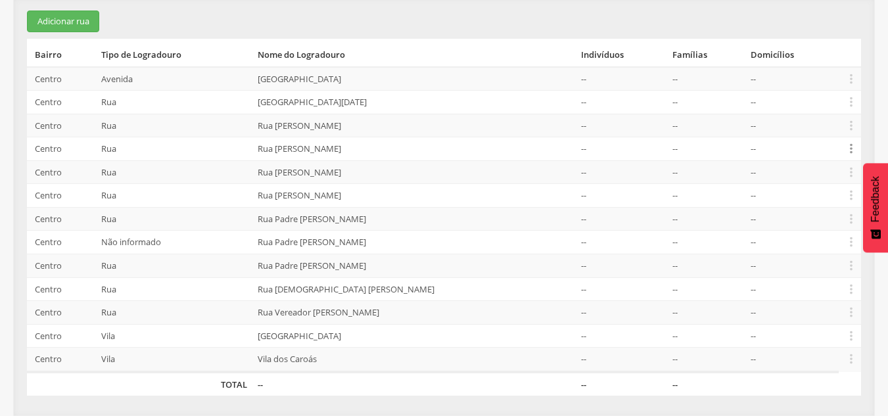
click at [383, 150] on icon "" at bounding box center [851, 148] width 14 height 14
click at [383, 78] on link "Alocar famílias" at bounding box center [806, 81] width 104 height 16
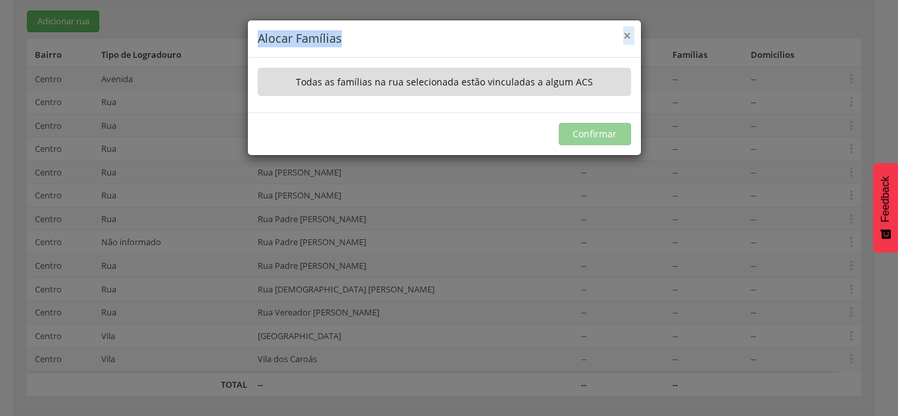
click at [383, 35] on div "× Alocar Famílias" at bounding box center [444, 38] width 393 height 37
click at [383, 35] on span "×" at bounding box center [627, 35] width 8 height 18
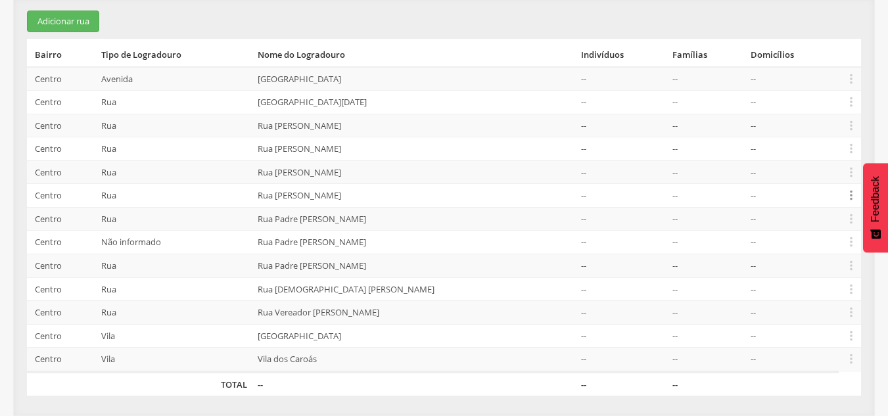
click at [383, 195] on icon "" at bounding box center [851, 195] width 14 height 14
click at [383, 123] on link "Alocar famílias" at bounding box center [806, 128] width 104 height 16
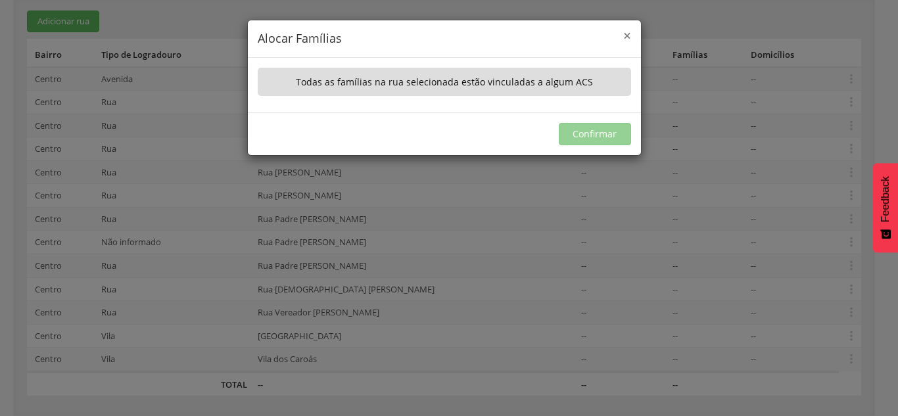
click at [383, 34] on span "×" at bounding box center [627, 35] width 8 height 18
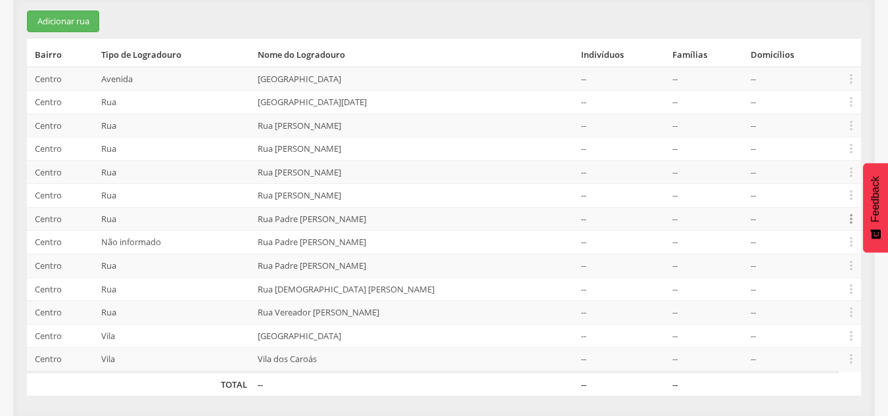
click at [383, 220] on icon "" at bounding box center [851, 219] width 14 height 14
click at [383, 149] on link "Alocar famílias" at bounding box center [806, 151] width 104 height 16
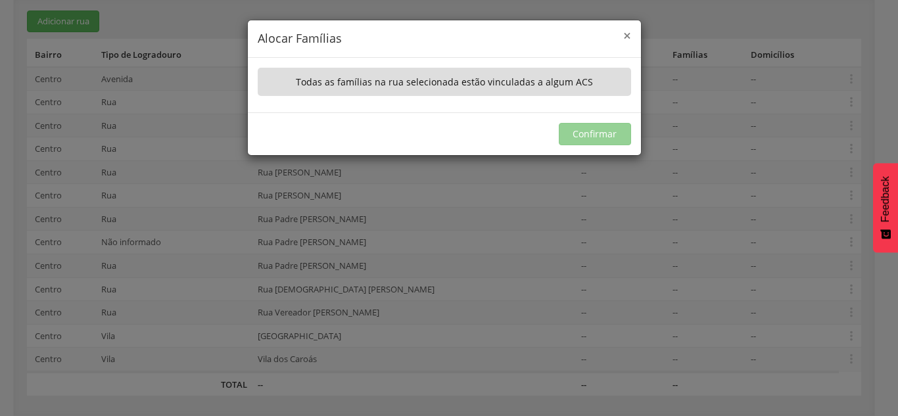
click at [383, 29] on span "×" at bounding box center [627, 35] width 8 height 18
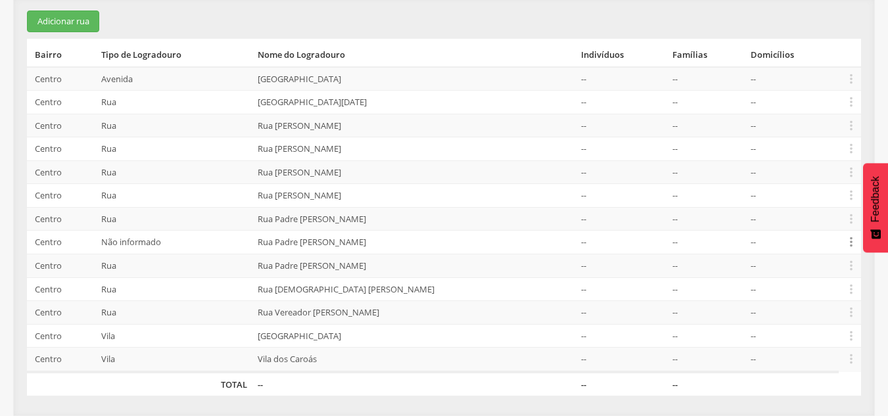
click at [383, 245] on icon "" at bounding box center [851, 242] width 14 height 14
click at [383, 170] on link "Alocar famílias" at bounding box center [806, 174] width 104 height 16
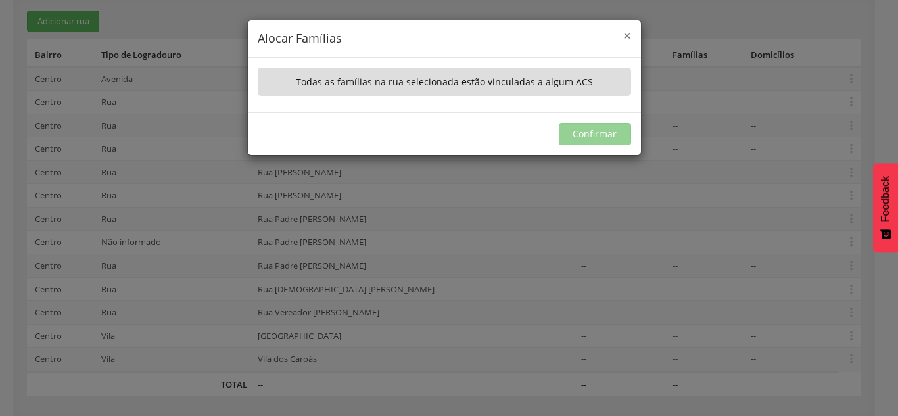
click at [383, 34] on span "×" at bounding box center [627, 35] width 8 height 18
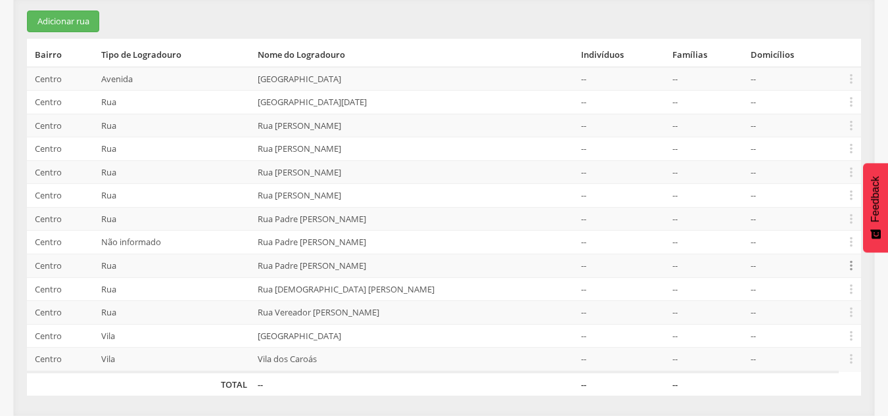
click at [383, 268] on icon "" at bounding box center [851, 265] width 14 height 14
click at [383, 197] on link "Alocar famílias" at bounding box center [806, 197] width 104 height 16
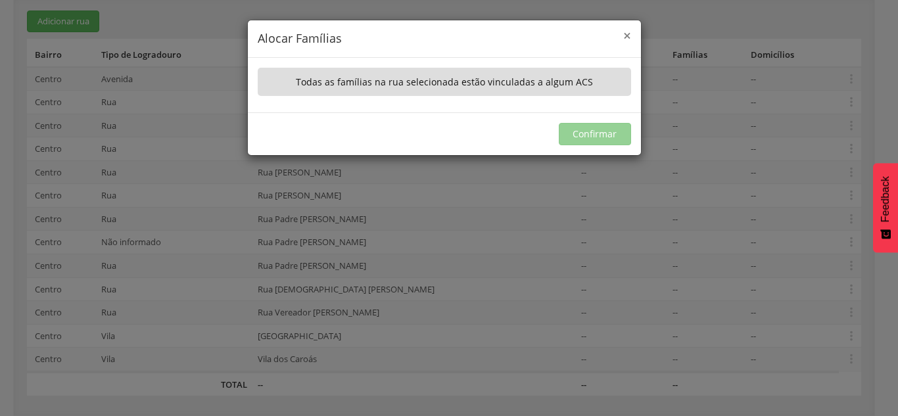
click at [383, 34] on span "×" at bounding box center [627, 35] width 8 height 18
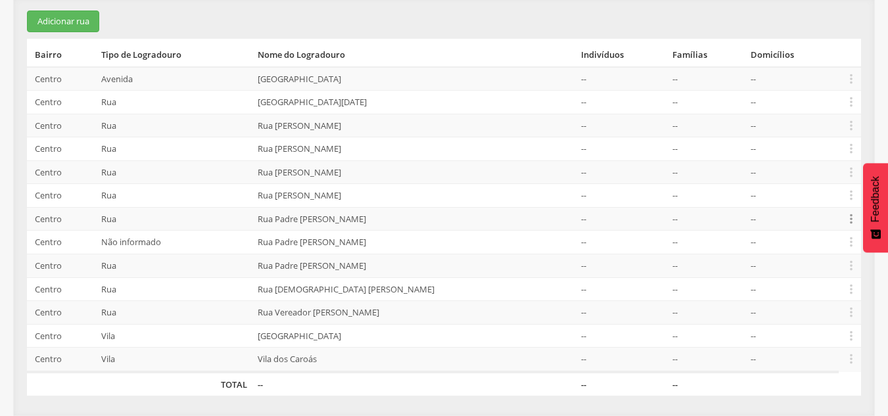
click at [383, 217] on icon "" at bounding box center [851, 219] width 14 height 14
click at [383, 148] on link "Alocar famílias" at bounding box center [806, 151] width 104 height 16
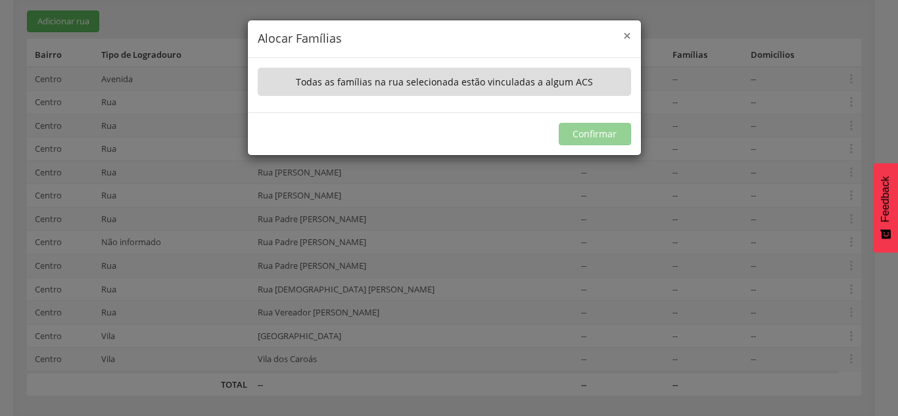
click at [383, 35] on span "×" at bounding box center [627, 35] width 8 height 18
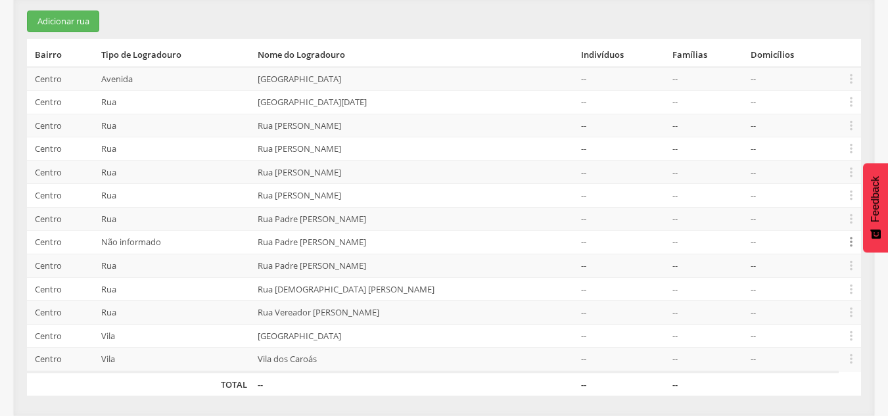
click at [383, 243] on icon "" at bounding box center [851, 242] width 14 height 14
click at [383, 173] on link "Alocar famílias" at bounding box center [806, 174] width 104 height 16
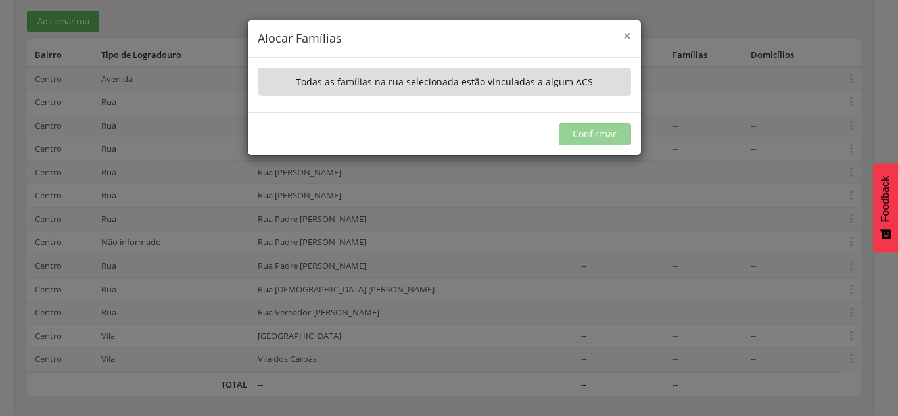
click at [383, 31] on span "×" at bounding box center [627, 35] width 8 height 18
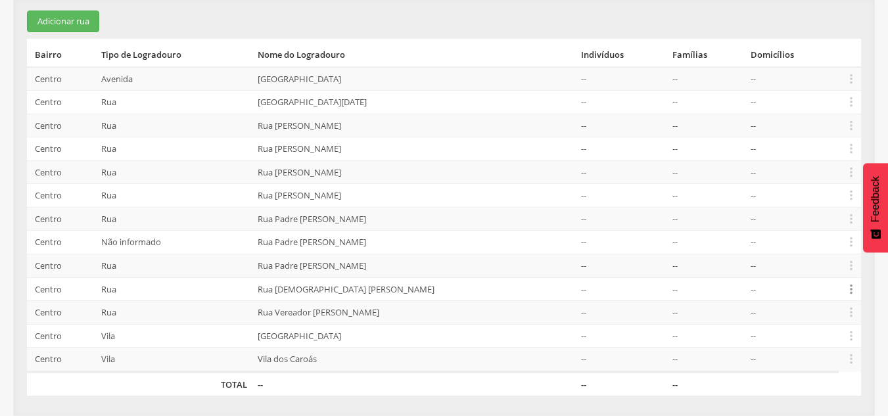
click at [383, 292] on icon "" at bounding box center [851, 289] width 14 height 14
click at [383, 217] on link "Alocar famílias" at bounding box center [806, 221] width 104 height 16
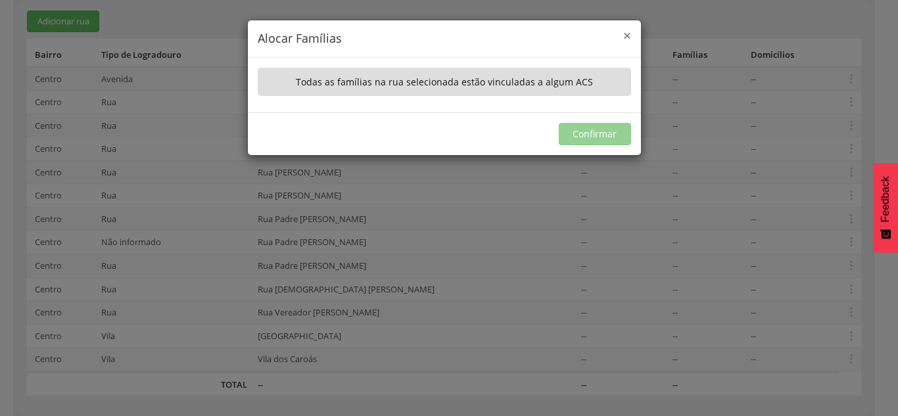
click at [383, 35] on span "×" at bounding box center [627, 35] width 8 height 18
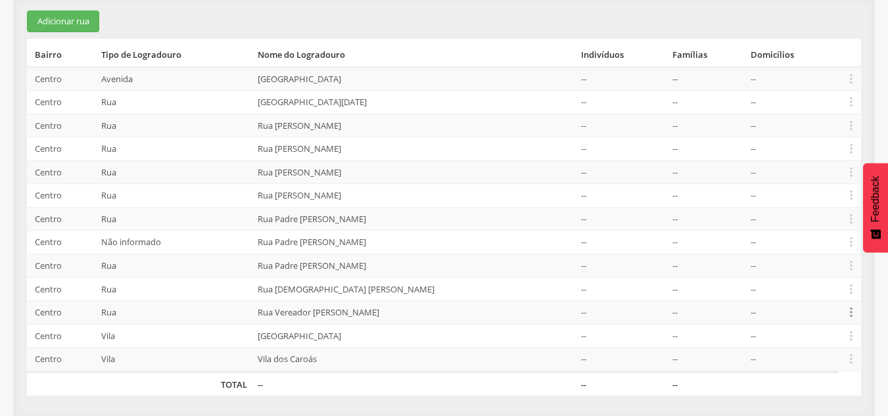
click at [383, 312] on icon "" at bounding box center [851, 312] width 14 height 14
click at [383, 246] on link "Alocar famílias" at bounding box center [806, 244] width 104 height 16
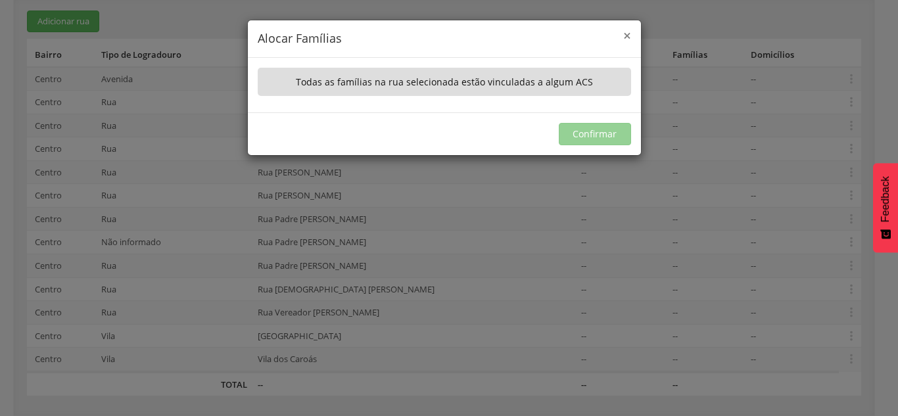
click at [383, 34] on span "×" at bounding box center [627, 35] width 8 height 18
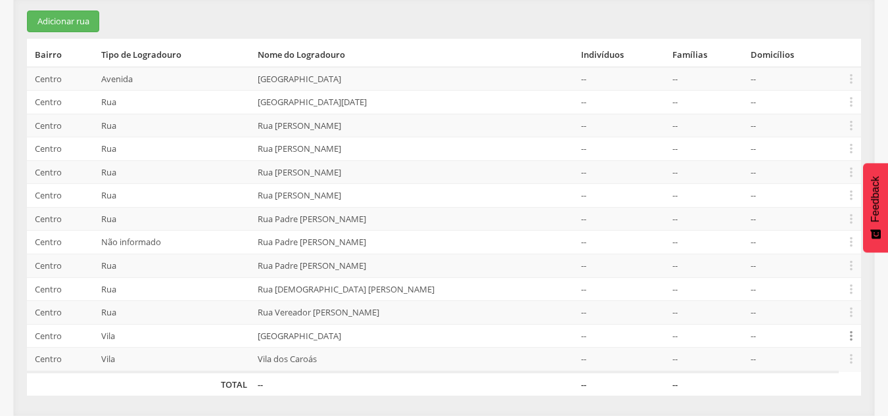
click at [383, 334] on icon "" at bounding box center [851, 336] width 14 height 14
click at [383, 273] on link "Alocar famílias" at bounding box center [806, 268] width 104 height 16
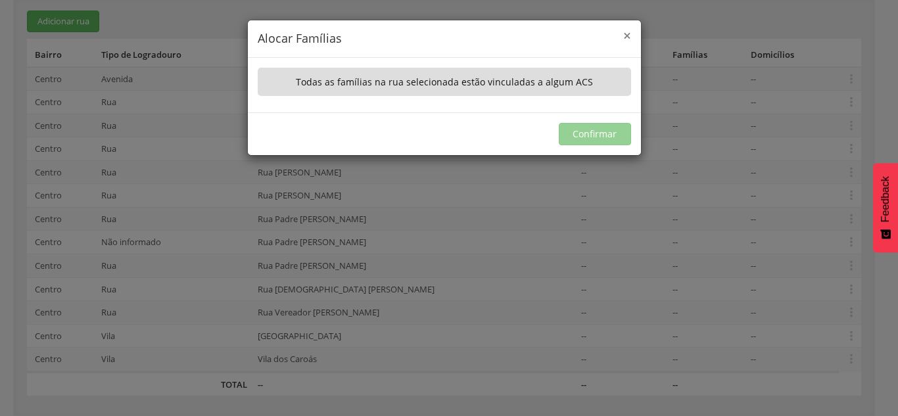
click at [383, 35] on span "×" at bounding box center [627, 35] width 8 height 18
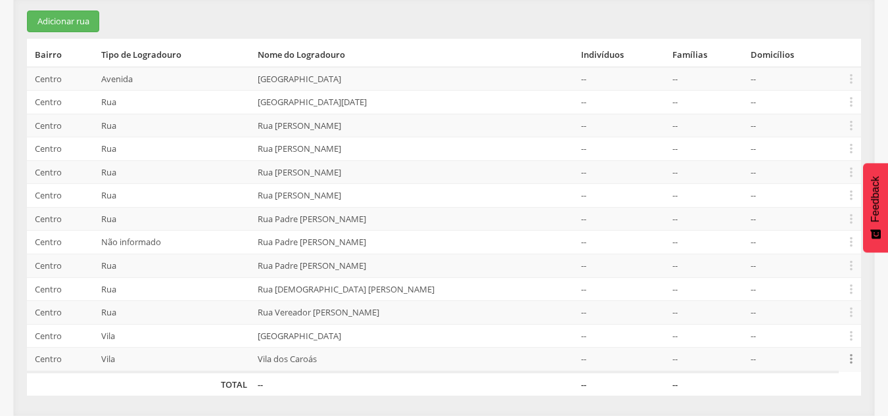
click at [383, 359] on icon "" at bounding box center [851, 359] width 14 height 14
click at [383, 294] on link "Alocar famílias" at bounding box center [806, 291] width 104 height 16
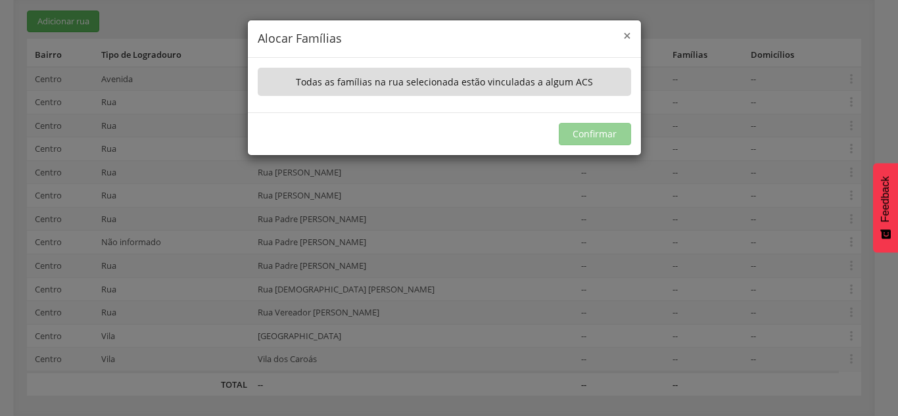
click at [383, 35] on span "×" at bounding box center [627, 35] width 8 height 18
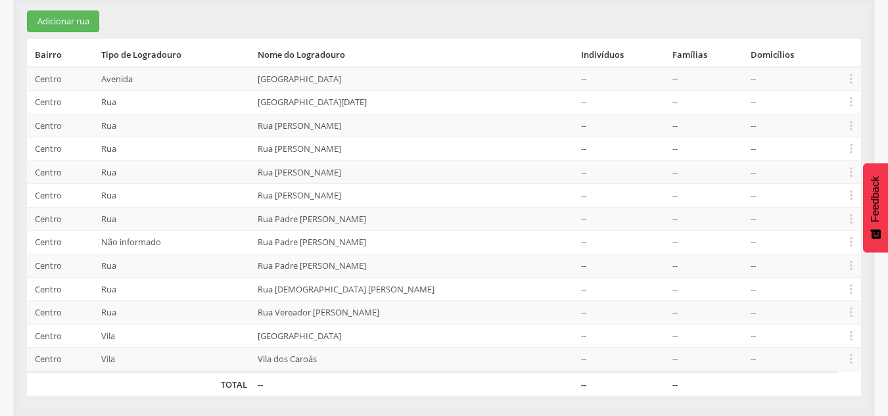
scroll to position [0, 0]
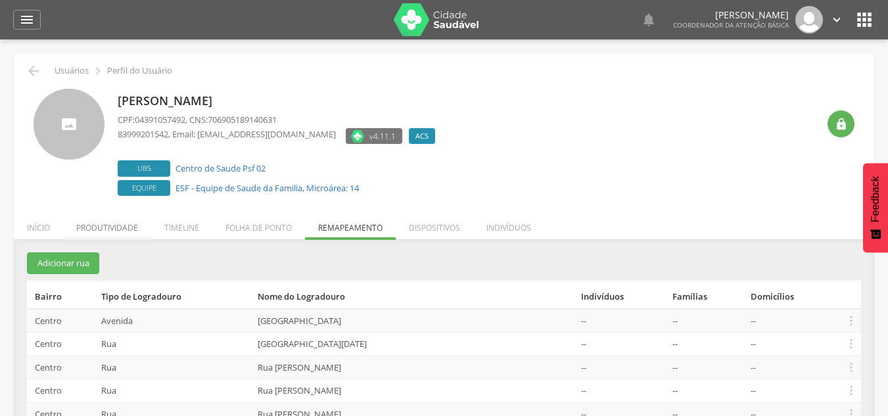
click at [116, 223] on li "Produtividade" at bounding box center [107, 224] width 88 height 31
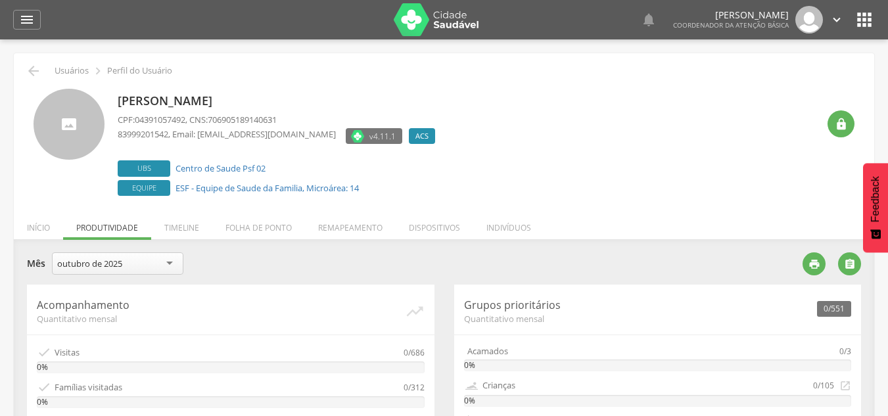
click at [383, 137] on div "[PERSON_NAME] CPF: 04391057492 , CNS: 706905189140631 83999201542 , Email: [EMA…" at bounding box center [468, 144] width 700 height 110
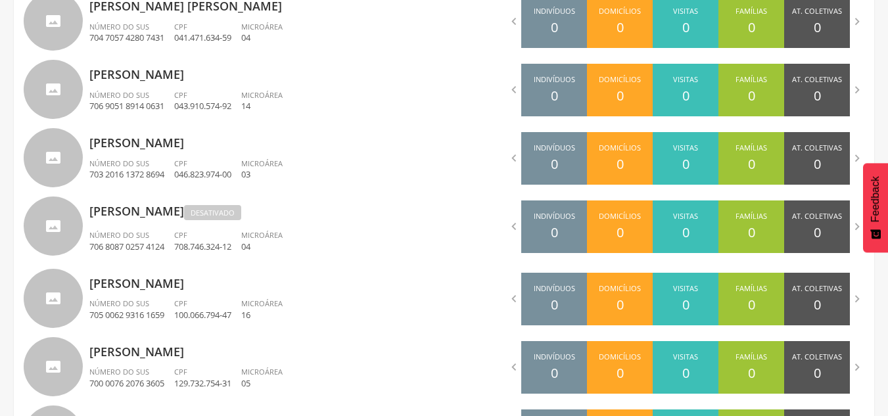
scroll to position [794, 0]
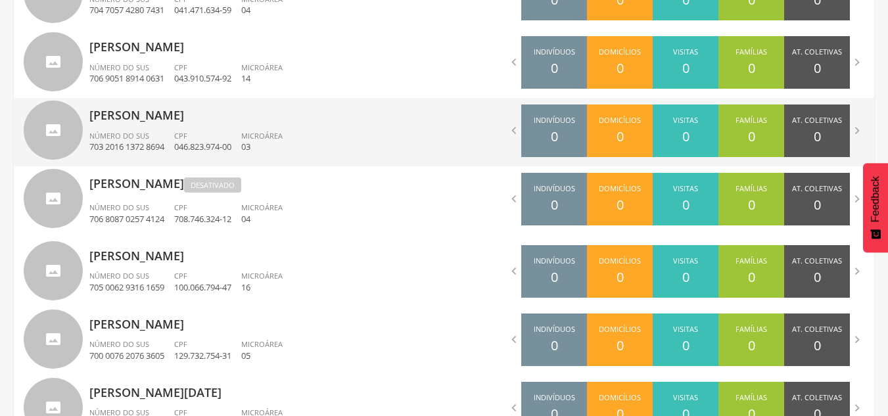
click at [198, 125] on div "[PERSON_NAME] Número do SUS 703 2016 1372 8694 CPF 046.823.974-00 Microárea 03" at bounding box center [261, 132] width 345 height 68
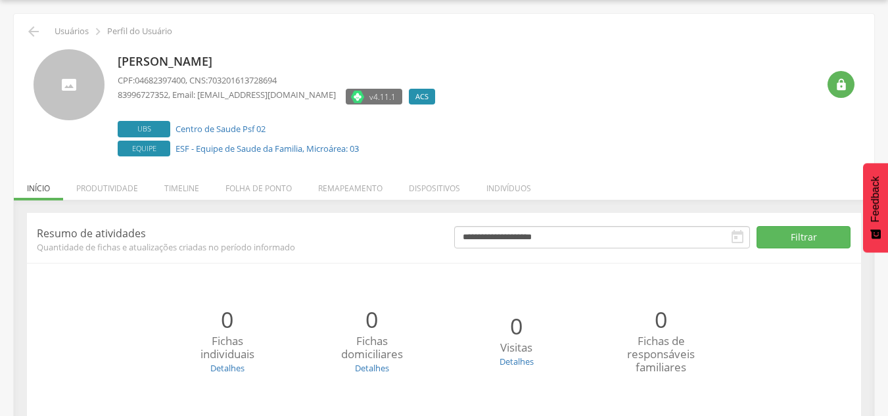
scroll to position [144, 0]
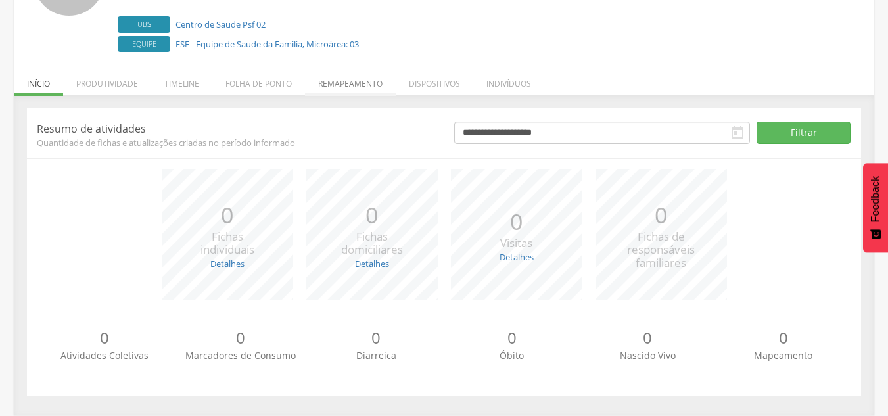
click at [365, 82] on li "Remapeamento" at bounding box center [350, 80] width 91 height 31
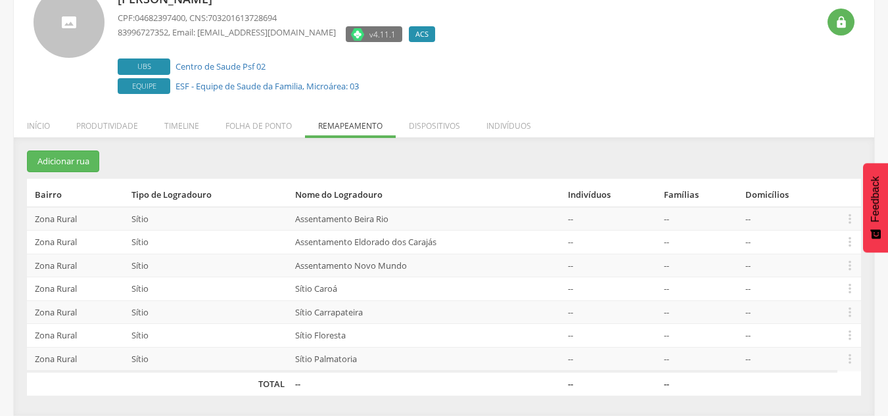
scroll to position [102, 0]
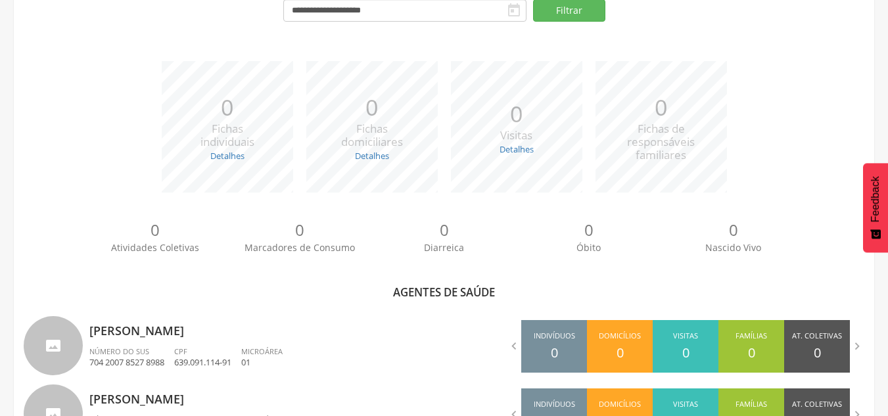
scroll to position [794, 0]
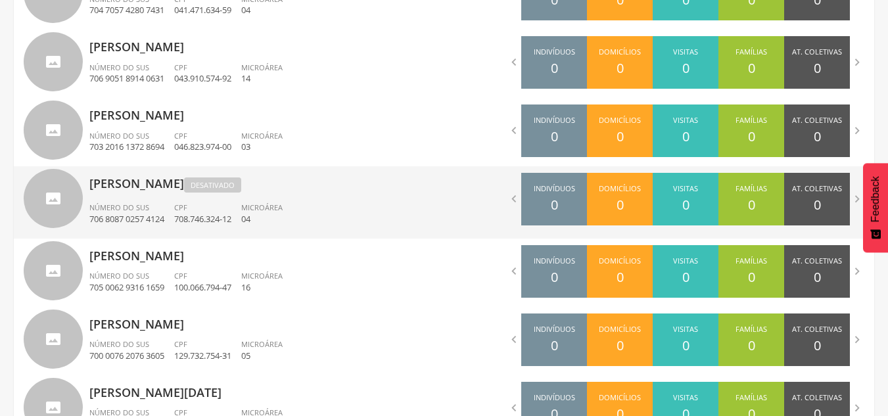
click at [336, 197] on div "[PERSON_NAME] Desativado Número do SUS 706 8087 0257 4124 CPF 708.746.324-12 Mi…" at bounding box center [261, 202] width 345 height 72
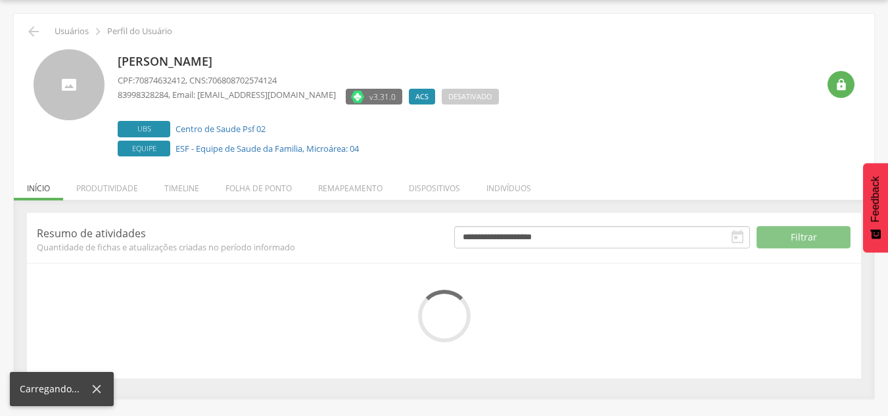
scroll to position [144, 0]
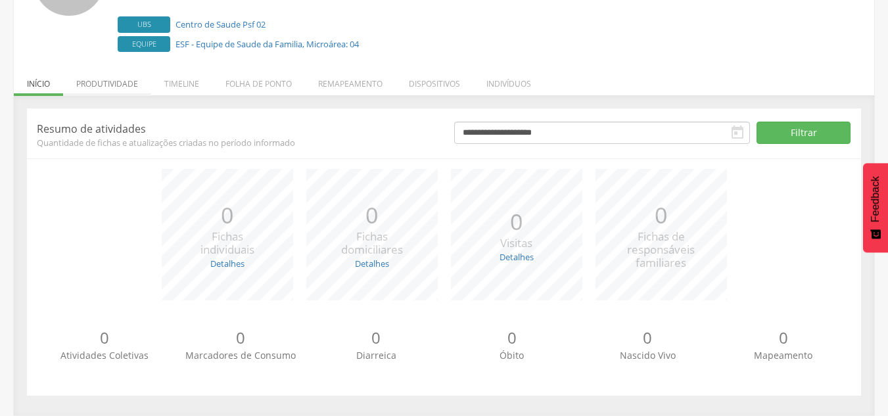
click at [133, 93] on li "Produtividade" at bounding box center [107, 80] width 88 height 31
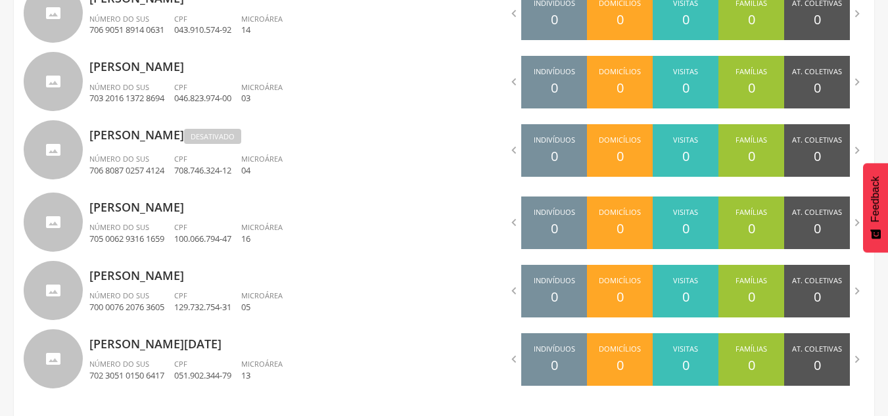
scroll to position [845, 0]
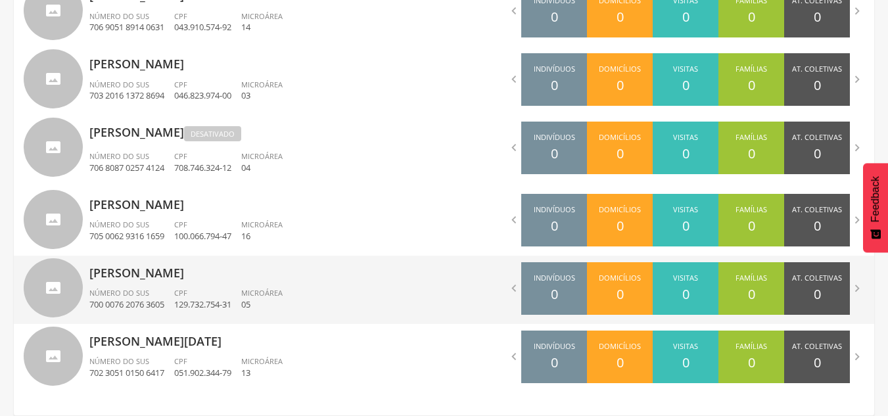
click at [383, 300] on ul "Número do SUS 700 0076 2076 3605 CPF 129.732.754-31 Microárea 05" at bounding box center [261, 302] width 345 height 29
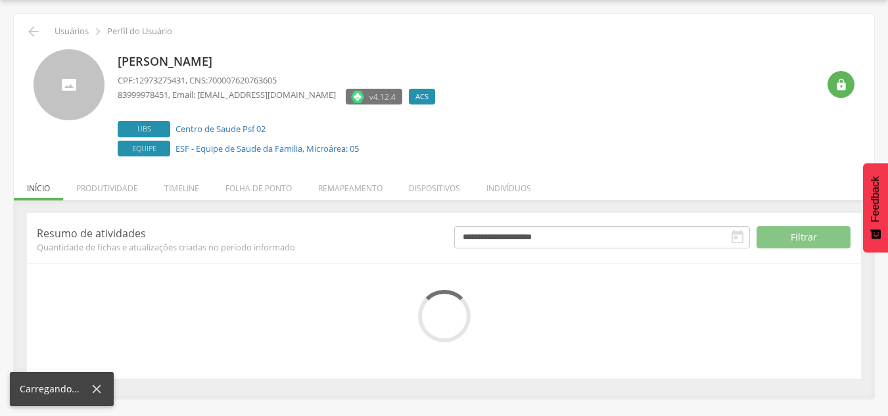
scroll to position [144, 0]
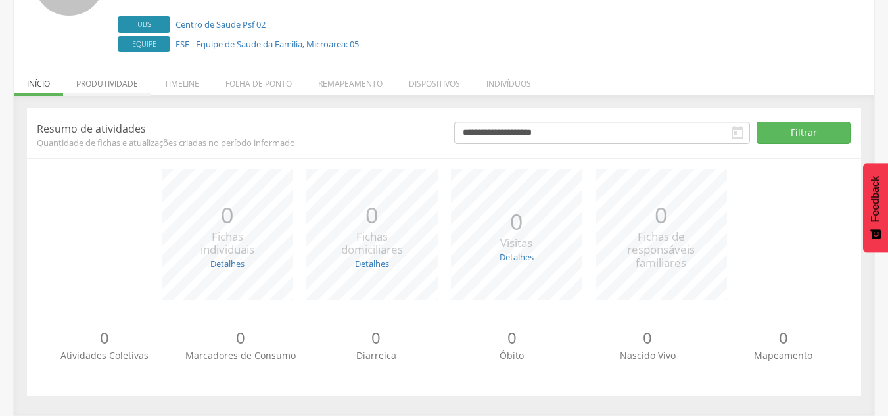
click at [127, 80] on li "Produtividade" at bounding box center [107, 80] width 88 height 31
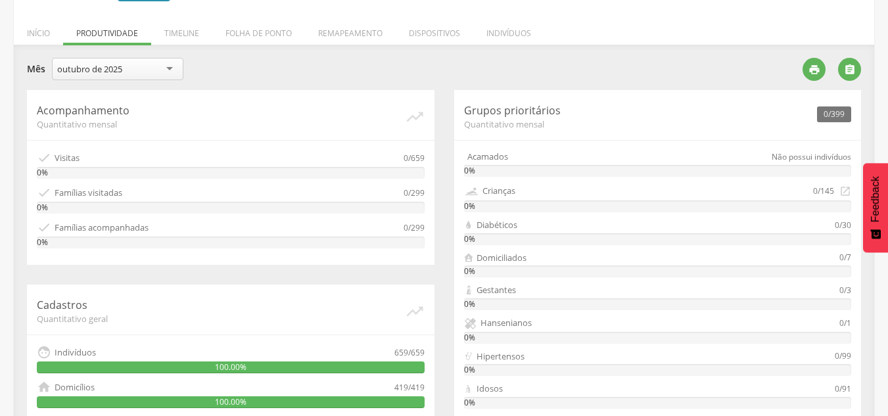
scroll to position [182, 0]
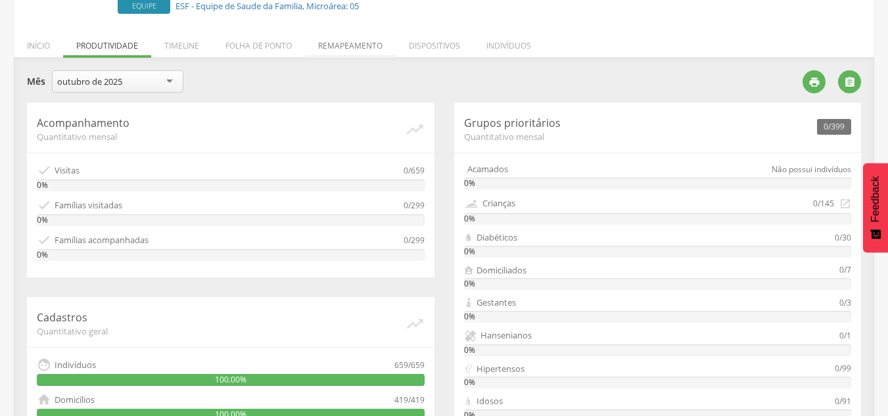
click at [336, 48] on li "Remapeamento" at bounding box center [350, 42] width 91 height 31
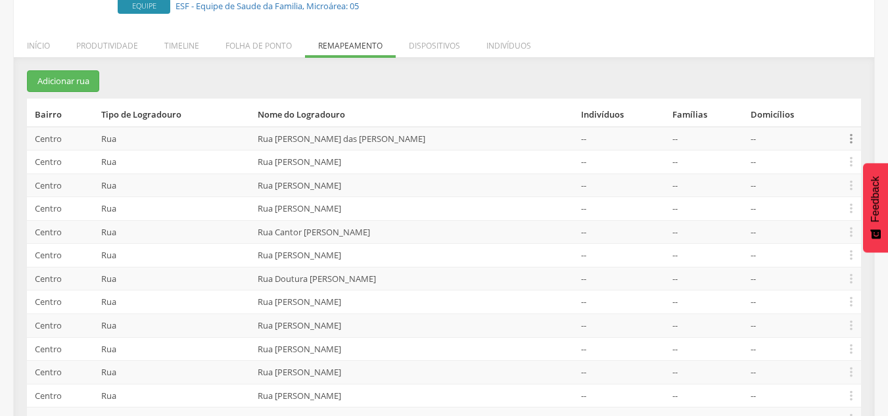
click at [383, 136] on icon "" at bounding box center [851, 138] width 14 height 14
click at [383, 67] on link "Alocar famílias" at bounding box center [806, 70] width 104 height 16
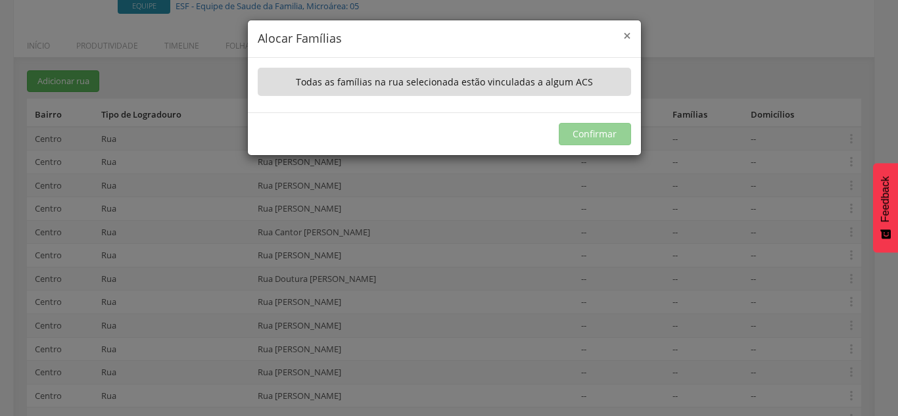
click at [383, 35] on span "×" at bounding box center [627, 35] width 8 height 18
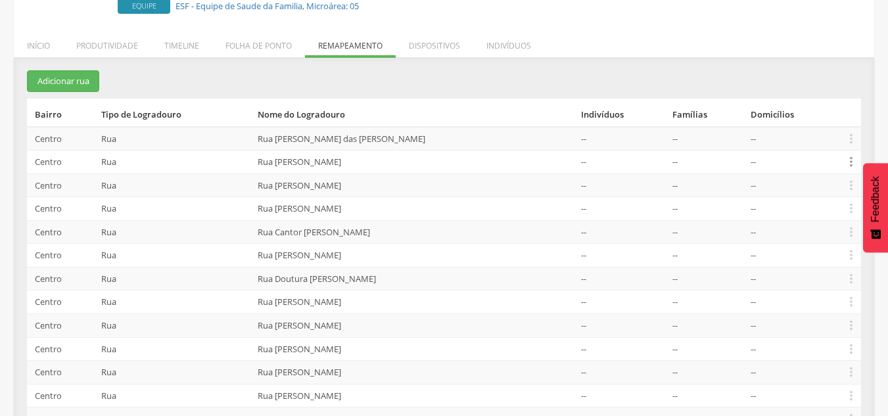
click at [383, 156] on icon "" at bounding box center [851, 161] width 14 height 14
click at [383, 91] on link "Alocar famílias" at bounding box center [806, 93] width 104 height 16
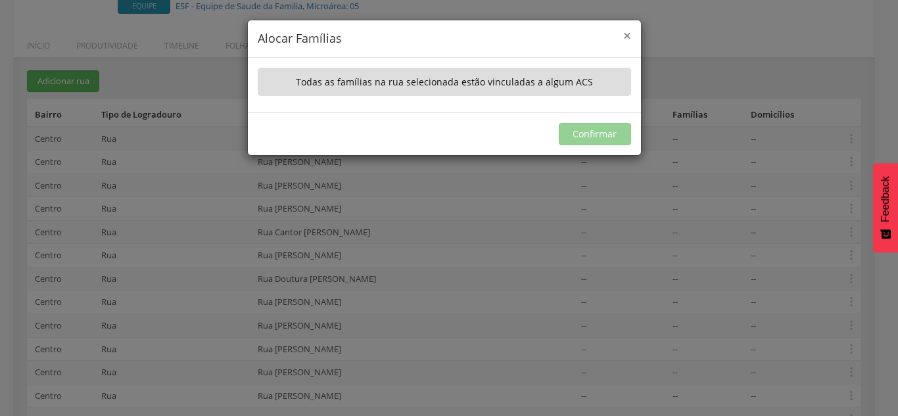
click at [383, 32] on span "×" at bounding box center [627, 35] width 8 height 18
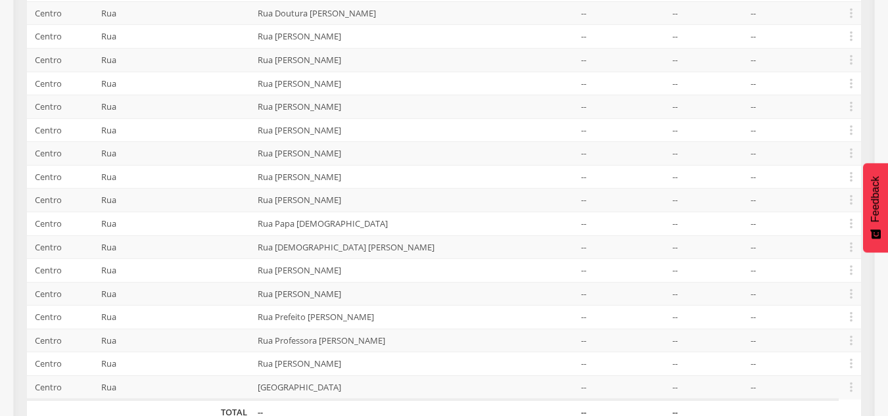
scroll to position [476, 0]
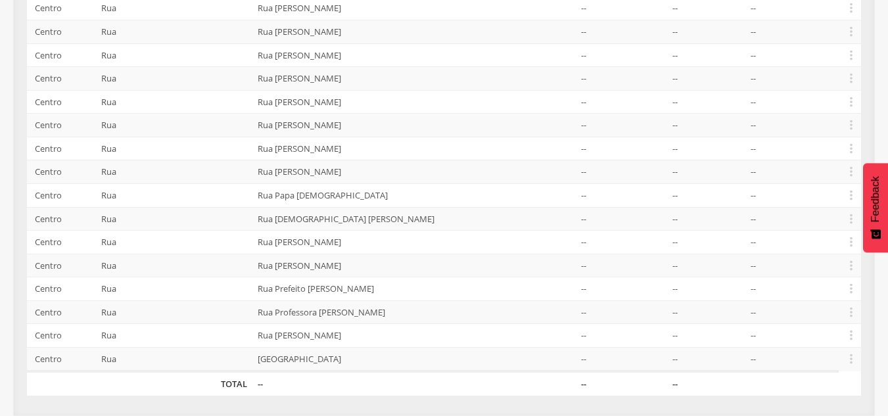
click at [383, 74] on td "--" at bounding box center [622, 79] width 92 height 24
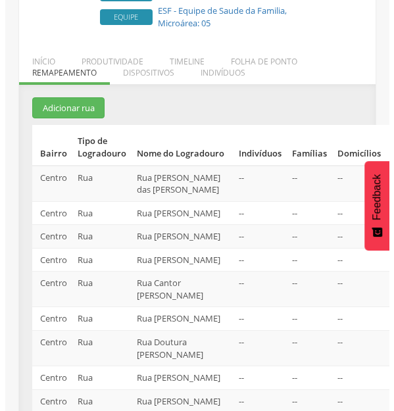
scroll to position [196, 0]
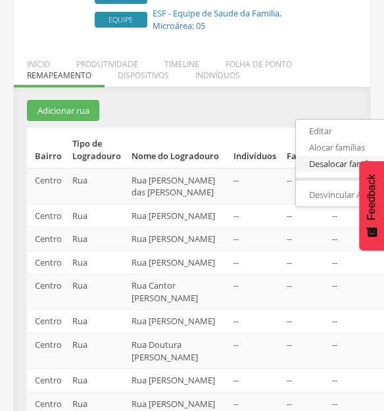
click at [311, 161] on link "Desalocar famílias" at bounding box center [348, 164] width 104 height 16
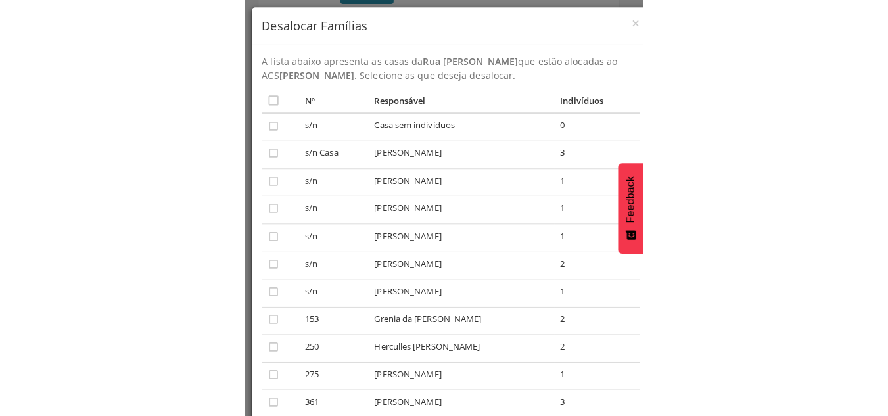
scroll to position [181, 0]
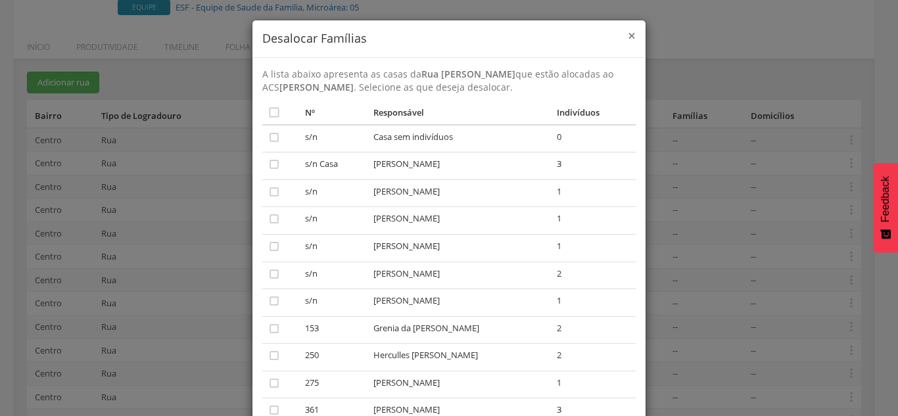
click at [383, 34] on span "×" at bounding box center [631, 35] width 8 height 18
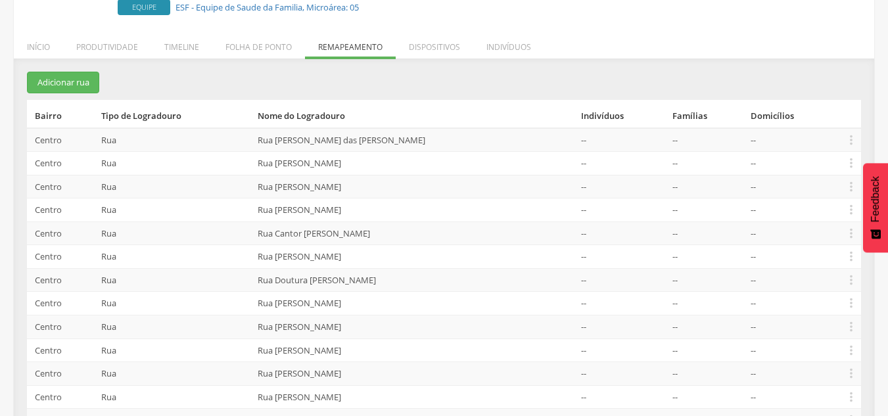
drag, startPoint x: 404, startPoint y: 162, endPoint x: 267, endPoint y: 167, distance: 137.4
click at [267, 167] on td "Rua [PERSON_NAME]" at bounding box center [413, 164] width 323 height 24
copy td "Rua [PERSON_NAME]"
click at [383, 277] on td "--" at bounding box center [622, 280] width 92 height 24
click at [383, 191] on icon "" at bounding box center [851, 186] width 14 height 14
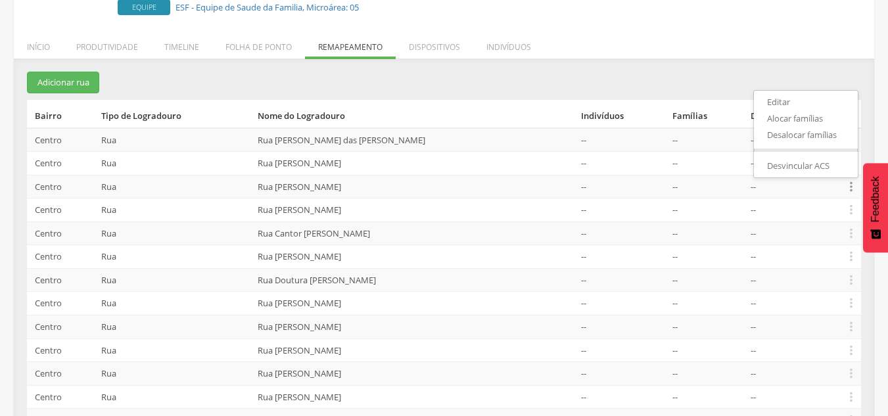
click at [383, 237] on td "--" at bounding box center [706, 233] width 78 height 24
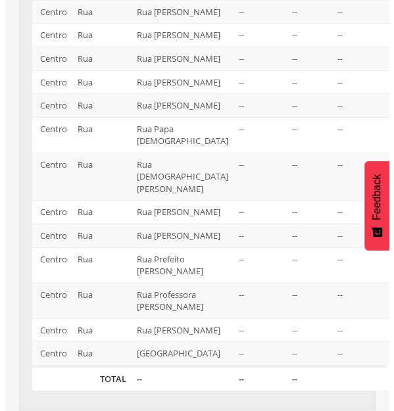
scroll to position [772, 0]
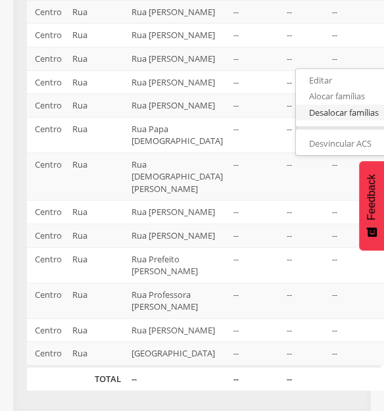
click at [296, 121] on link "Desalocar famílias" at bounding box center [348, 112] width 104 height 16
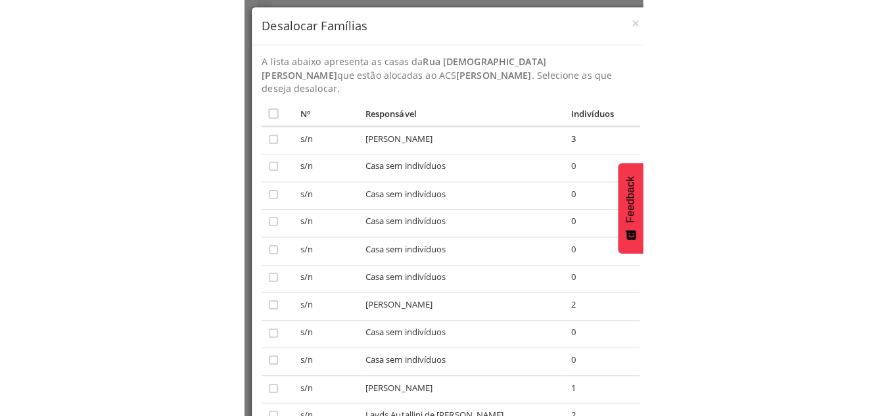
scroll to position [476, 0]
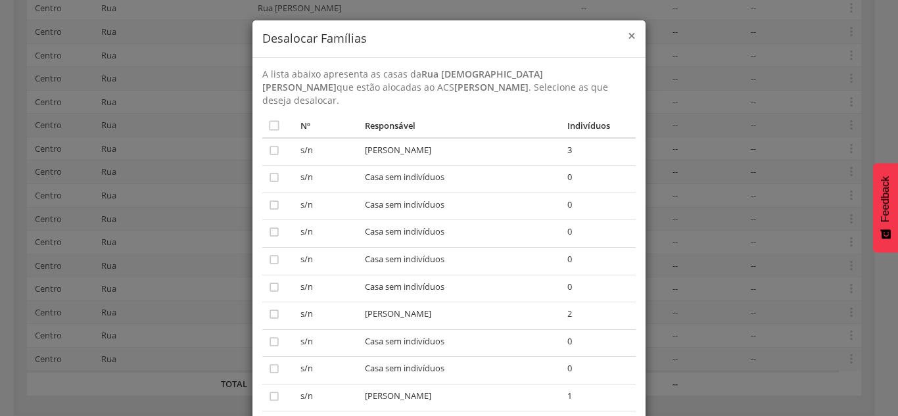
click at [383, 33] on span "×" at bounding box center [631, 35] width 8 height 18
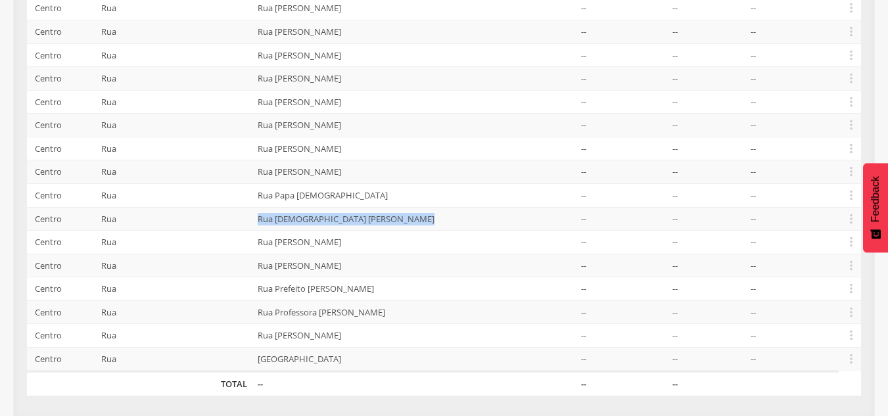
drag, startPoint x: 426, startPoint y: 218, endPoint x: 266, endPoint y: 218, distance: 159.7
click at [266, 218] on td "Rua [DEMOGRAPHIC_DATA] [PERSON_NAME]" at bounding box center [413, 219] width 323 height 24
copy td "Rua [DEMOGRAPHIC_DATA] [PERSON_NAME]"
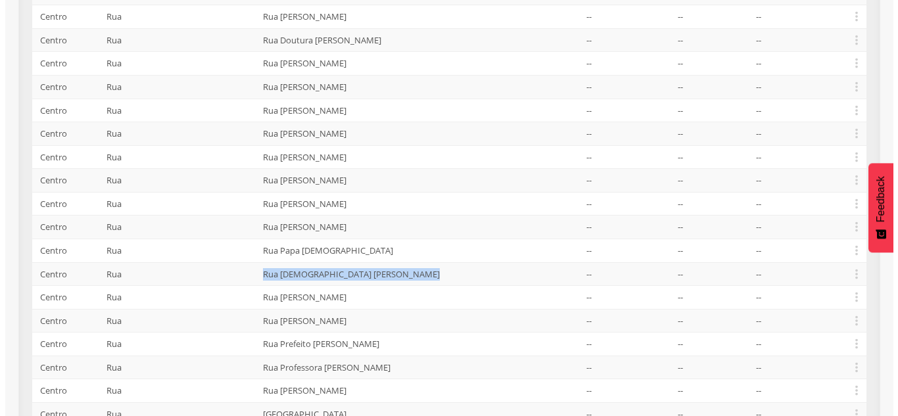
scroll to position [443, 0]
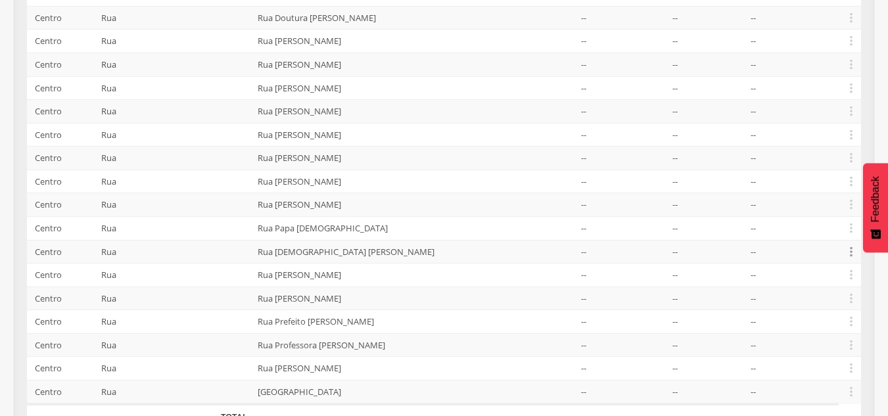
click at [383, 255] on icon "" at bounding box center [851, 251] width 14 height 14
click at [383, 204] on link "Desalocar famílias" at bounding box center [806, 199] width 104 height 16
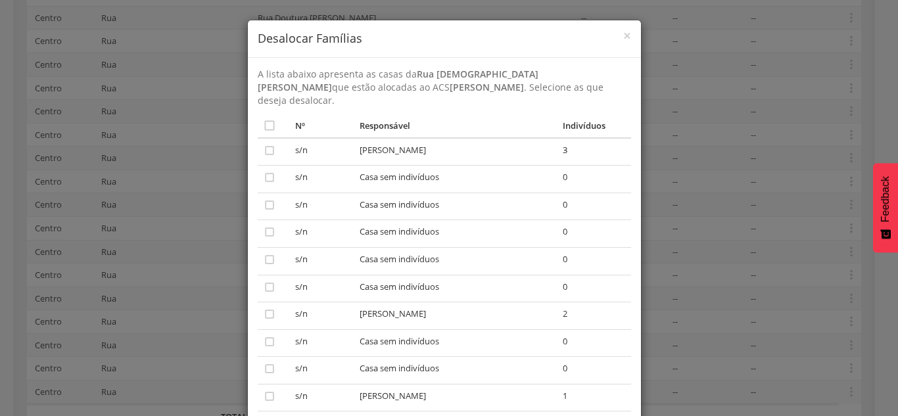
click at [383, 275] on td "0" at bounding box center [594, 289] width 74 height 28
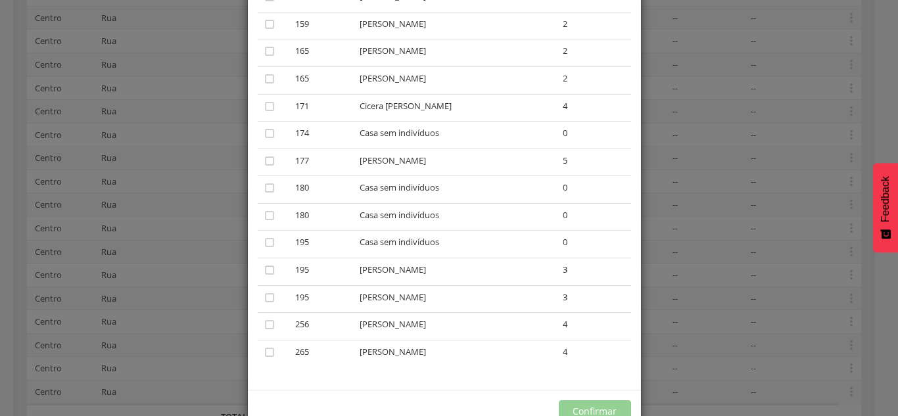
scroll to position [1304, 0]
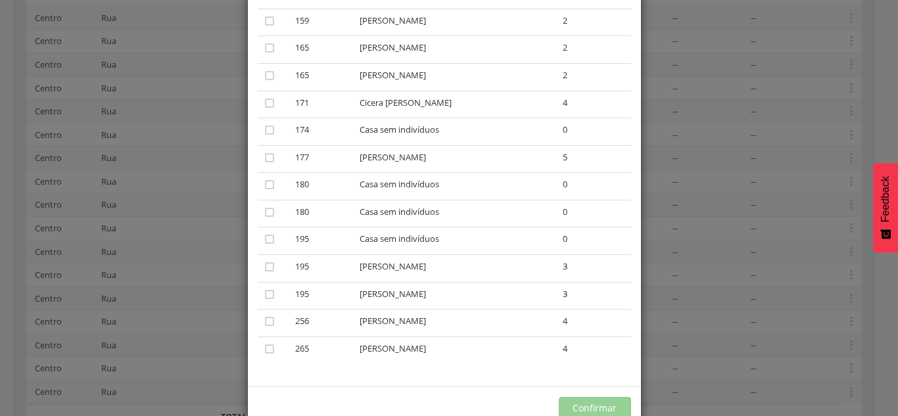
click at [137, 154] on div "× Desalocar Famílias A lista abaixo apresenta as casas da Rua Pastor [PERSON_NA…" at bounding box center [449, 208] width 898 height 416
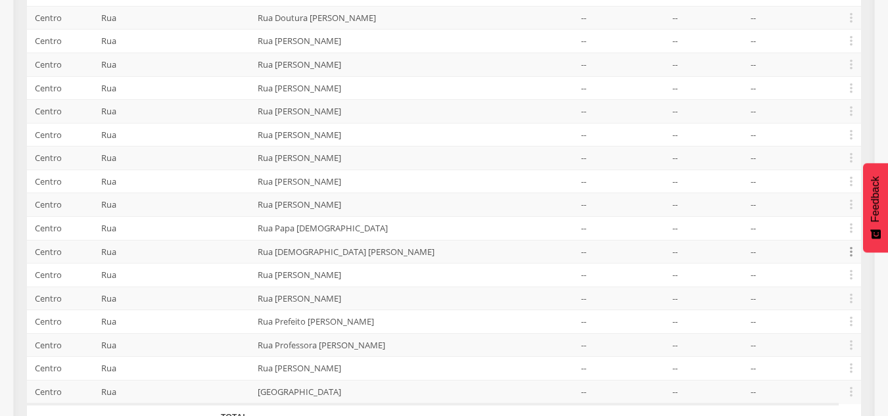
click at [383, 250] on icon "" at bounding box center [851, 251] width 14 height 14
click at [383, 181] on link "Alocar famílias" at bounding box center [806, 183] width 104 height 16
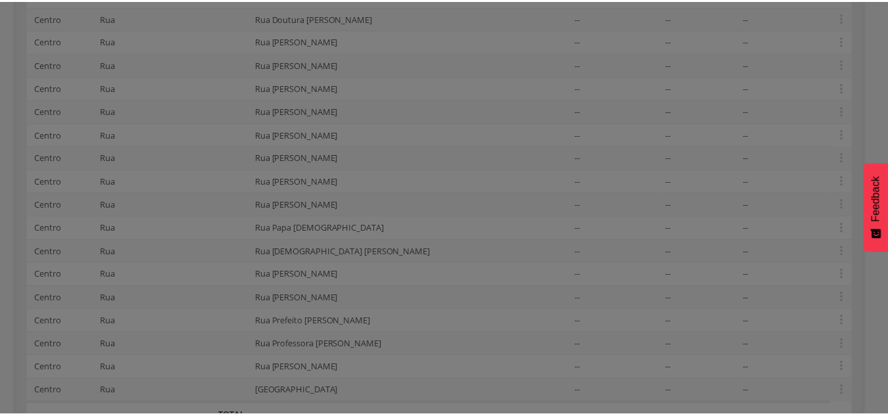
scroll to position [0, 0]
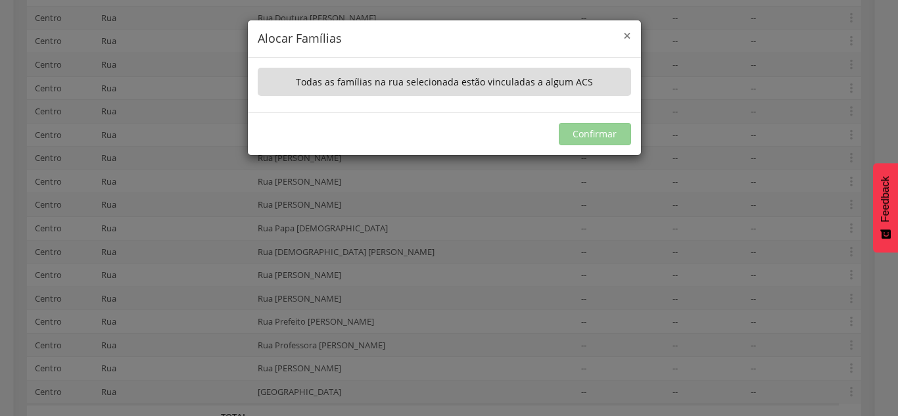
click at [383, 41] on span "×" at bounding box center [627, 35] width 8 height 18
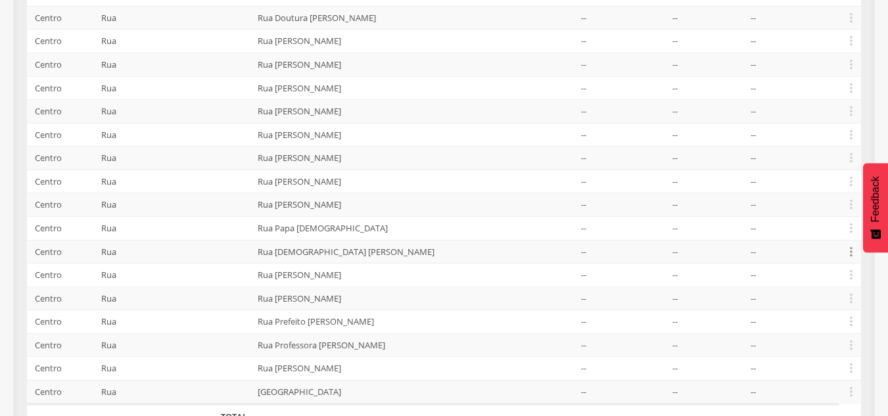
click at [383, 252] on icon "" at bounding box center [851, 251] width 14 height 14
click at [383, 200] on link "Desalocar famílias" at bounding box center [806, 199] width 104 height 16
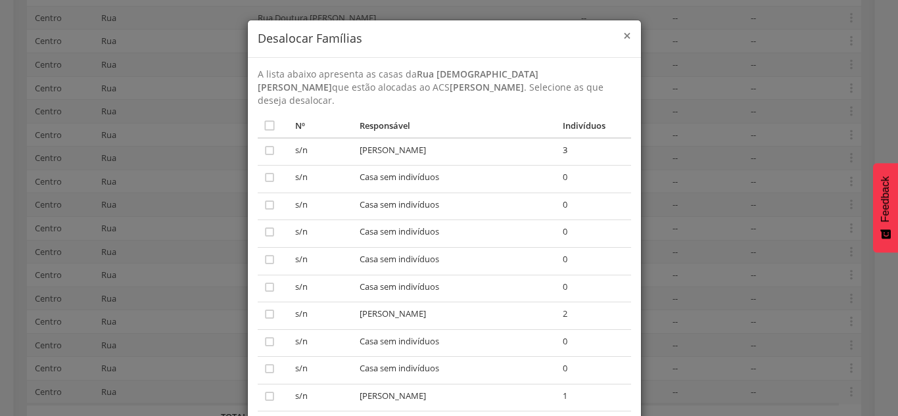
click at [383, 34] on span "×" at bounding box center [627, 35] width 8 height 18
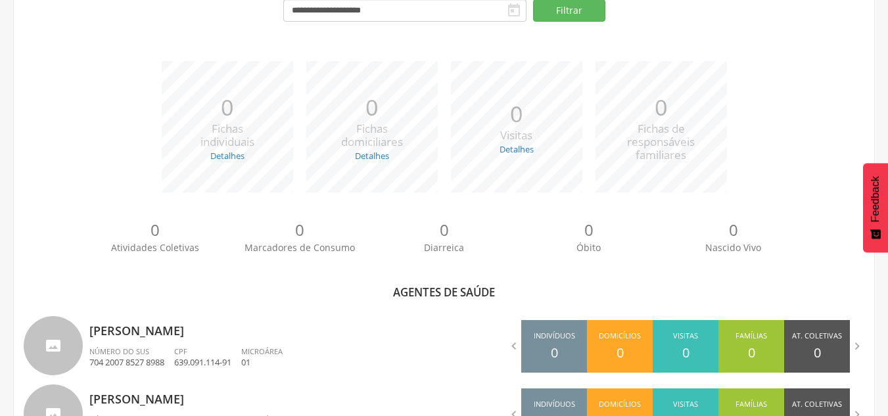
scroll to position [476, 0]
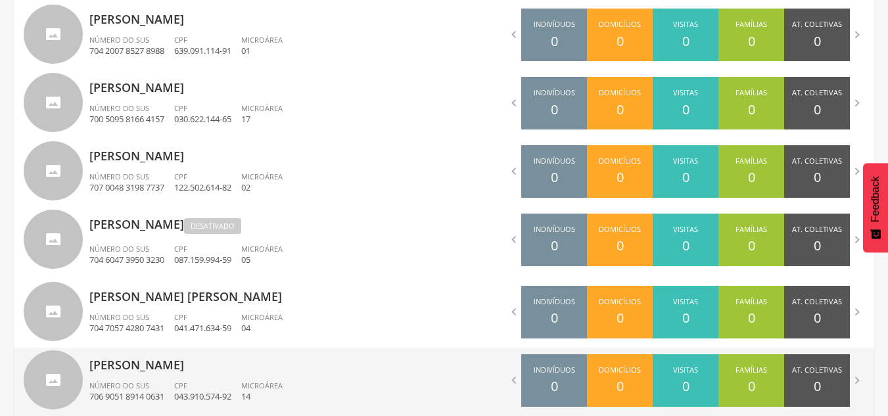
click at [210, 376] on div "[PERSON_NAME] Número do SUS 706 9051 8914 0631 CPF 043.910.574-92 Microárea 14" at bounding box center [261, 382] width 345 height 68
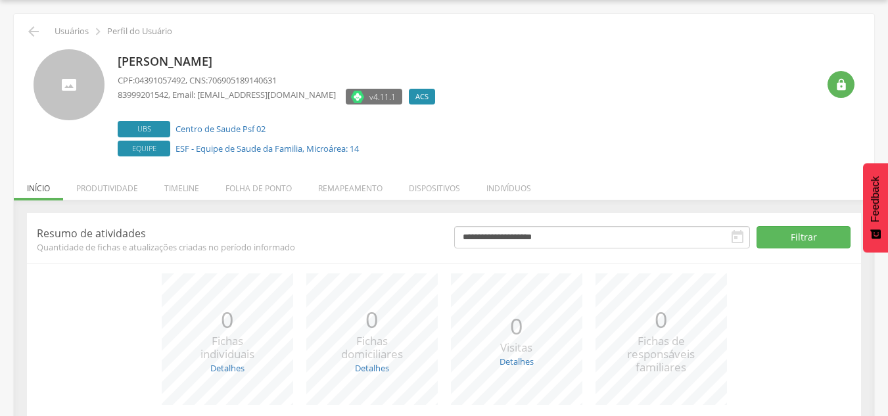
scroll to position [144, 0]
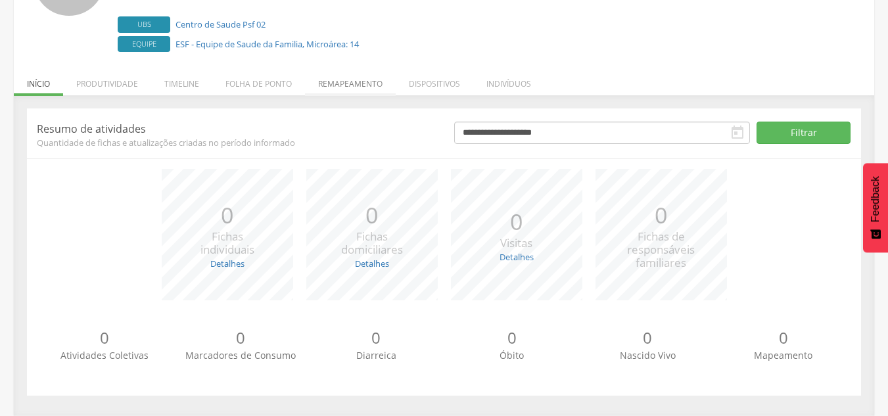
click at [347, 83] on li "Remapeamento" at bounding box center [350, 80] width 91 height 31
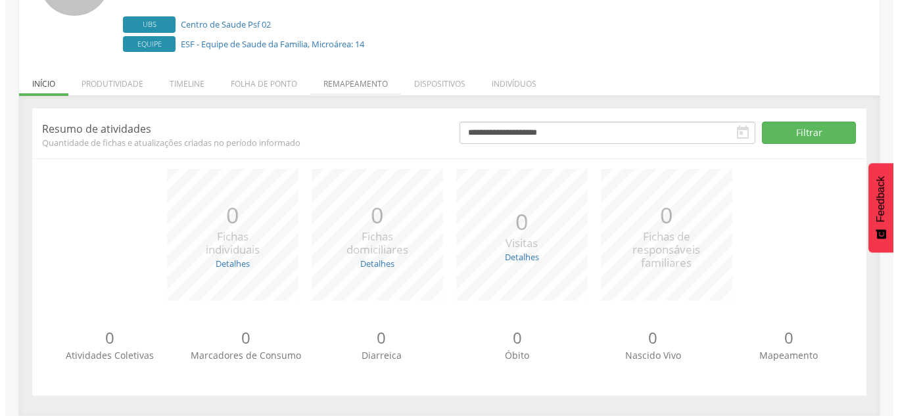
scroll to position [242, 0]
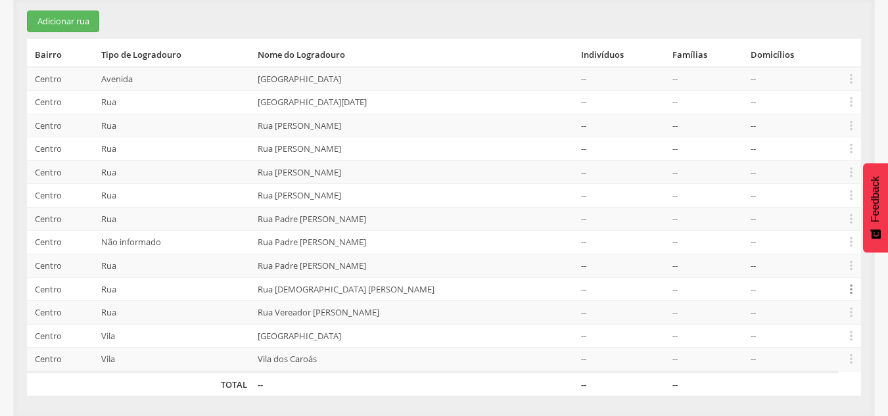
click at [383, 294] on icon "" at bounding box center [851, 289] width 14 height 14
click at [383, 220] on link "Alocar famílias" at bounding box center [806, 221] width 104 height 16
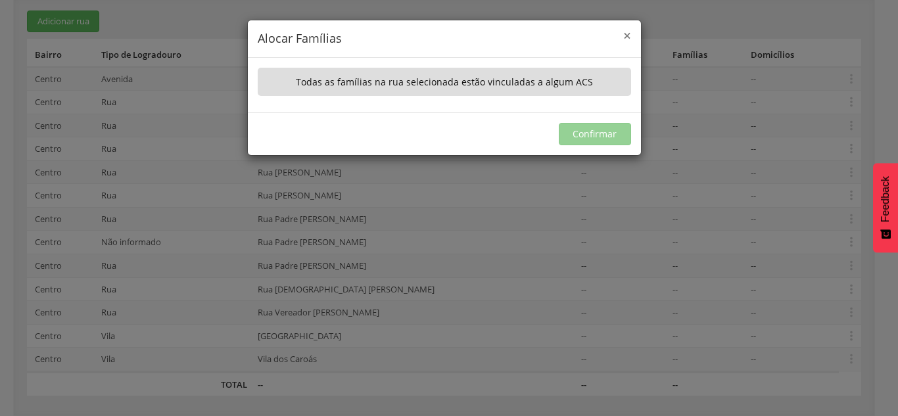
click at [383, 36] on span "×" at bounding box center [627, 35] width 8 height 18
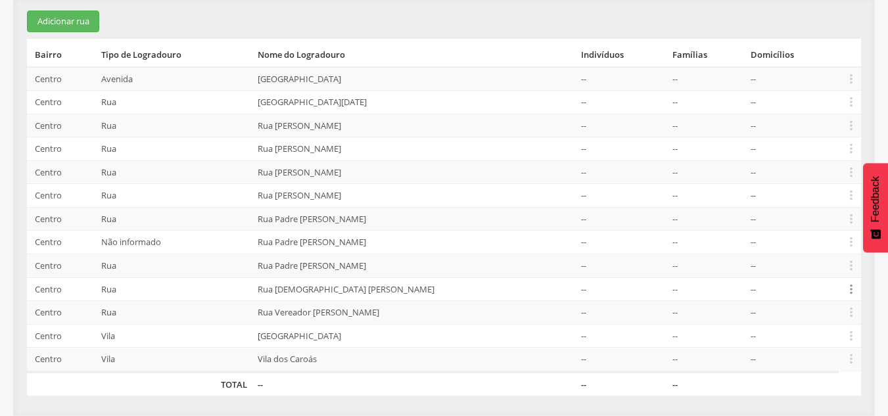
click at [383, 286] on icon "" at bounding box center [851, 289] width 14 height 14
click at [383, 236] on link "Desalocar famílias" at bounding box center [806, 237] width 104 height 16
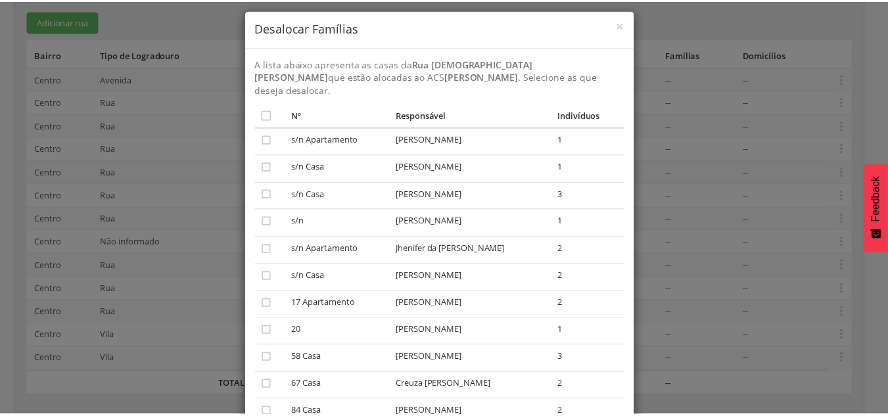
scroll to position [0, 0]
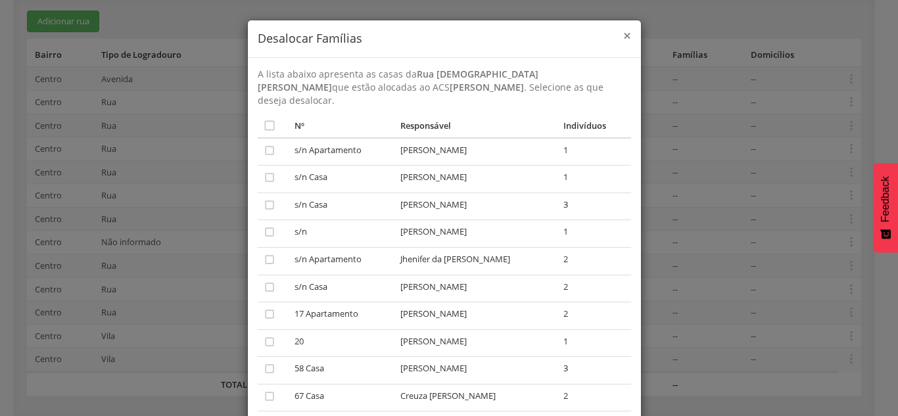
click at [383, 35] on span "×" at bounding box center [627, 35] width 8 height 18
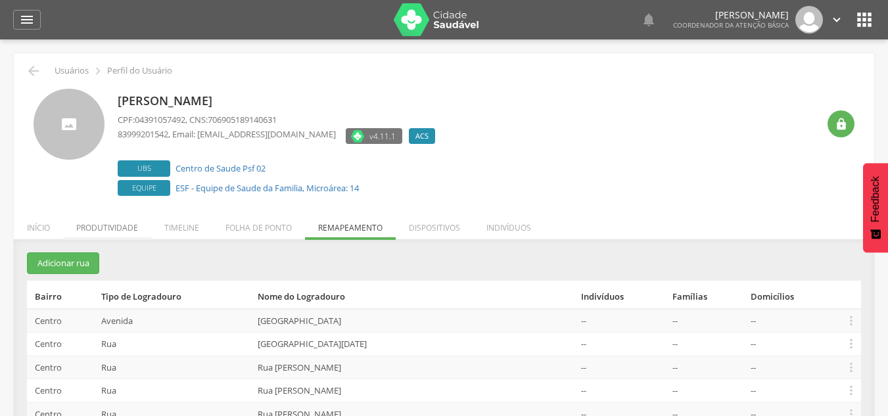
click at [111, 227] on li "Produtividade" at bounding box center [107, 224] width 88 height 31
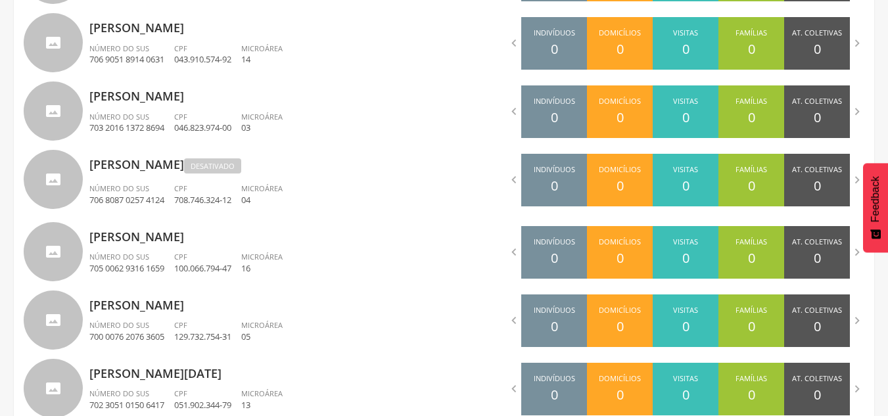
scroll to position [845, 0]
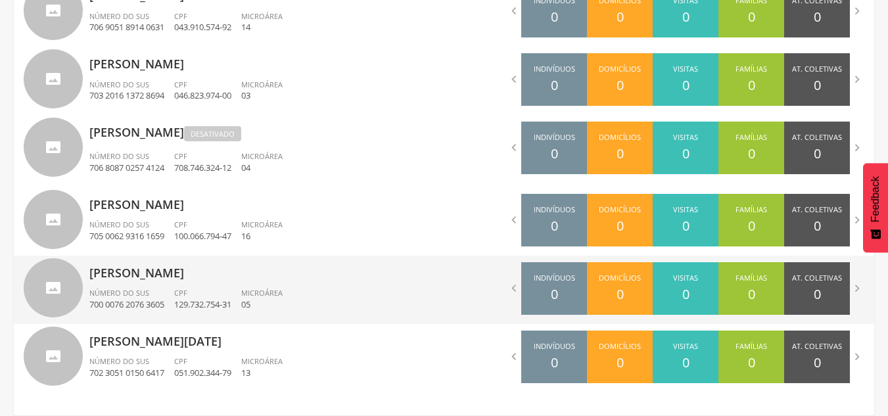
click at [309, 283] on div "[PERSON_NAME] Número do SUS 700 0076 2076 3605 CPF 129.732.754-31 Microárea 05" at bounding box center [261, 290] width 345 height 68
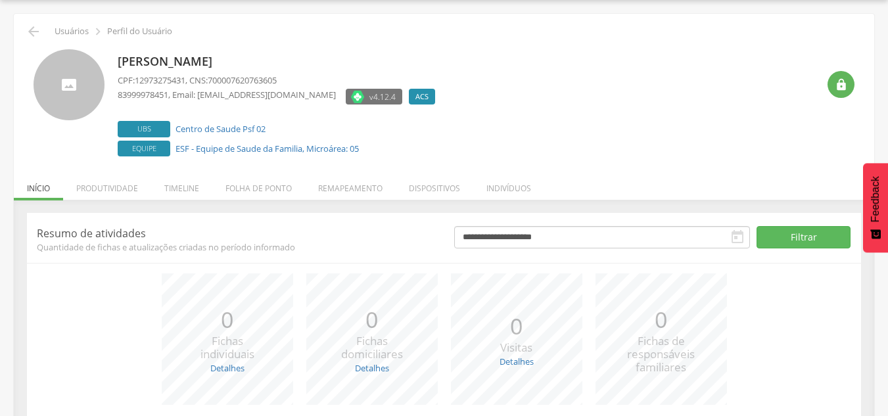
scroll to position [144, 0]
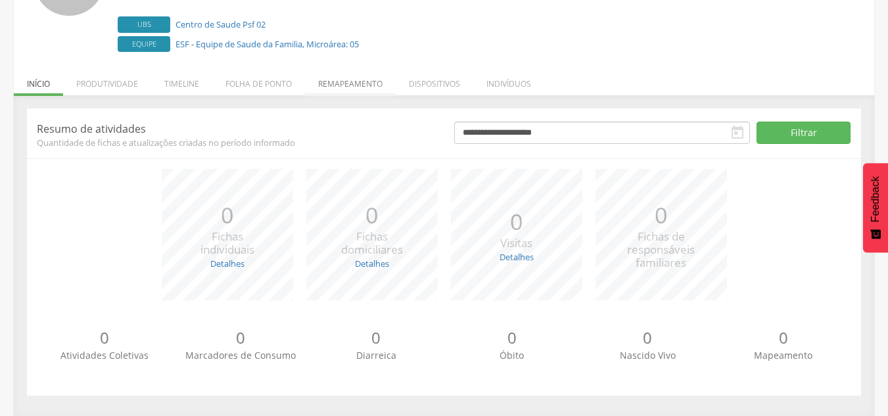
click at [368, 83] on li "Remapeamento" at bounding box center [350, 80] width 91 height 31
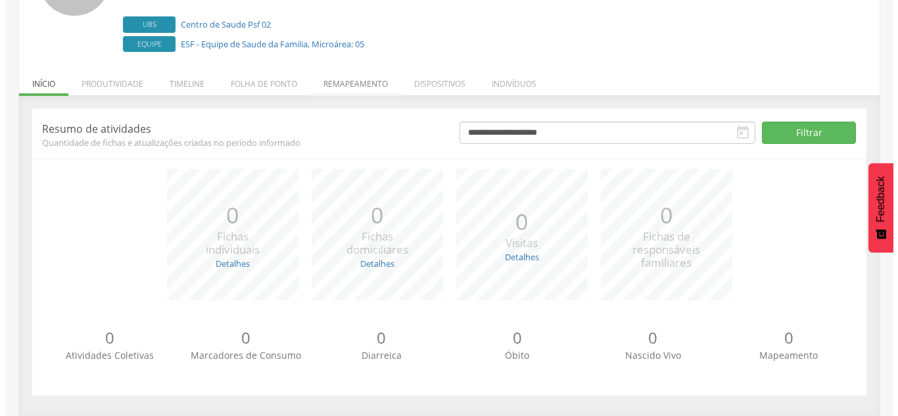
scroll to position [476, 0]
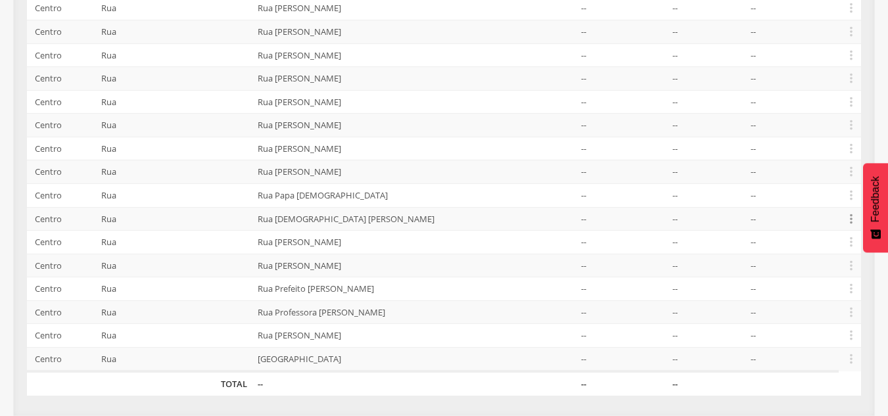
click at [383, 217] on icon "" at bounding box center [851, 219] width 14 height 14
click at [383, 169] on link "Desalocar famílias" at bounding box center [806, 166] width 104 height 16
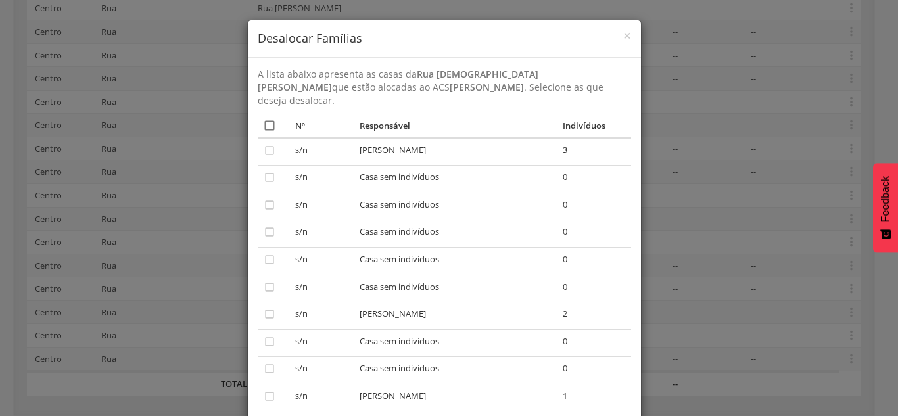
click at [263, 119] on icon "" at bounding box center [269, 125] width 13 height 13
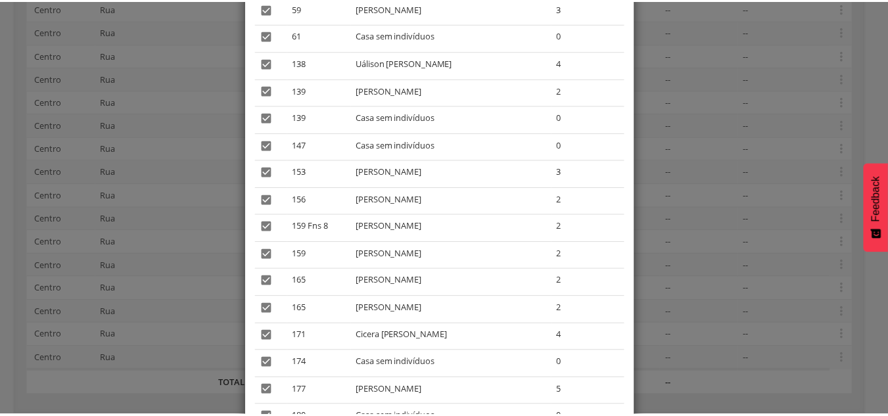
scroll to position [1324, 0]
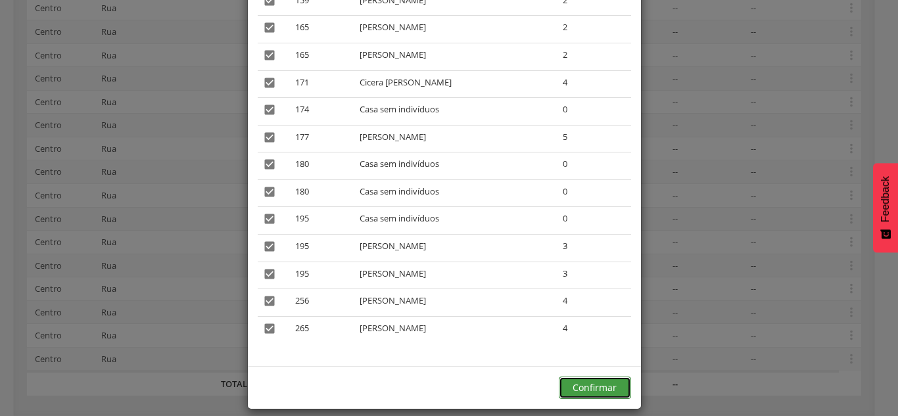
click at [383, 376] on button "Confirmar" at bounding box center [595, 387] width 72 height 22
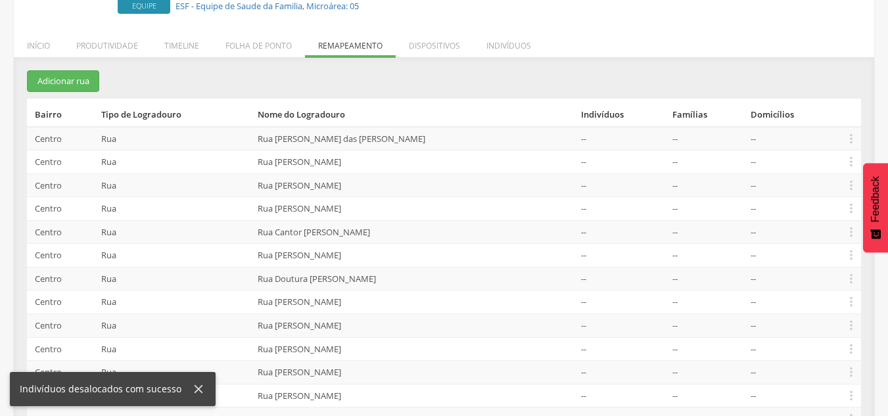
scroll to position [0, 0]
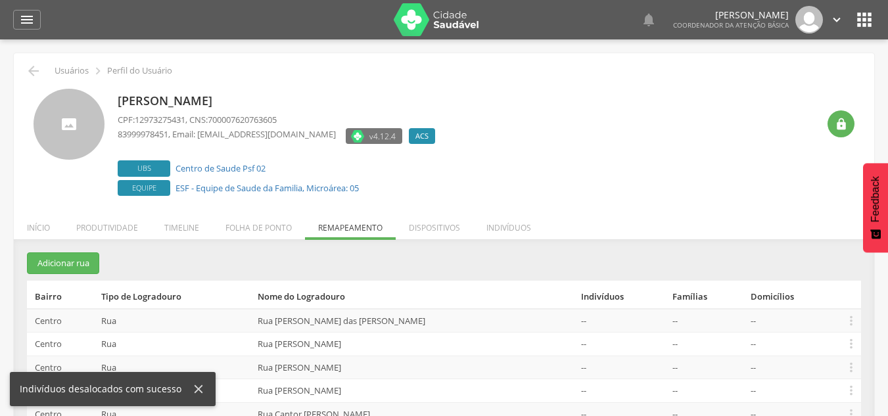
scroll to position [39, 0]
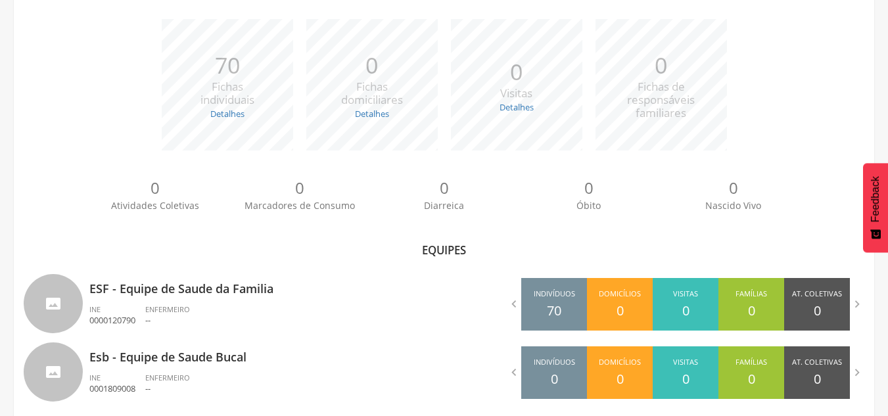
scroll to position [204, 0]
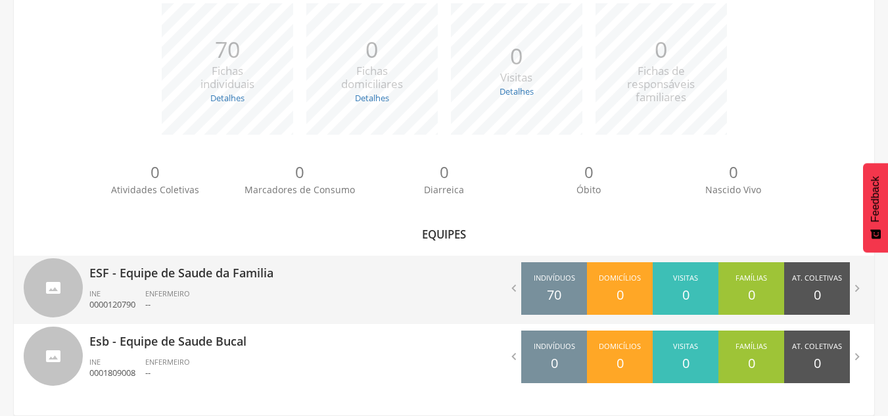
click at [276, 288] on ul "INE 0000120790 ENFERMEIRO --" at bounding box center [261, 302] width 345 height 29
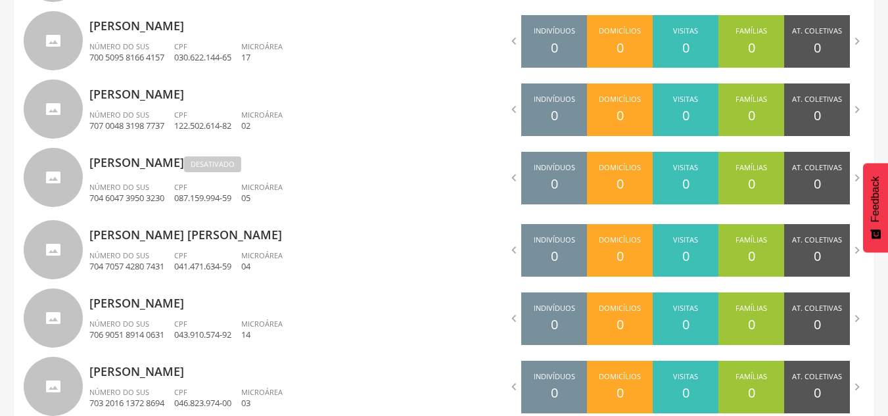
scroll to position [546, 0]
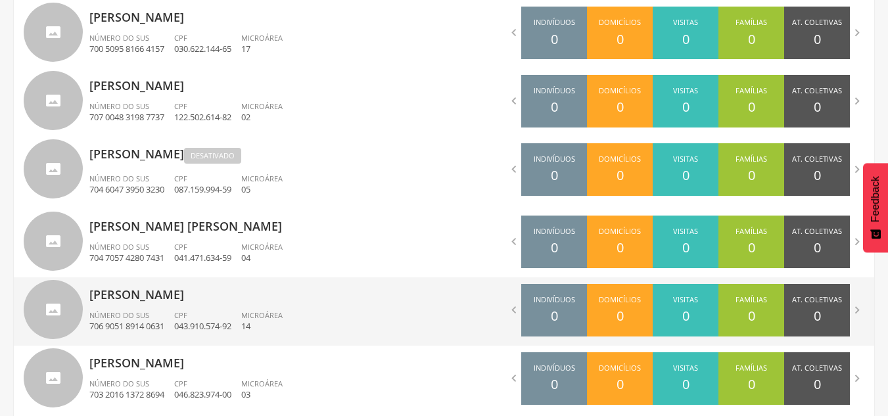
click at [292, 323] on div "Microárea 14" at bounding box center [266, 321] width 51 height 22
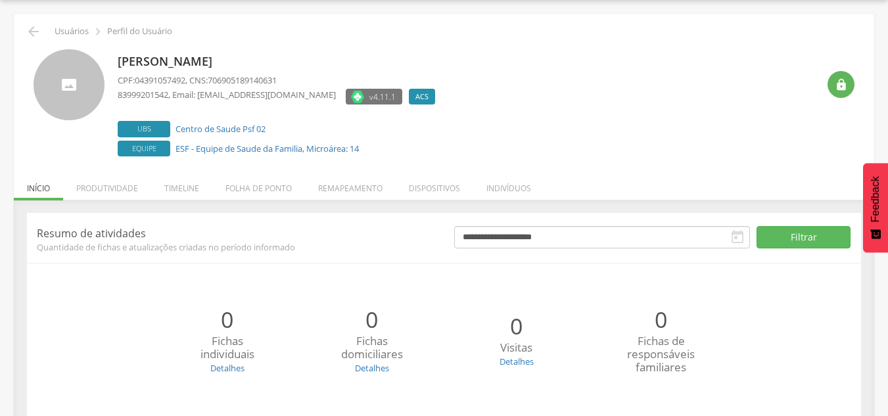
scroll to position [144, 0]
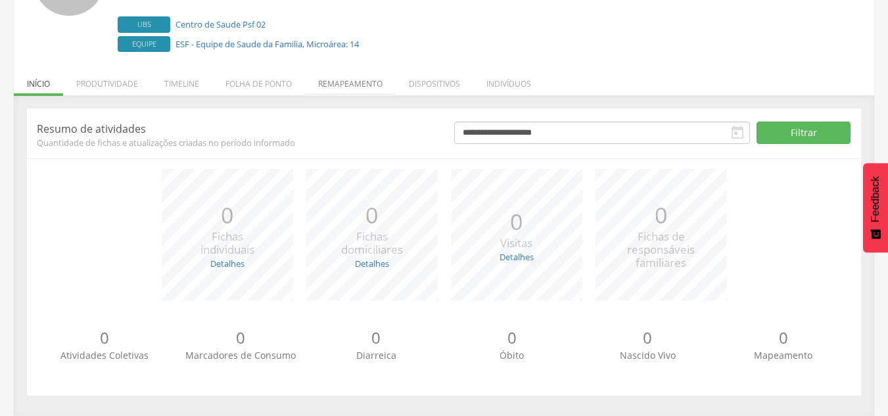
click at [349, 79] on li "Remapeamento" at bounding box center [350, 80] width 91 height 31
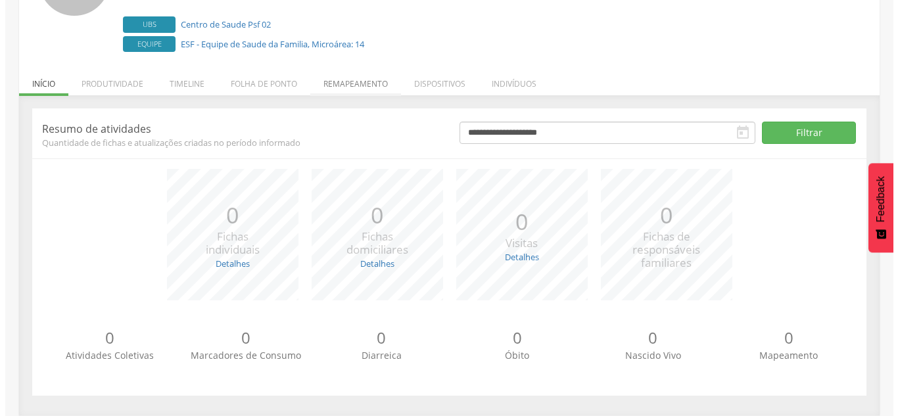
scroll to position [242, 0]
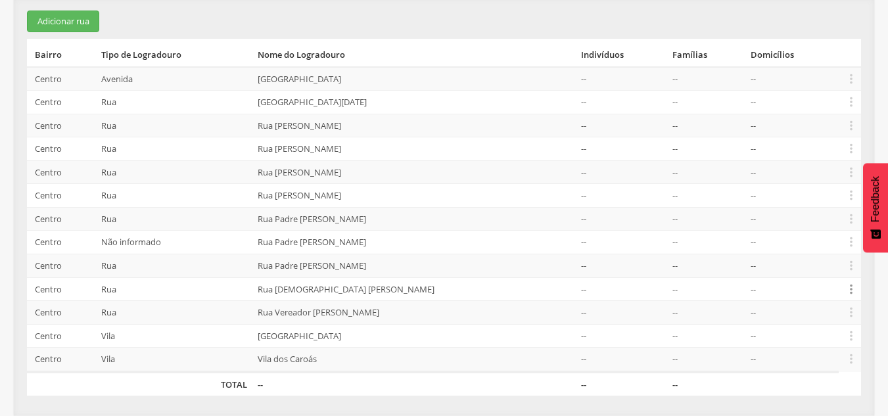
click at [383, 289] on icon "" at bounding box center [851, 289] width 14 height 14
click at [383, 219] on link "Alocar famílias" at bounding box center [806, 221] width 104 height 16
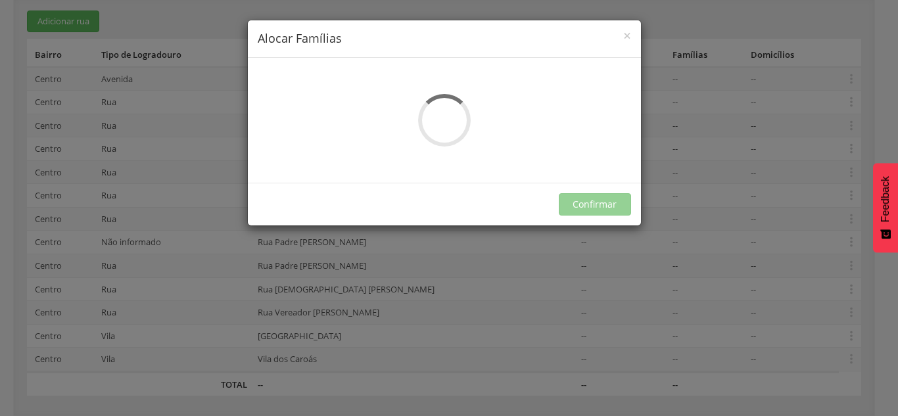
scroll to position [0, 0]
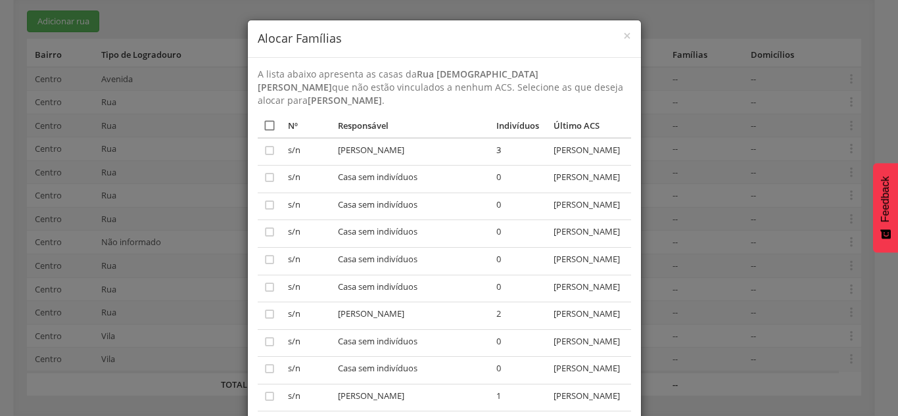
click at [266, 126] on icon "" at bounding box center [269, 125] width 13 height 13
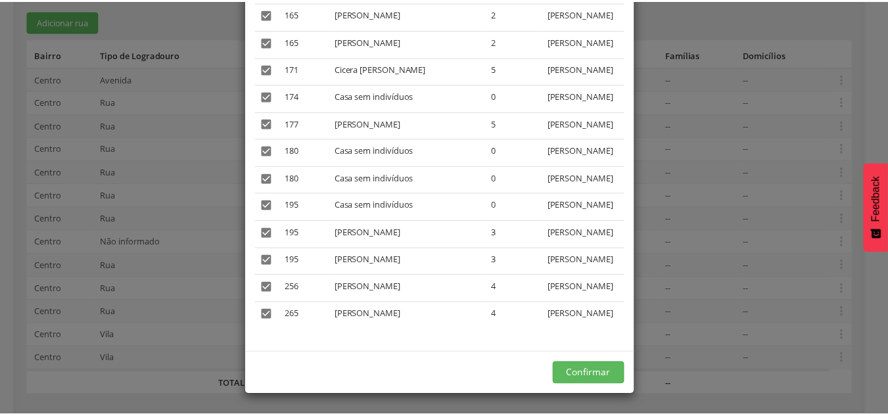
scroll to position [1800, 0]
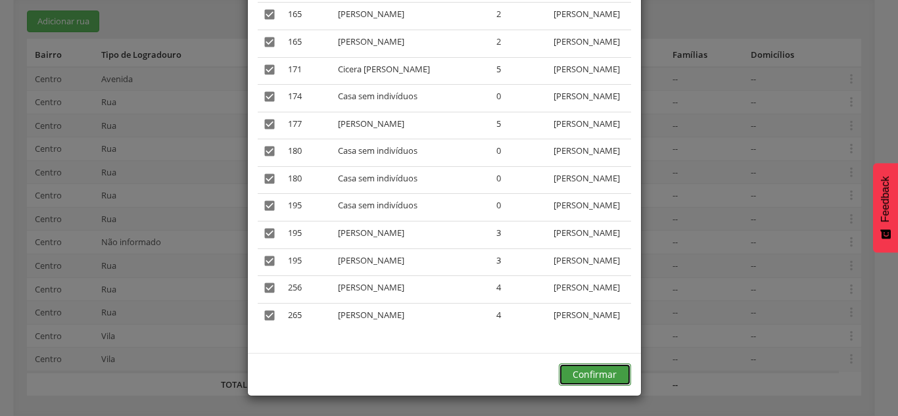
click at [383, 373] on button "Confirmar" at bounding box center [595, 374] width 72 height 22
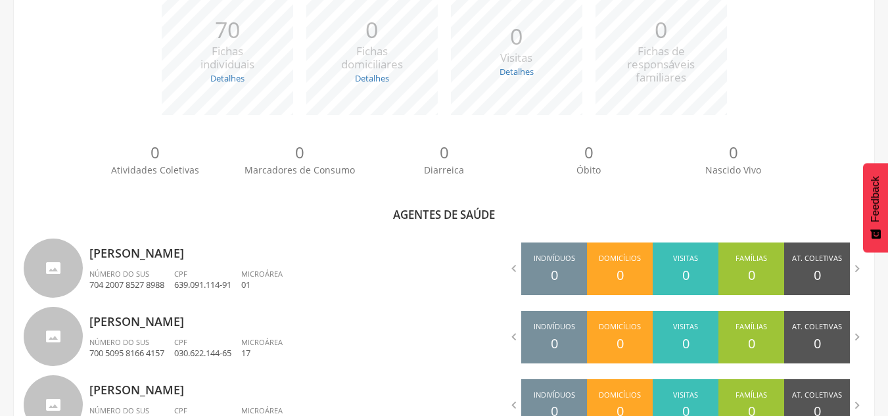
scroll to position [845, 0]
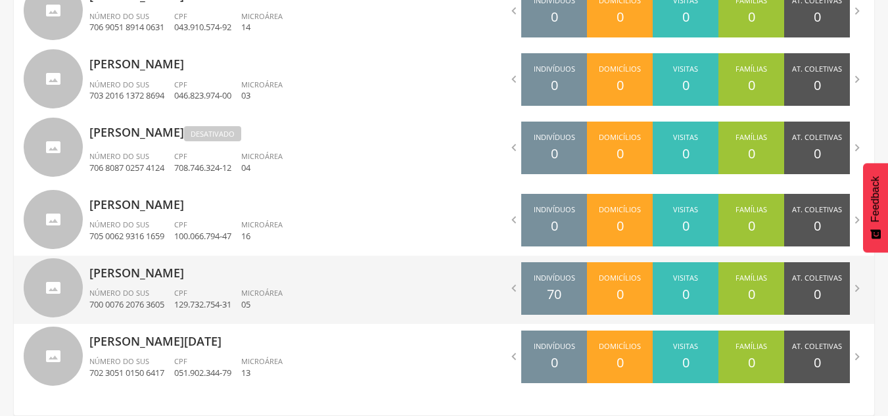
click at [252, 283] on div "[PERSON_NAME] Número do SUS 700 0076 2076 3605 CPF 129.732.754-31 Microárea 05" at bounding box center [261, 290] width 345 height 68
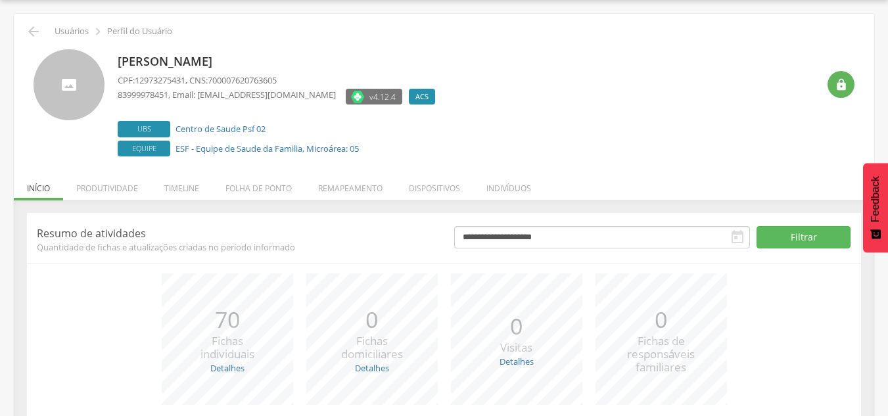
scroll to position [144, 0]
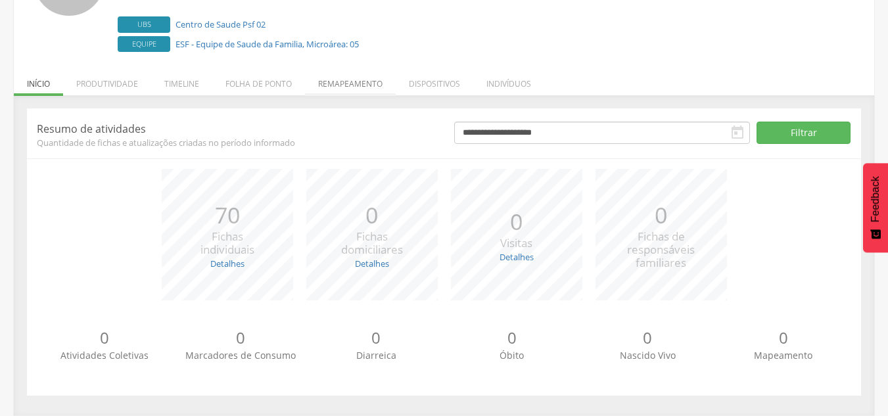
click at [365, 79] on li "Remapeamento" at bounding box center [350, 80] width 91 height 31
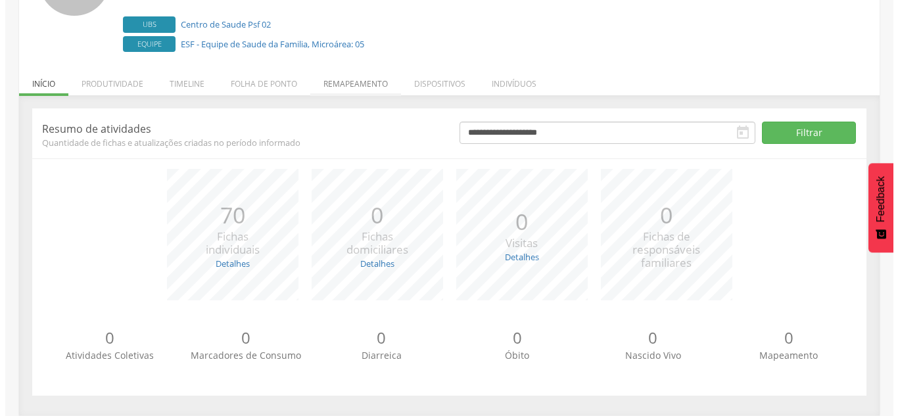
scroll to position [476, 0]
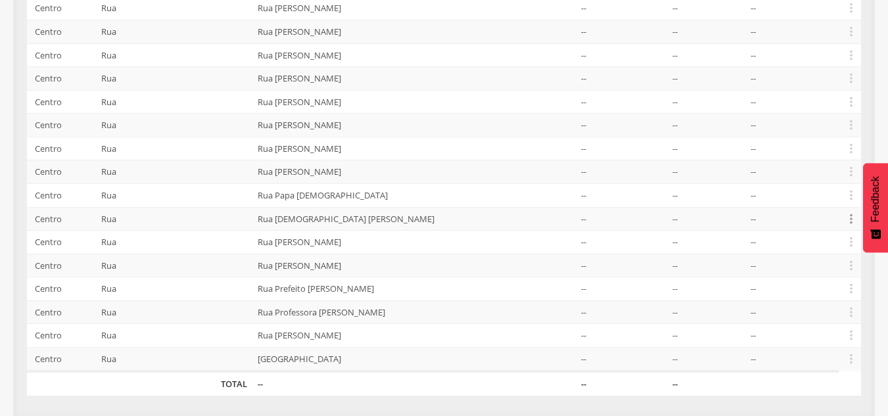
click at [383, 221] on icon "" at bounding box center [851, 219] width 14 height 14
click at [383, 167] on link "Desalocar famílias" at bounding box center [806, 166] width 104 height 16
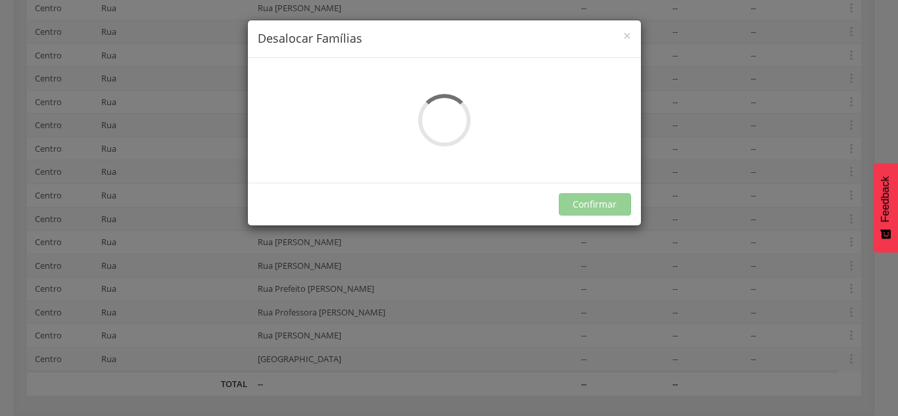
scroll to position [0, 0]
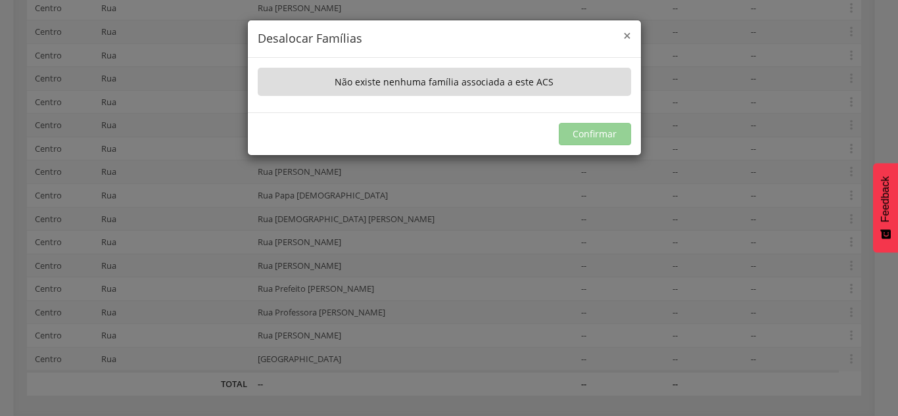
click at [383, 35] on span "×" at bounding box center [627, 35] width 8 height 18
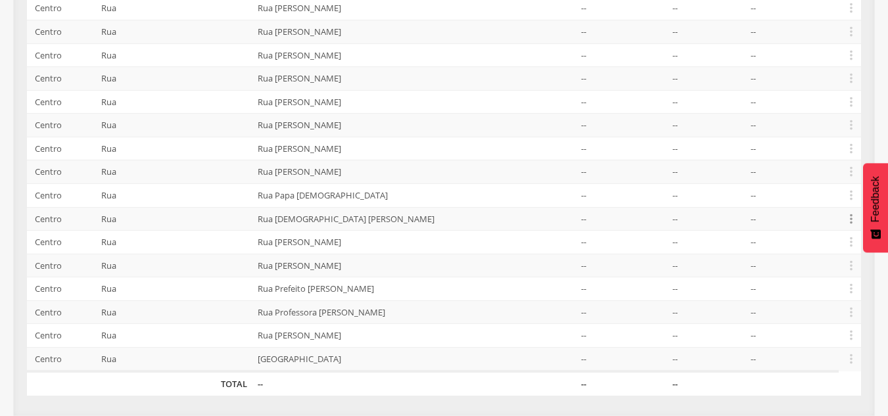
click at [383, 219] on icon "" at bounding box center [851, 219] width 14 height 14
click at [383, 200] on link "Desvincular ACS" at bounding box center [806, 198] width 104 height 16
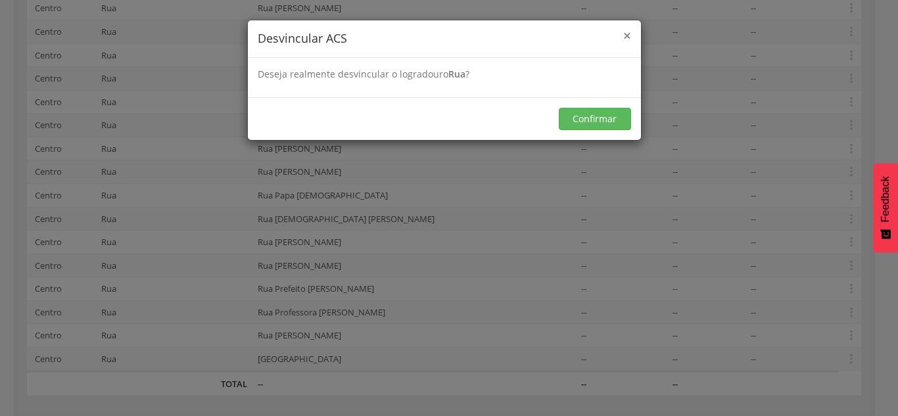
click at [383, 34] on span "×" at bounding box center [627, 35] width 8 height 18
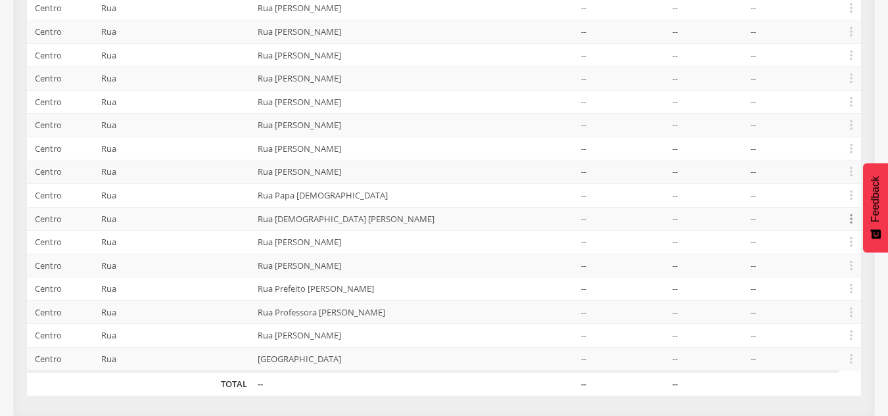
click at [383, 220] on icon "" at bounding box center [851, 219] width 14 height 14
click at [383, 192] on link "Desvincular ACS" at bounding box center [806, 198] width 104 height 16
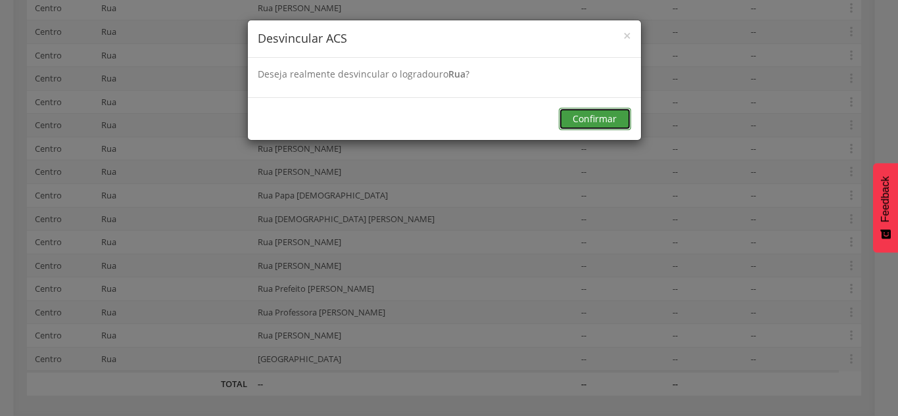
click at [383, 122] on button "Confirmar" at bounding box center [595, 119] width 72 height 22
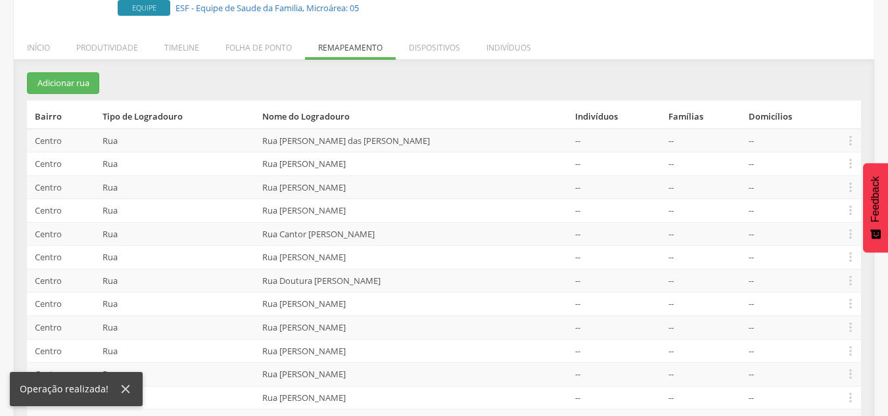
scroll to position [32, 0]
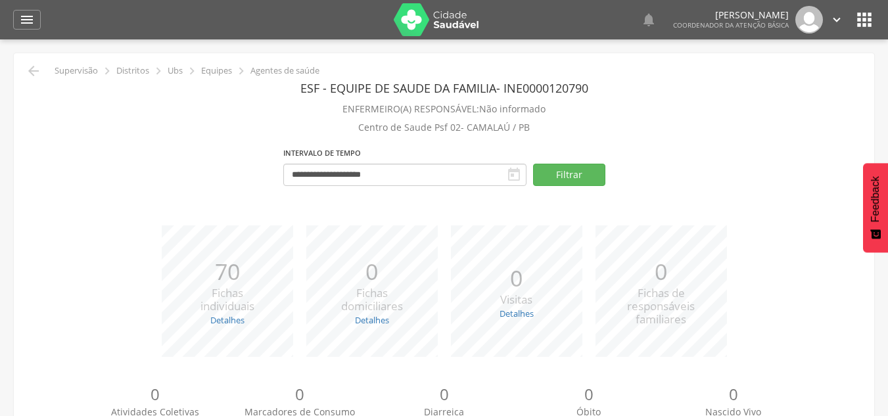
scroll to position [845, 0]
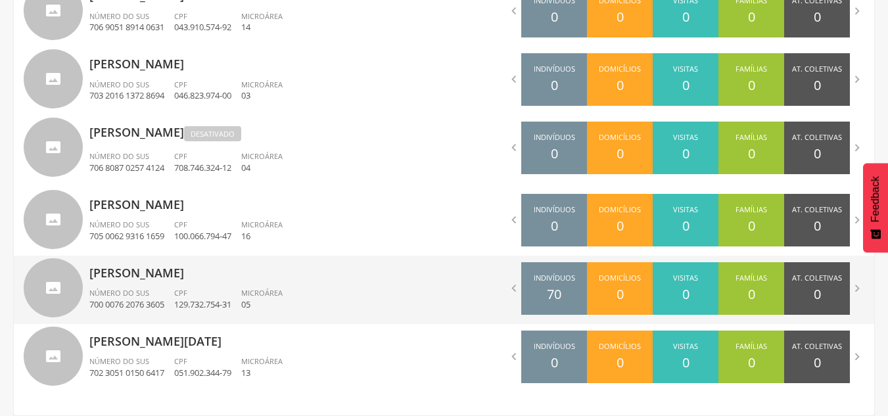
click at [283, 288] on span "Microárea" at bounding box center [261, 293] width 41 height 10
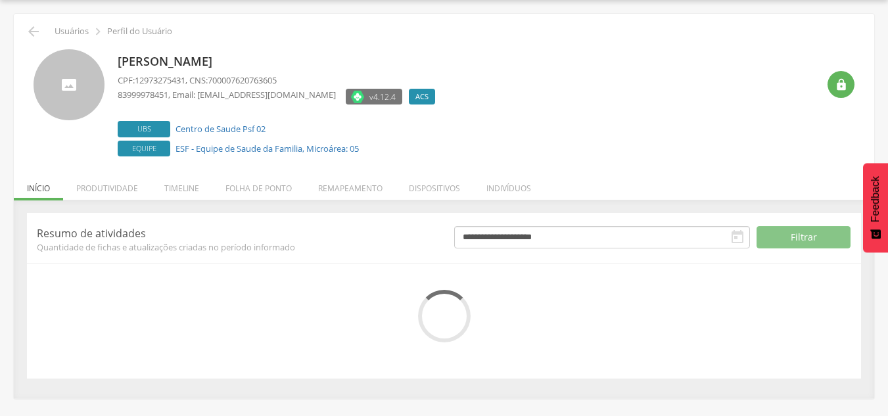
scroll to position [144, 0]
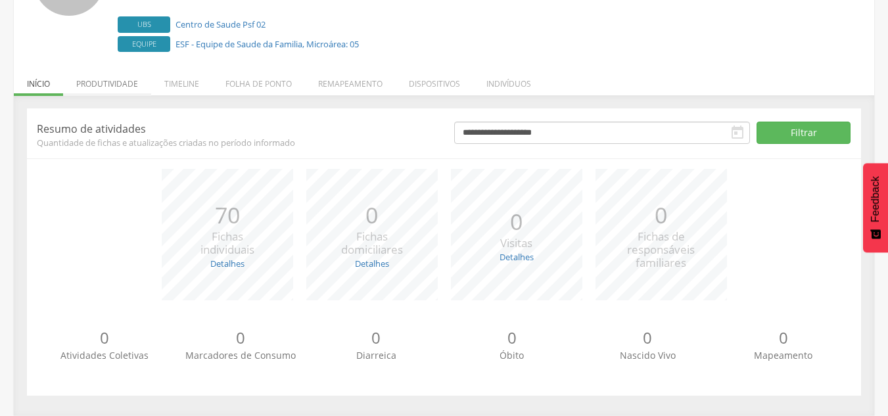
click at [130, 80] on li "Produtividade" at bounding box center [107, 80] width 88 height 31
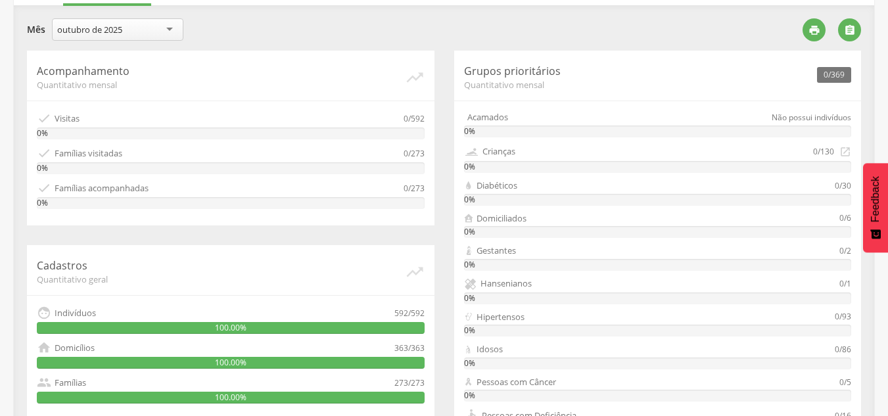
scroll to position [229, 0]
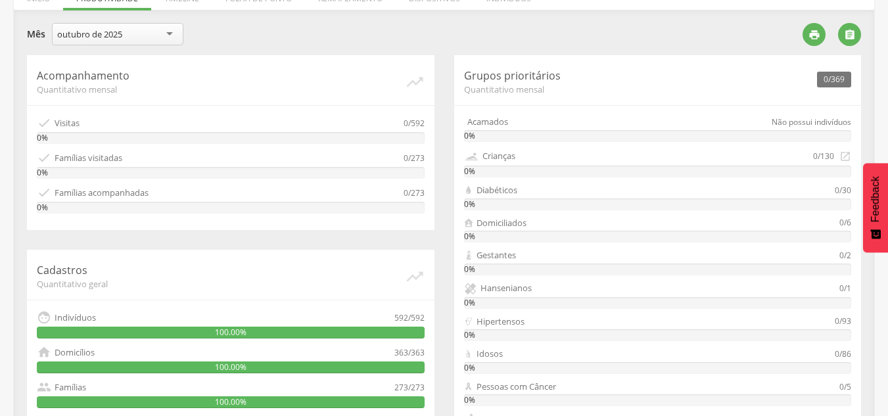
click at [383, 49] on div "**********" at bounding box center [409, 39] width 765 height 32
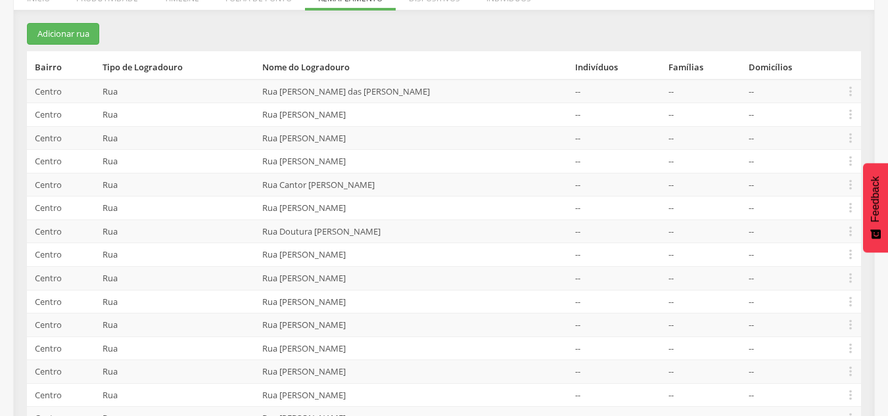
click at [383, 182] on td "--" at bounding box center [616, 185] width 93 height 24
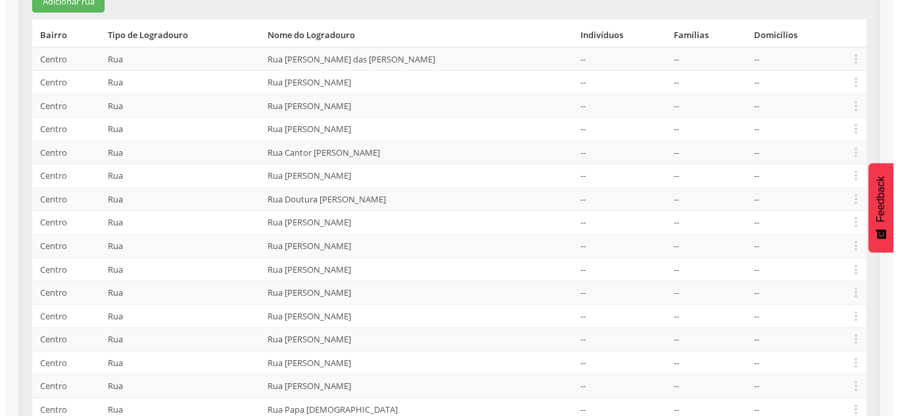
scroll to position [260, 0]
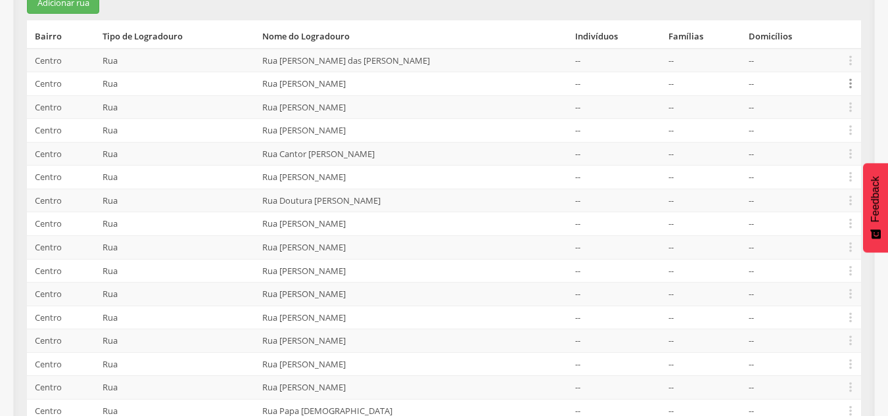
click at [383, 83] on icon "" at bounding box center [850, 83] width 14 height 14
click at [383, 29] on link "Desalocar famílias" at bounding box center [805, 32] width 104 height 16
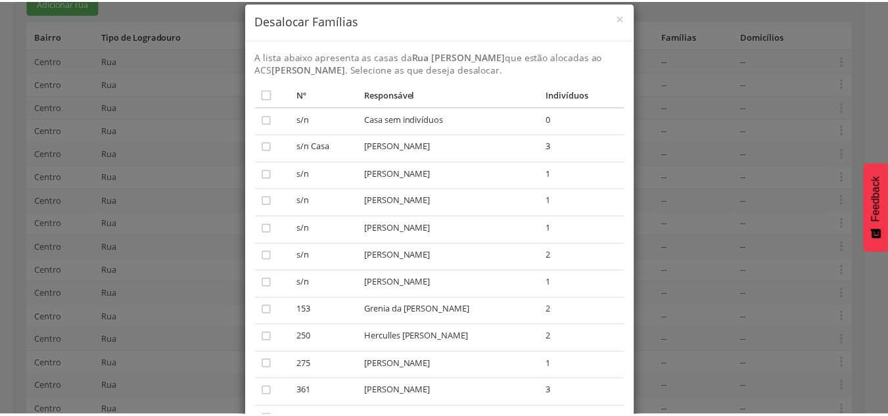
scroll to position [0, 0]
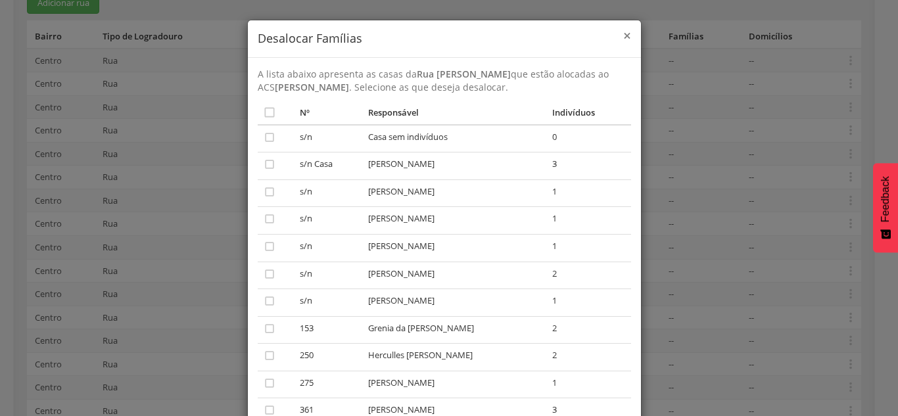
click at [383, 30] on span "×" at bounding box center [627, 35] width 8 height 18
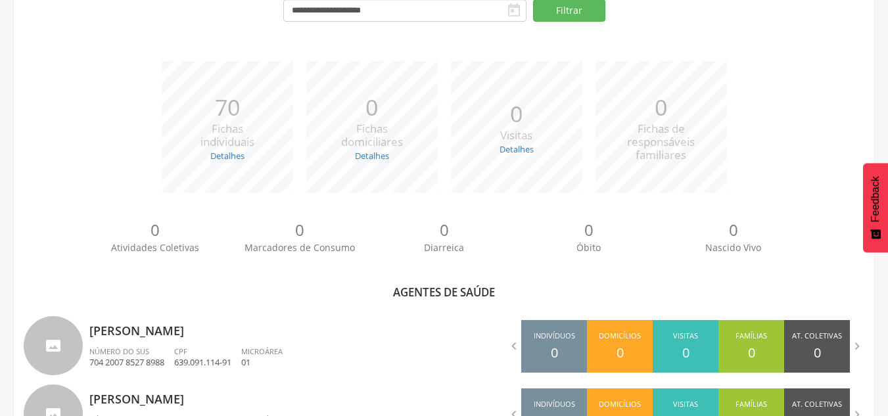
scroll to position [452, 0]
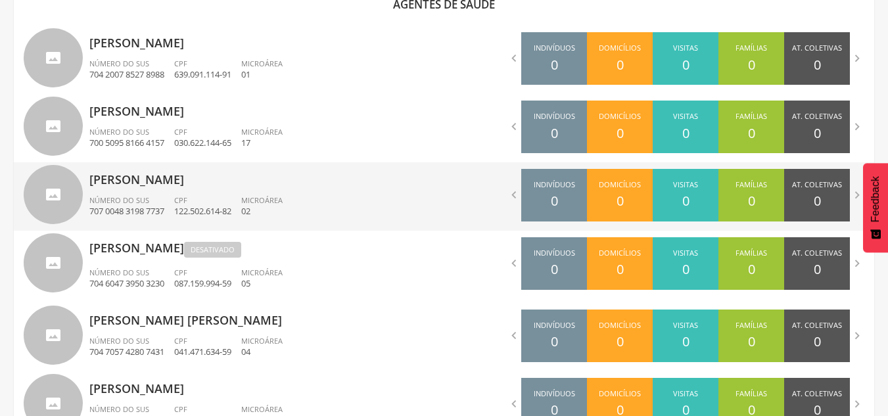
click at [268, 190] on div "[PERSON_NAME] Número do SUS 707 0048 3198 7737 CPF 122.502.614-82 Microárea 02" at bounding box center [261, 196] width 345 height 68
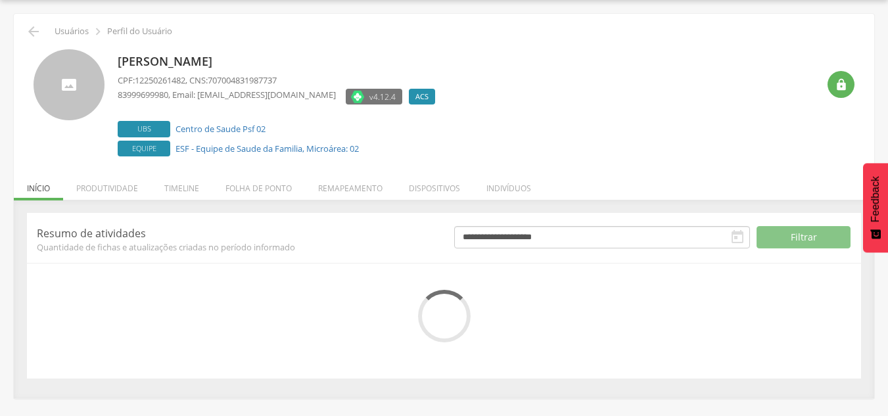
scroll to position [144, 0]
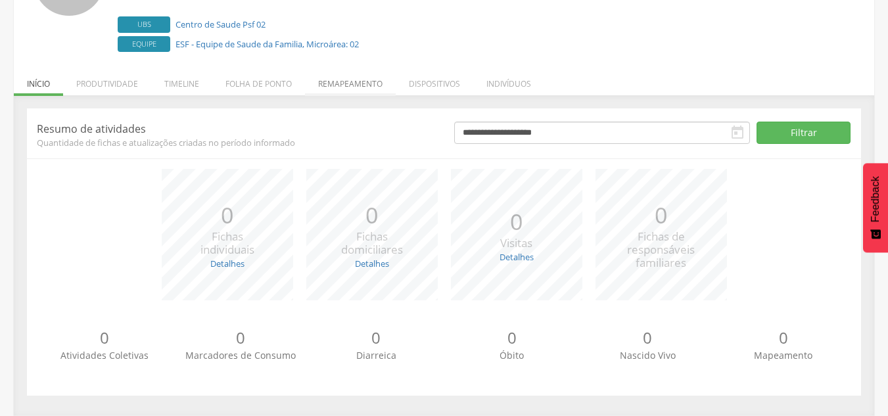
click at [348, 80] on li "Remapeamento" at bounding box center [350, 80] width 91 height 31
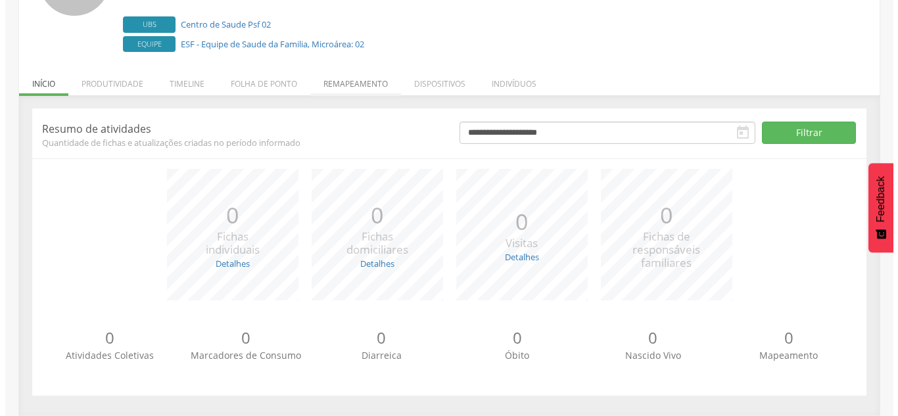
scroll to position [265, 0]
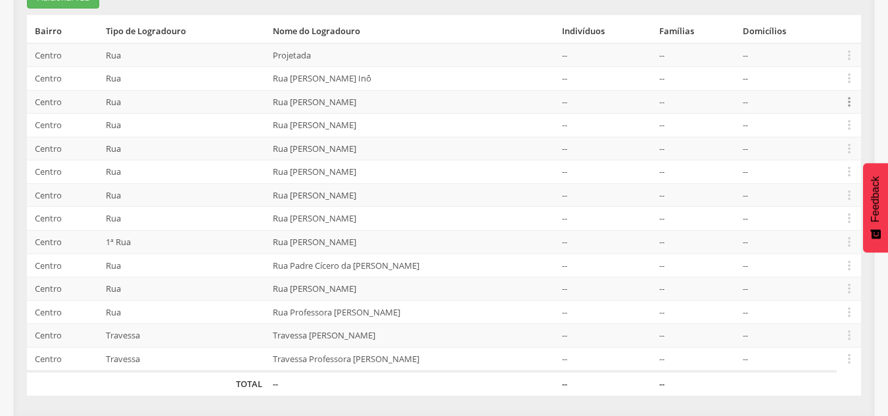
click at [383, 104] on icon "" at bounding box center [849, 102] width 14 height 14
click at [383, 51] on link "Desalocar famílias" at bounding box center [804, 50] width 104 height 16
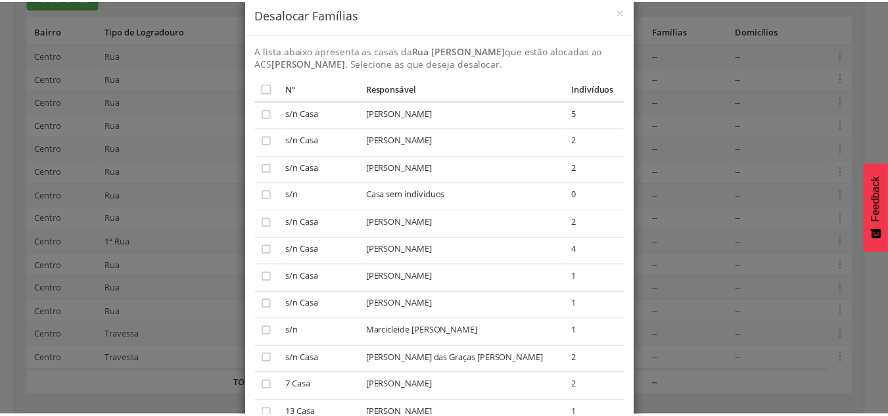
scroll to position [0, 0]
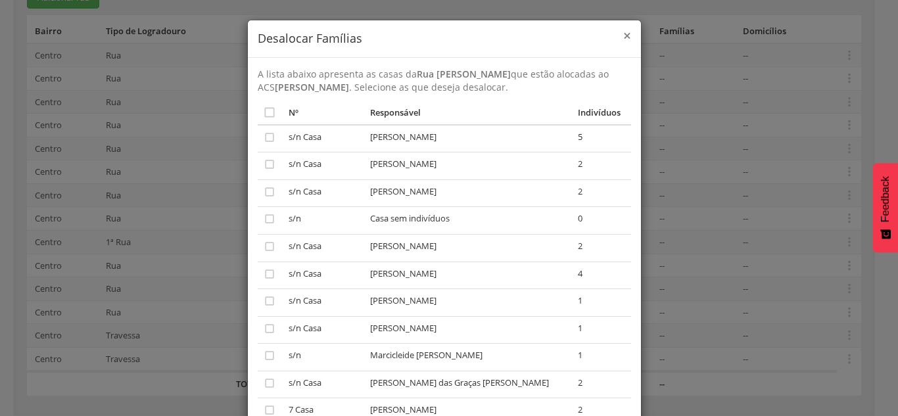
click at [383, 34] on span "×" at bounding box center [627, 35] width 8 height 18
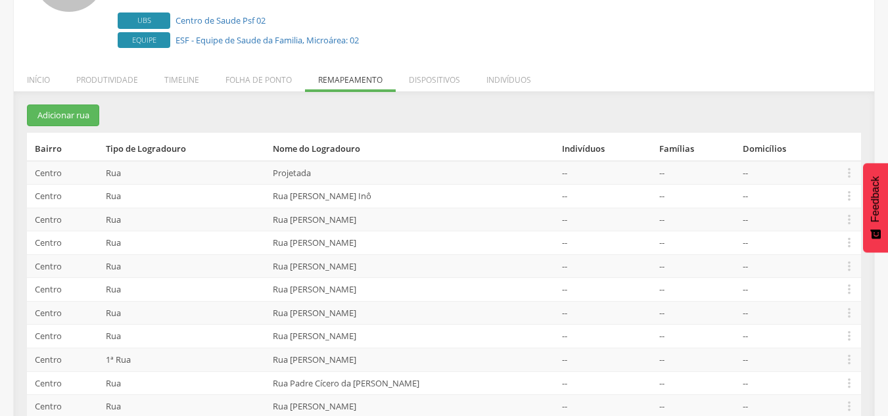
scroll to position [130, 0]
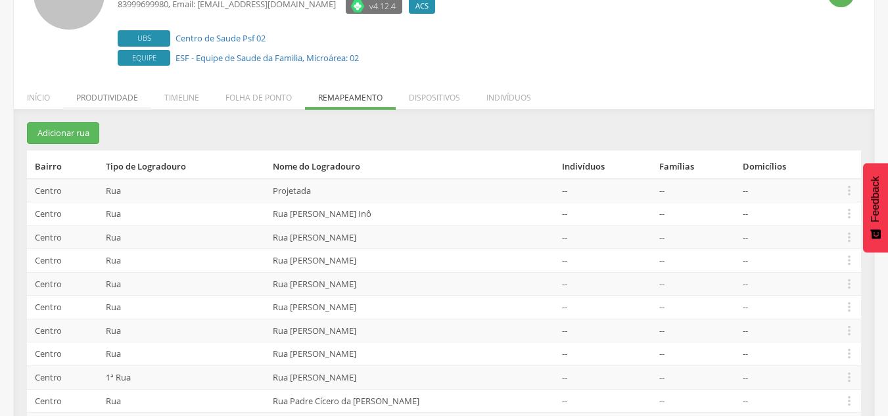
click at [83, 99] on li "Produtividade" at bounding box center [107, 94] width 88 height 31
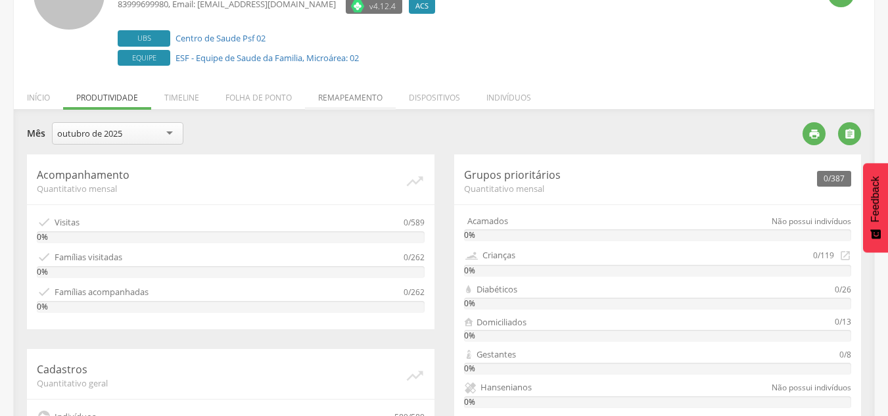
click at [342, 96] on li "Remapeamento" at bounding box center [350, 94] width 91 height 31
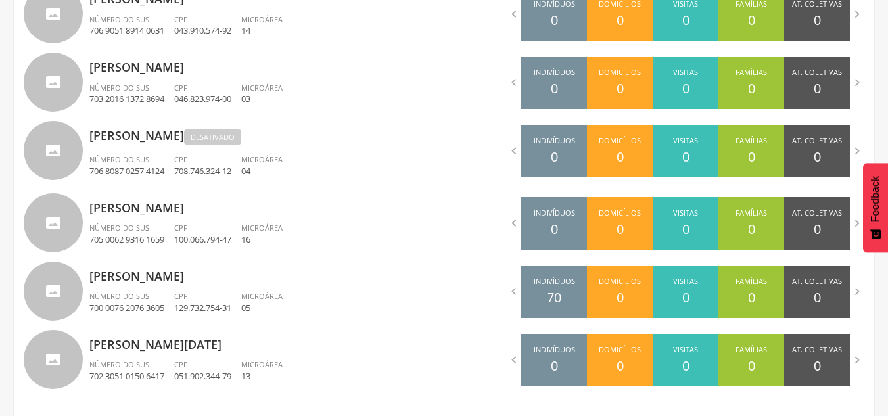
scroll to position [845, 0]
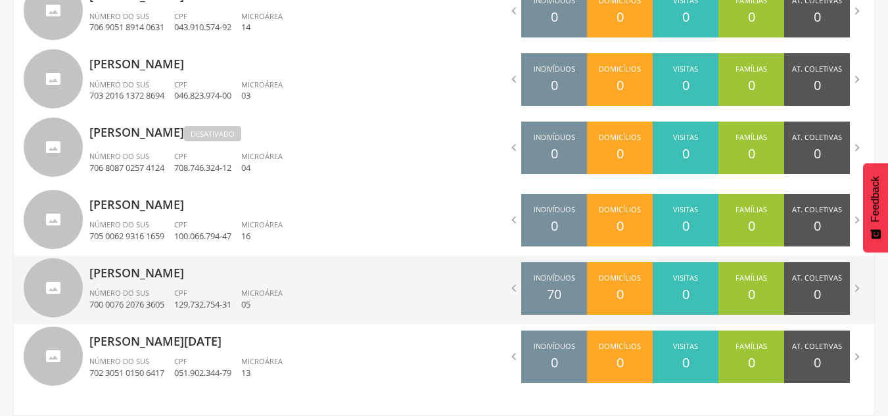
click at [309, 270] on p "[PERSON_NAME]" at bounding box center [261, 269] width 345 height 26
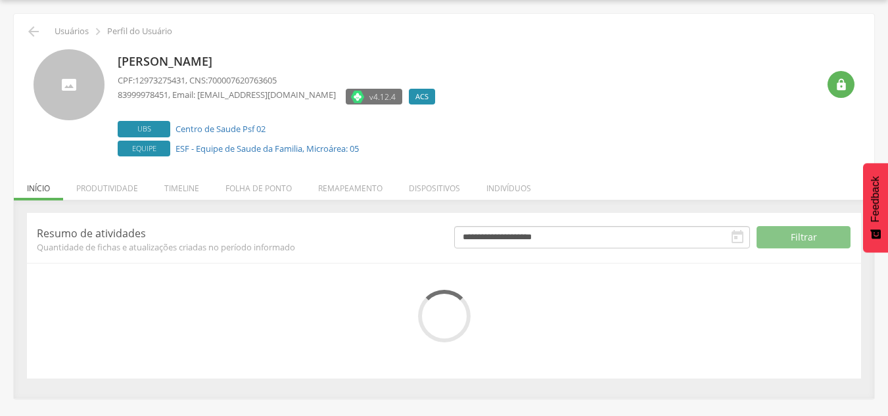
scroll to position [144, 0]
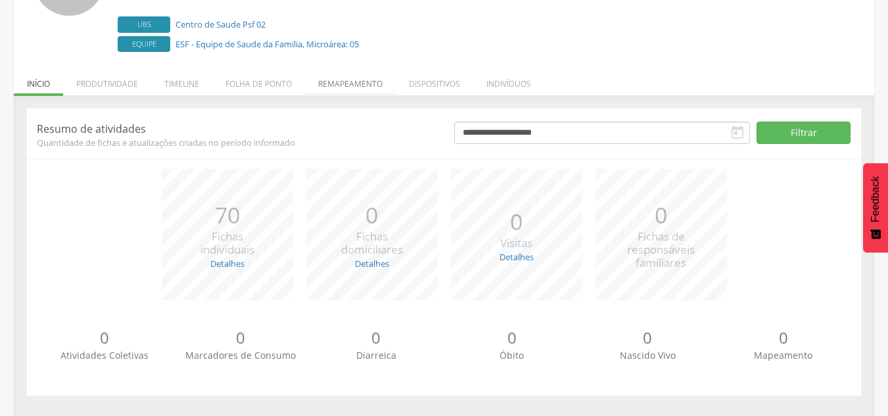
click at [343, 83] on li "Remapeamento" at bounding box center [350, 80] width 91 height 31
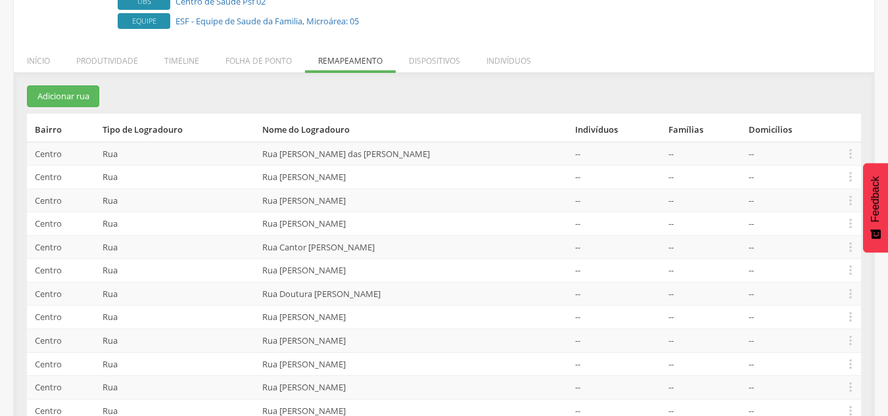
scroll to position [166, 0]
click at [114, 63] on li "Produtividade" at bounding box center [107, 58] width 88 height 31
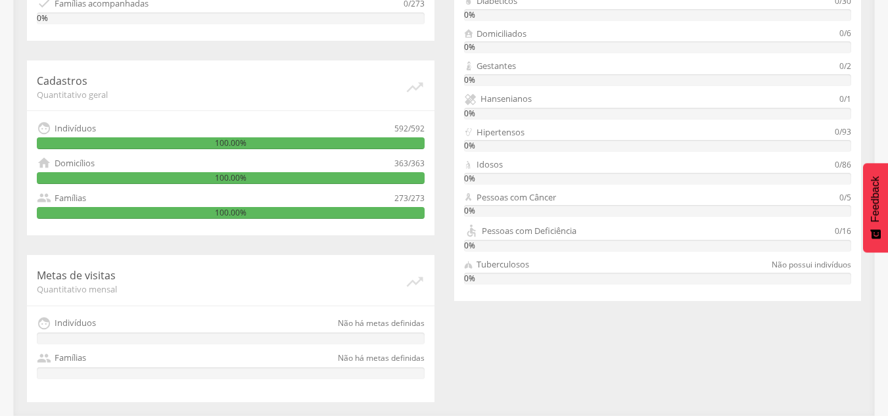
scroll to position [0, 0]
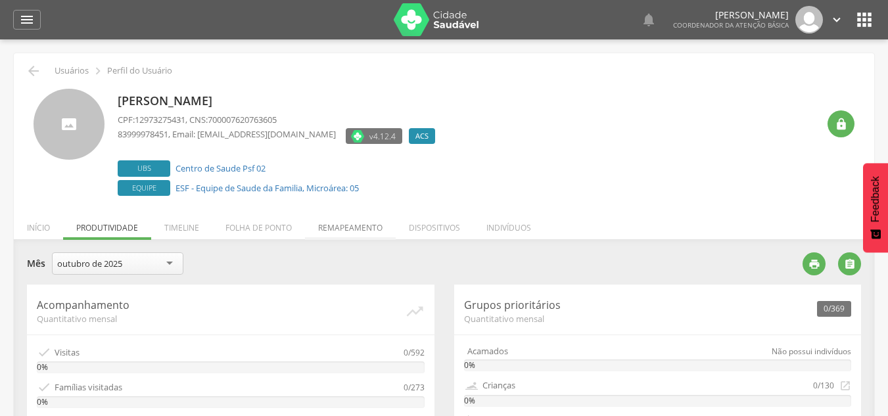
click at [341, 231] on li "Remapeamento" at bounding box center [350, 224] width 91 height 31
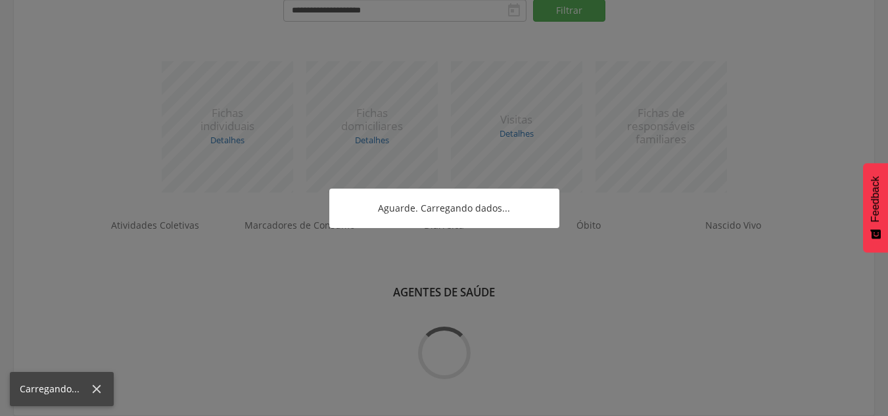
scroll to position [452, 0]
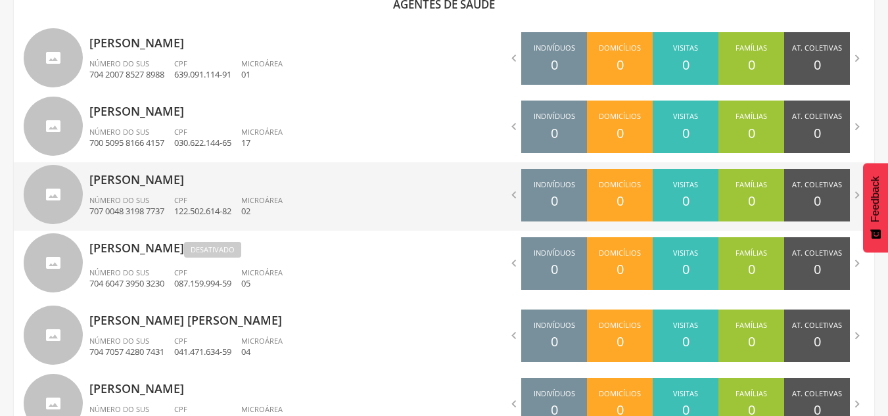
click at [225, 214] on p "122.502.614-82" at bounding box center [202, 211] width 57 height 12
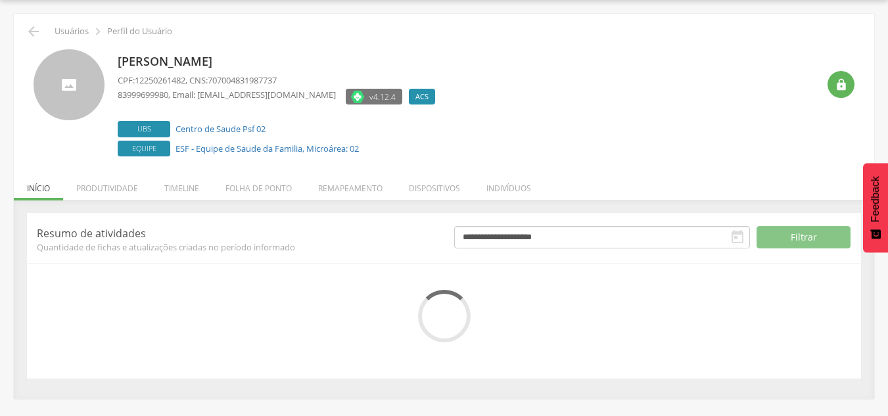
scroll to position [144, 0]
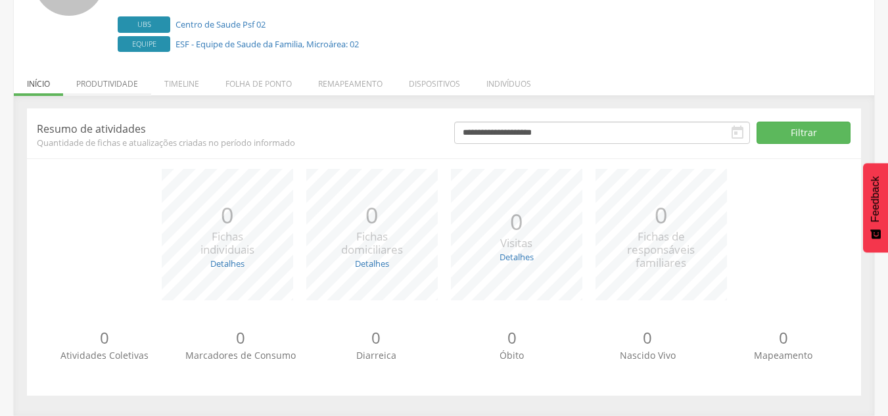
click at [127, 81] on li "Produtividade" at bounding box center [107, 80] width 88 height 31
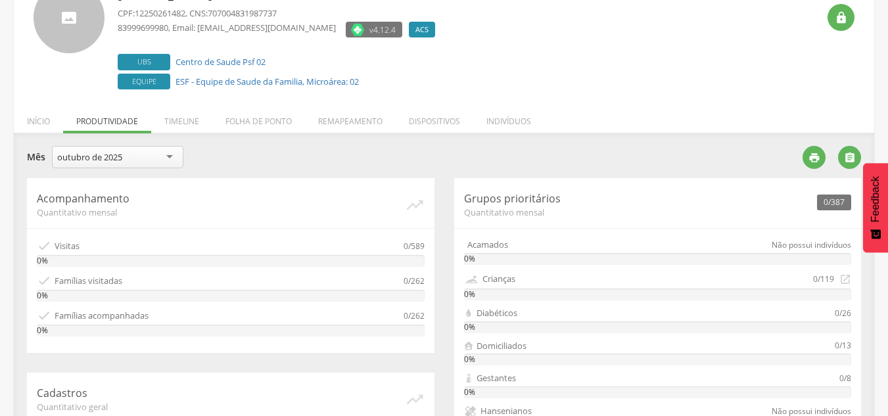
scroll to position [105, 0]
click at [348, 125] on li "Remapeamento" at bounding box center [350, 119] width 91 height 31
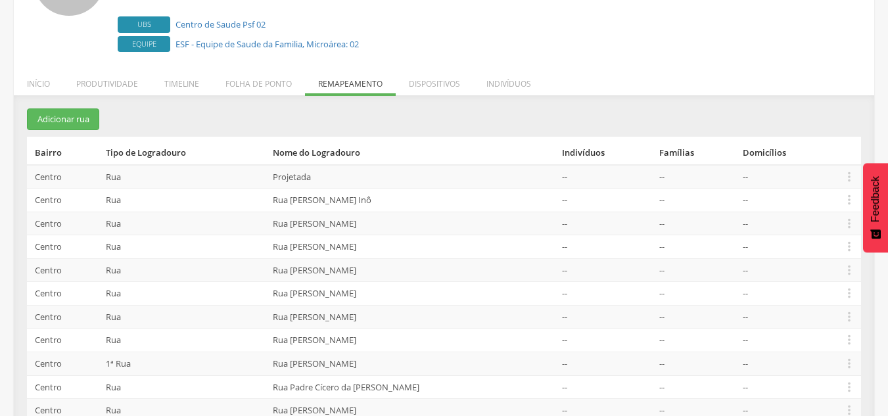
scroll to position [146, 0]
click at [383, 222] on icon "" at bounding box center [849, 221] width 14 height 14
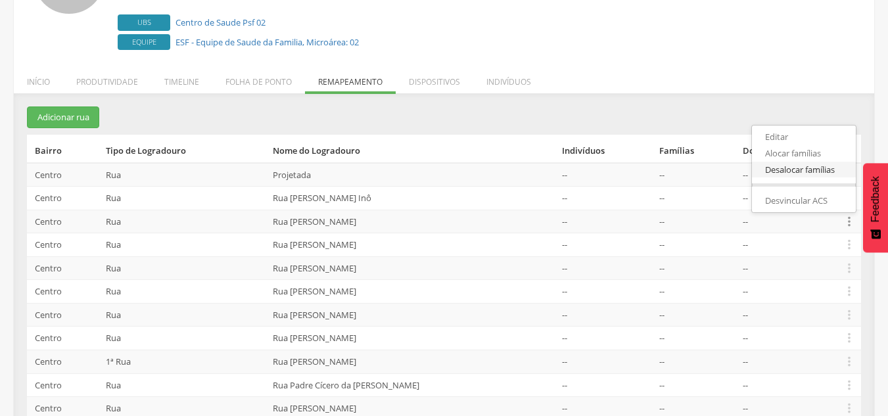
click at [383, 174] on link "Desalocar famílias" at bounding box center [804, 170] width 104 height 16
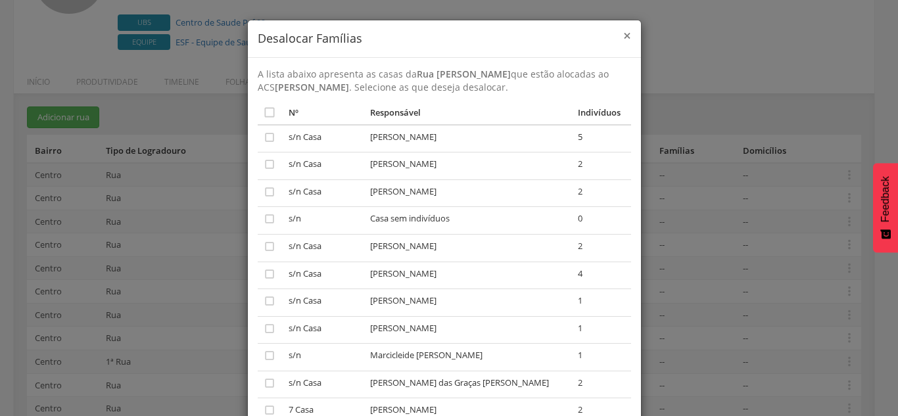
click at [383, 35] on span "×" at bounding box center [627, 35] width 8 height 18
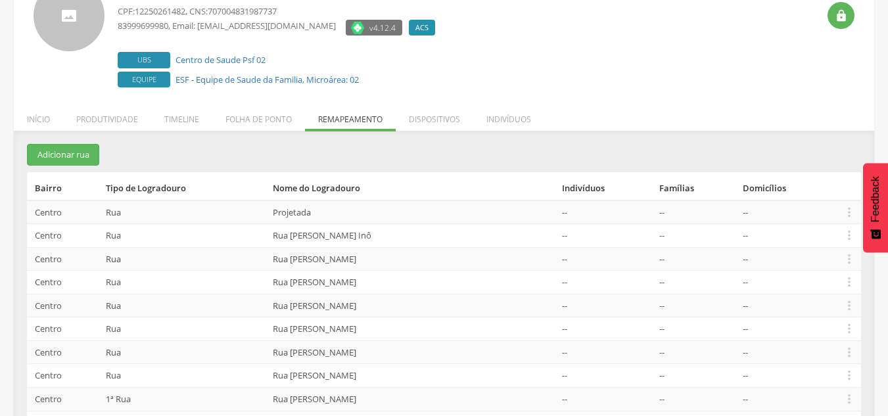
scroll to position [24, 0]
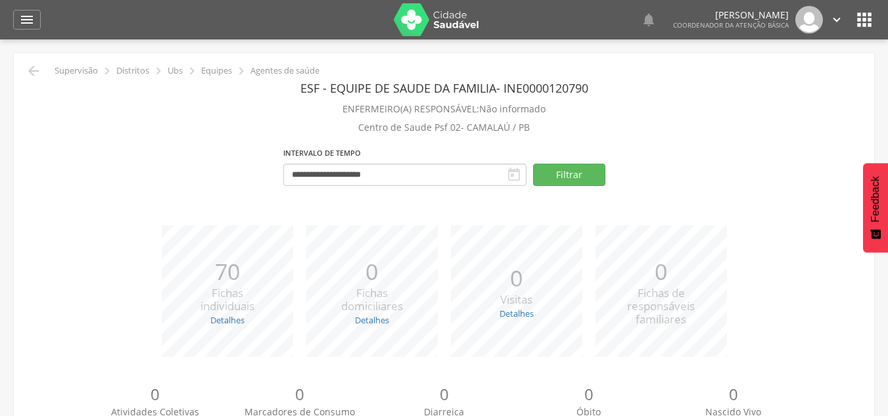
click at [383, 17] on icon "" at bounding box center [864, 19] width 21 height 21
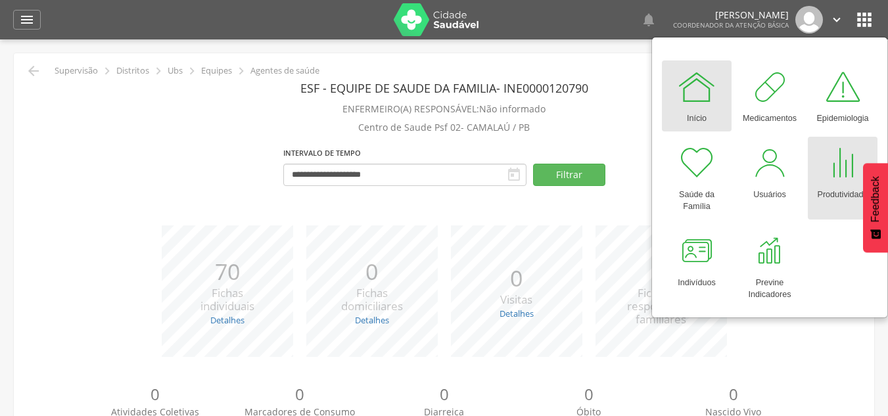
click at [383, 191] on div "Produtividade" at bounding box center [842, 192] width 51 height 18
